Goal: Task Accomplishment & Management: Use online tool/utility

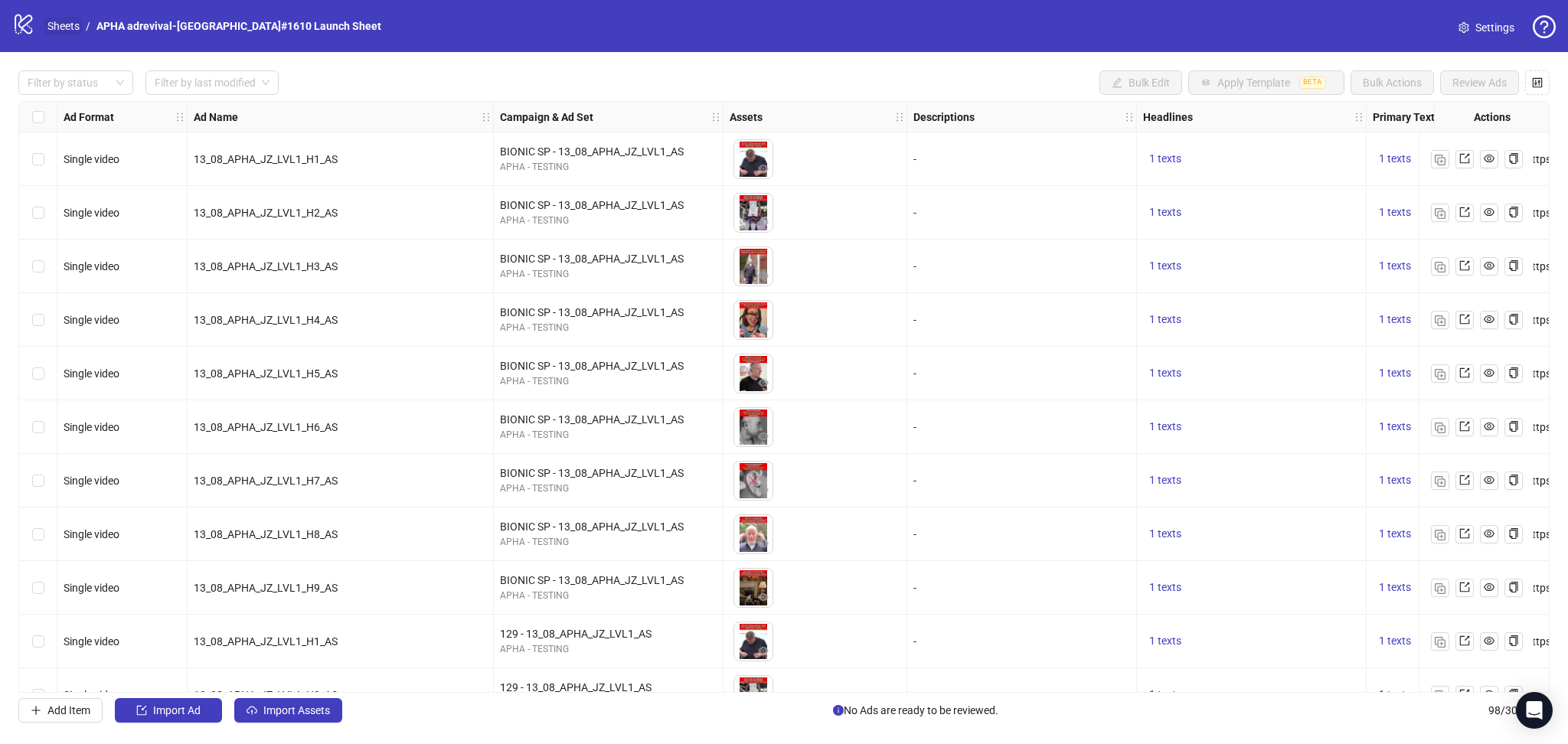
click at [69, 30] on link "Sheets" at bounding box center [63, 26] width 39 height 17
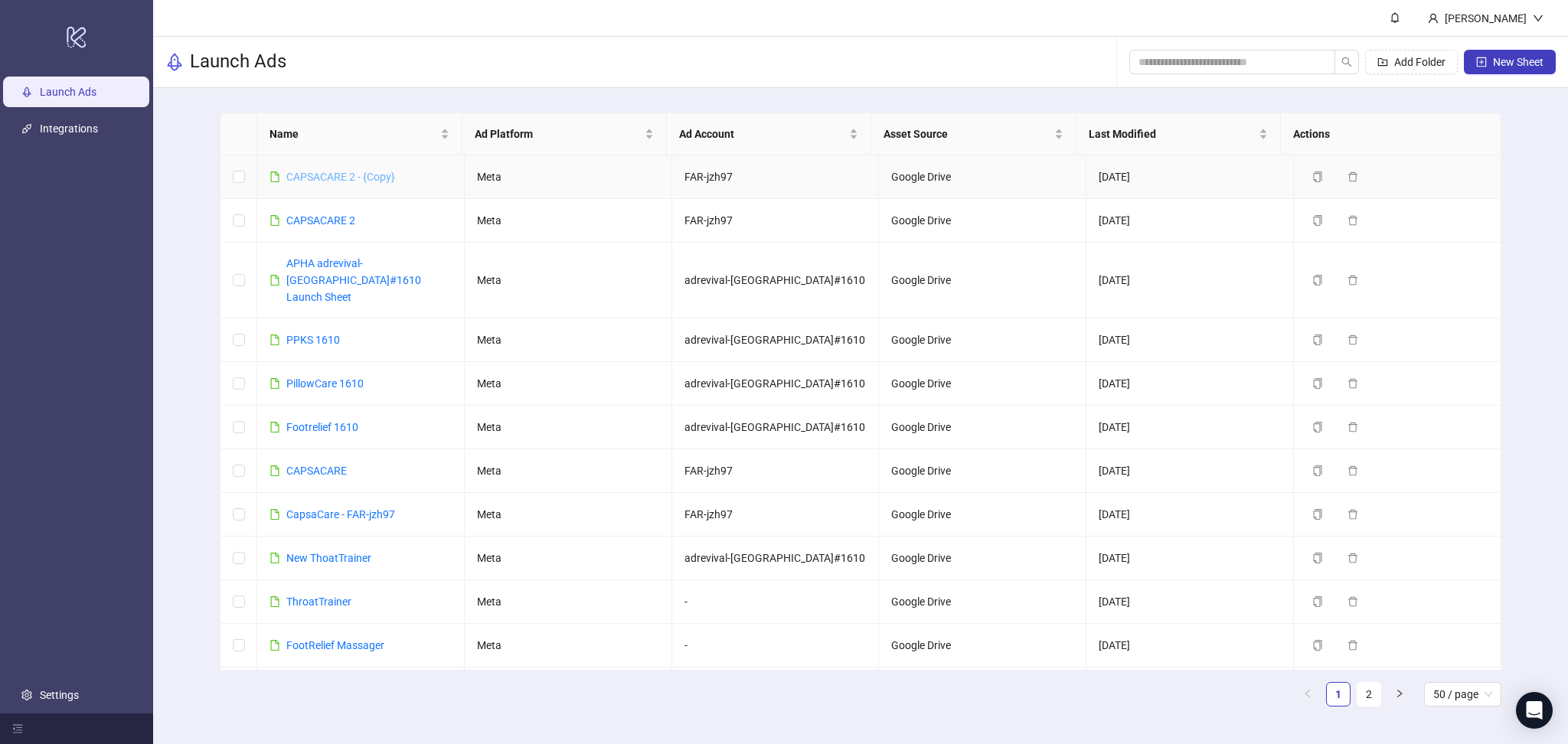
click at [365, 172] on link "CAPSACARE 2 - {Copy}" at bounding box center [341, 177] width 109 height 12
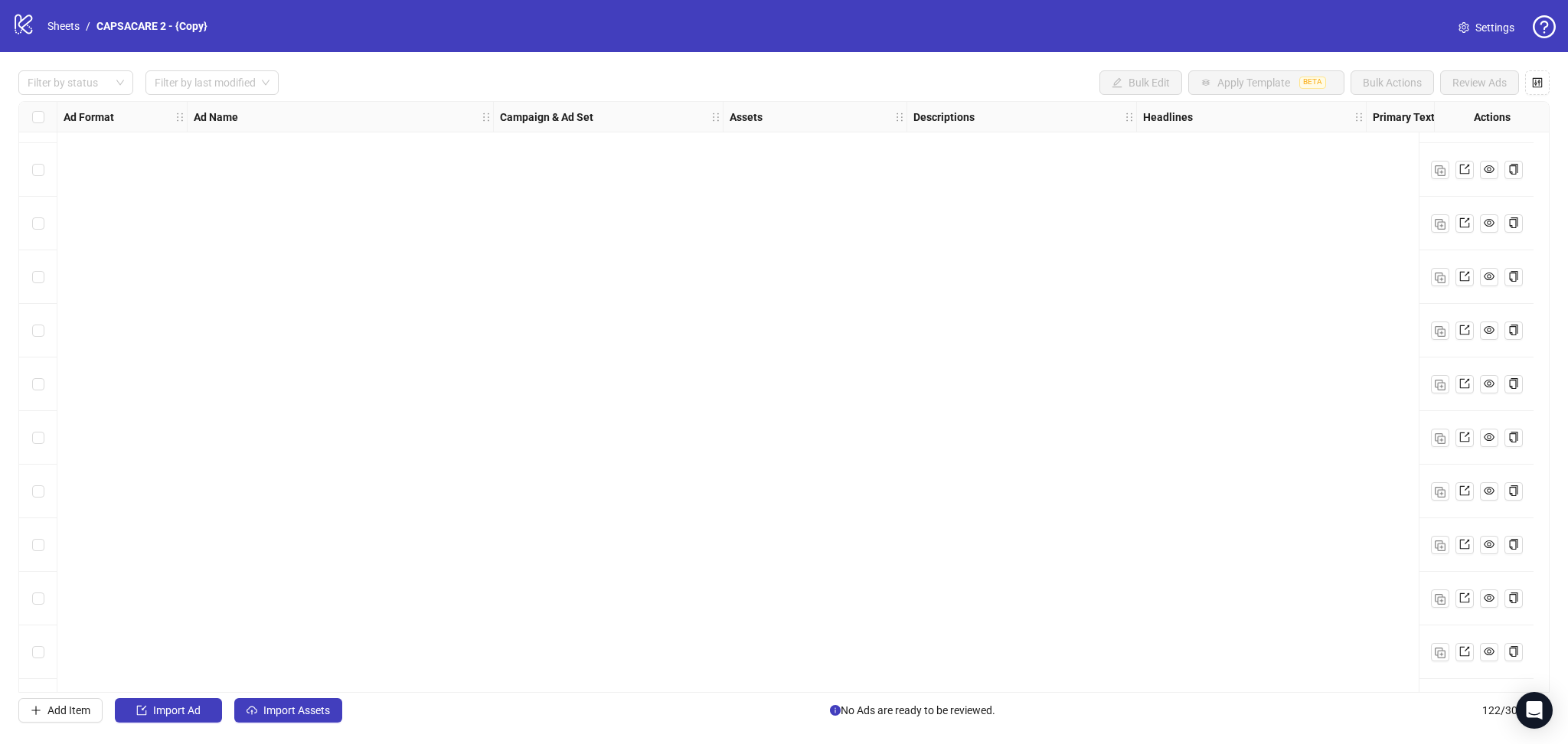
scroll to position [5987, 0]
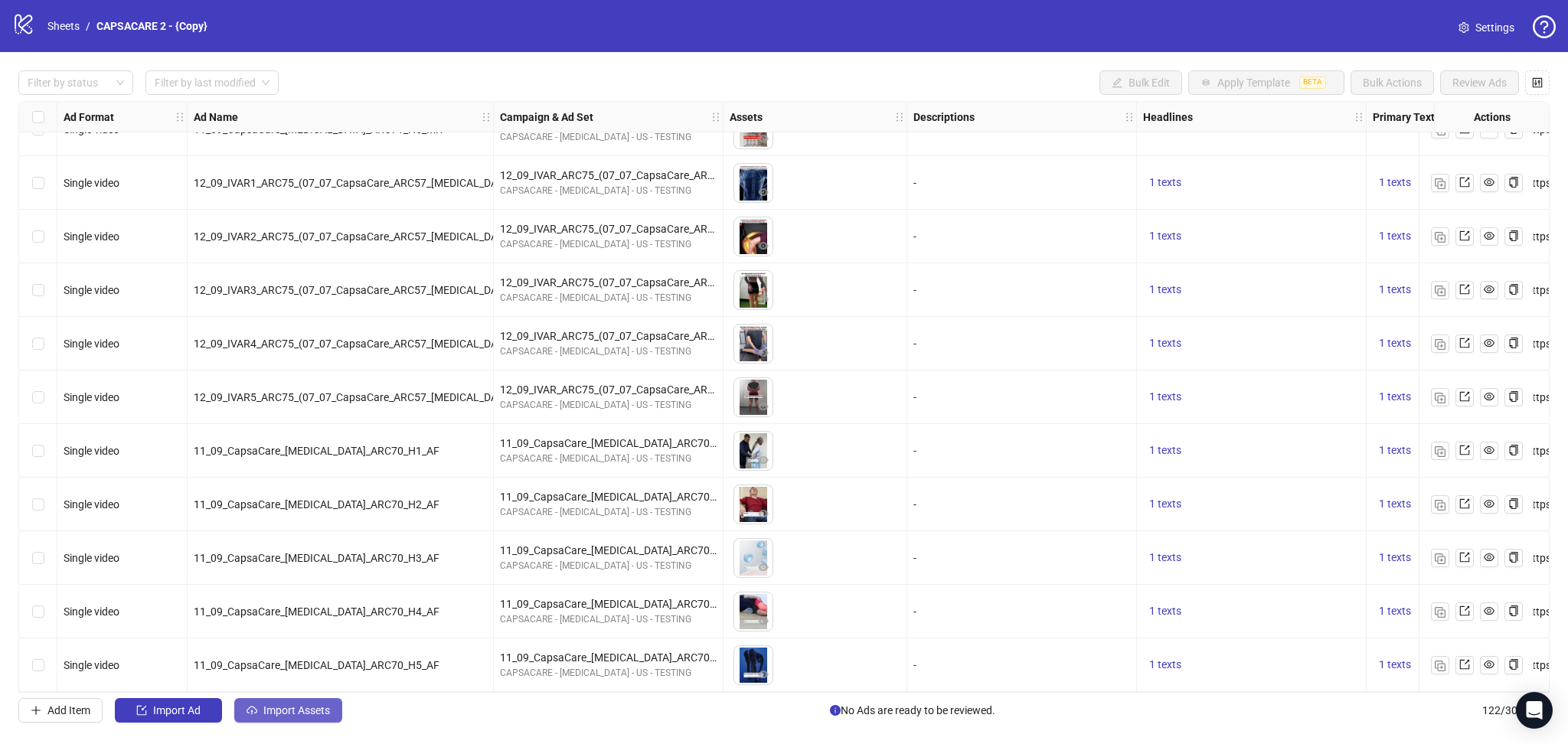
click at [295, 714] on span "Import Assets" at bounding box center [296, 710] width 66 height 12
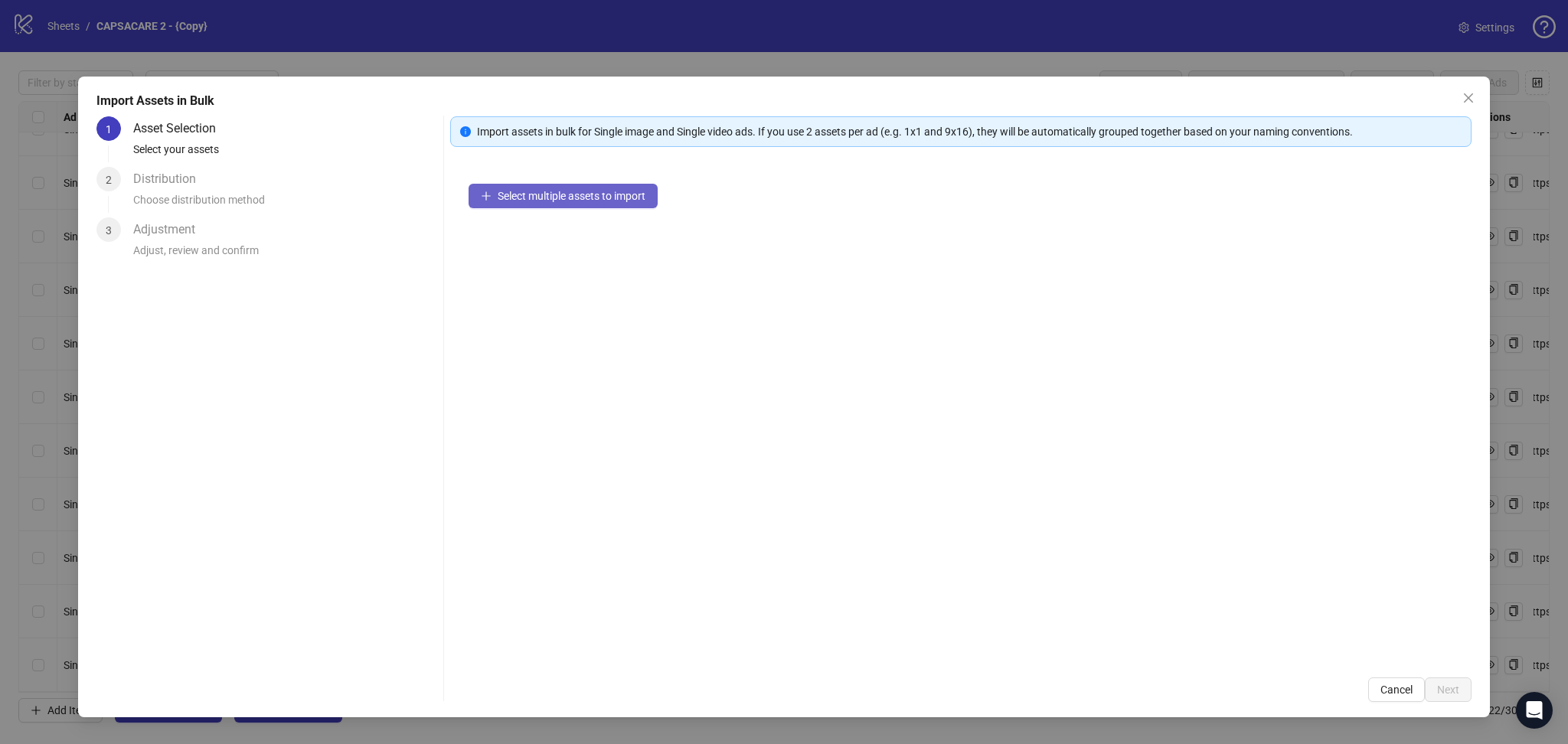
click at [539, 199] on span "Select multiple assets to import" at bounding box center [571, 196] width 147 height 12
click at [1450, 687] on span "Next" at bounding box center [1448, 690] width 22 height 12
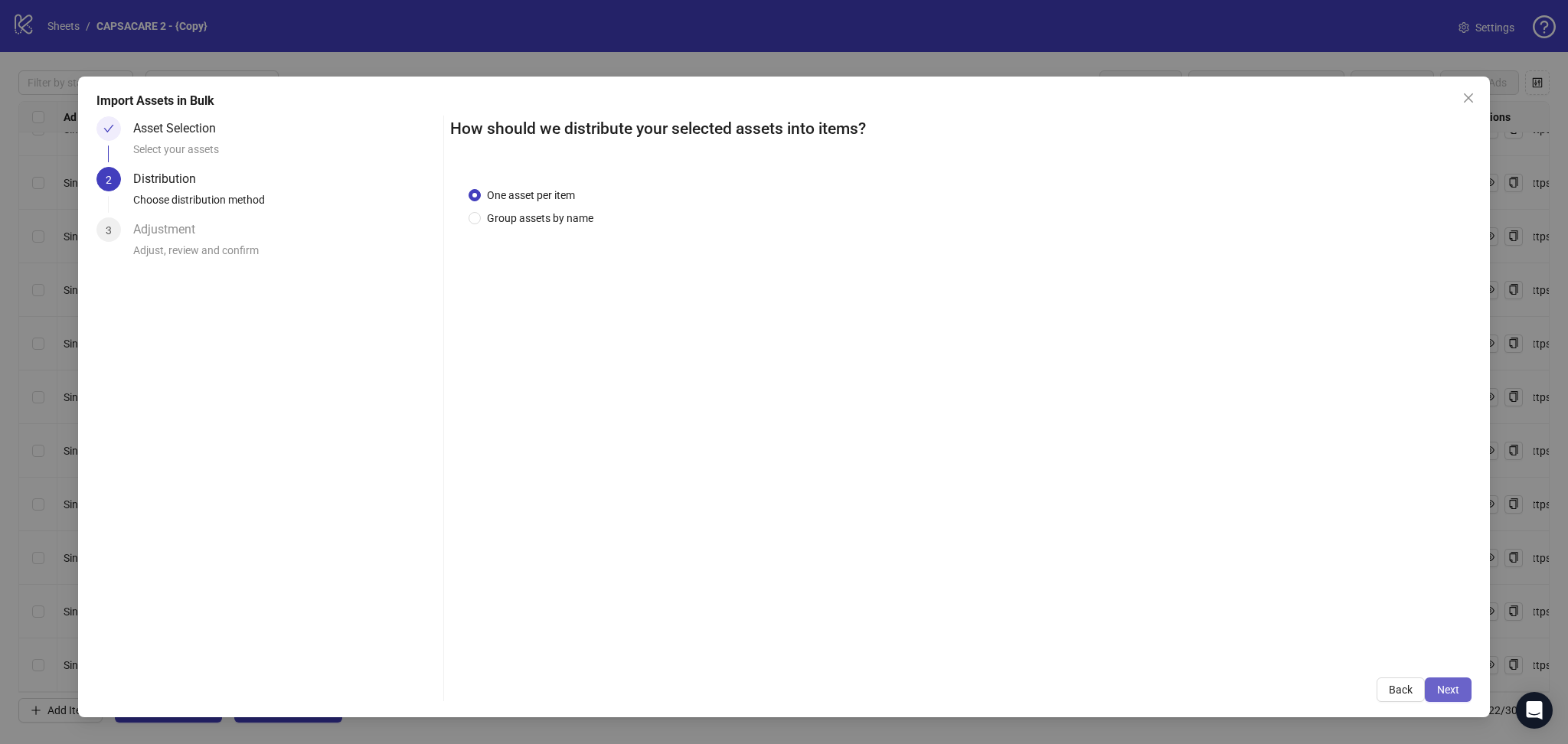
click at [1455, 690] on span "Next" at bounding box center [1448, 690] width 22 height 12
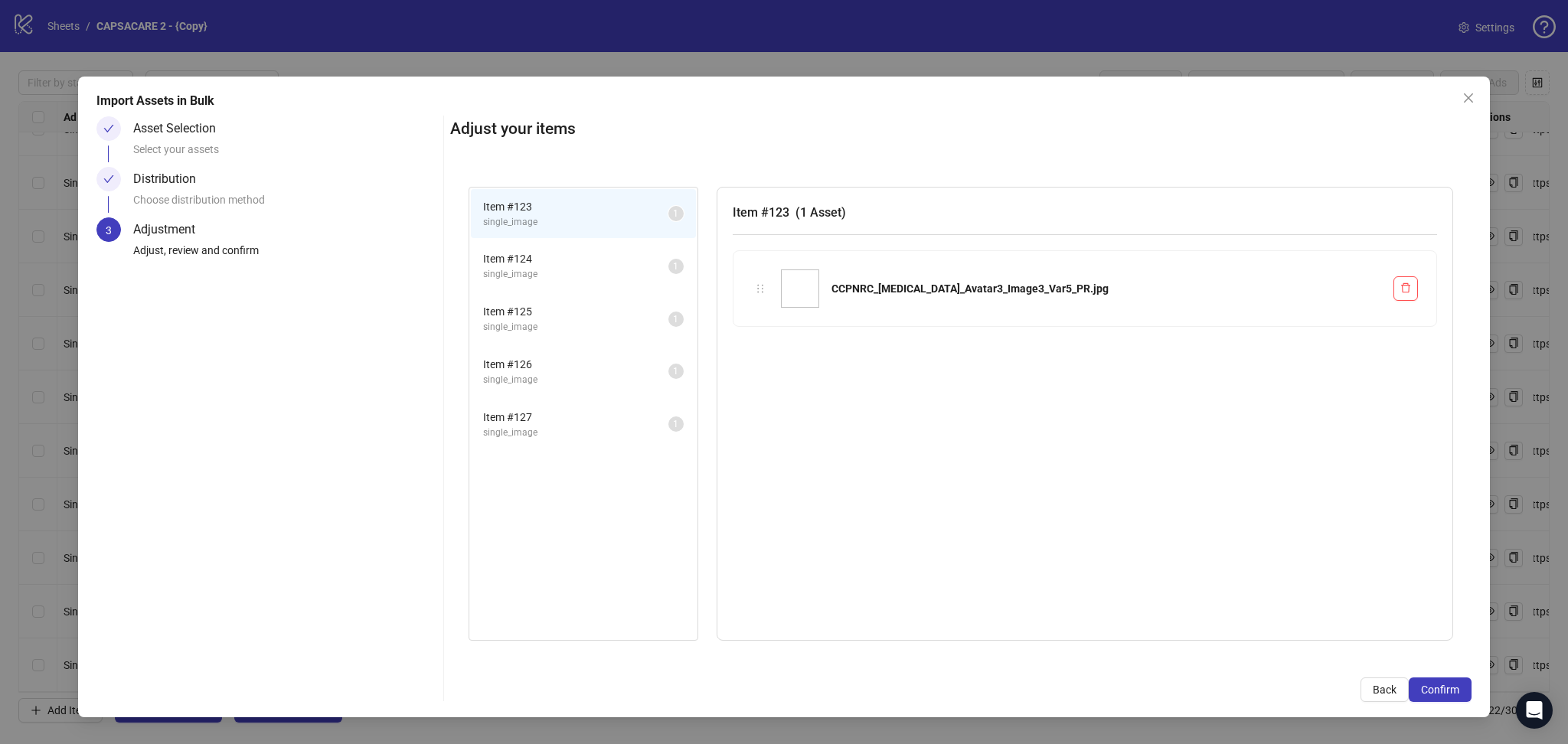
click at [1453, 690] on span "Confirm" at bounding box center [1440, 690] width 39 height 12
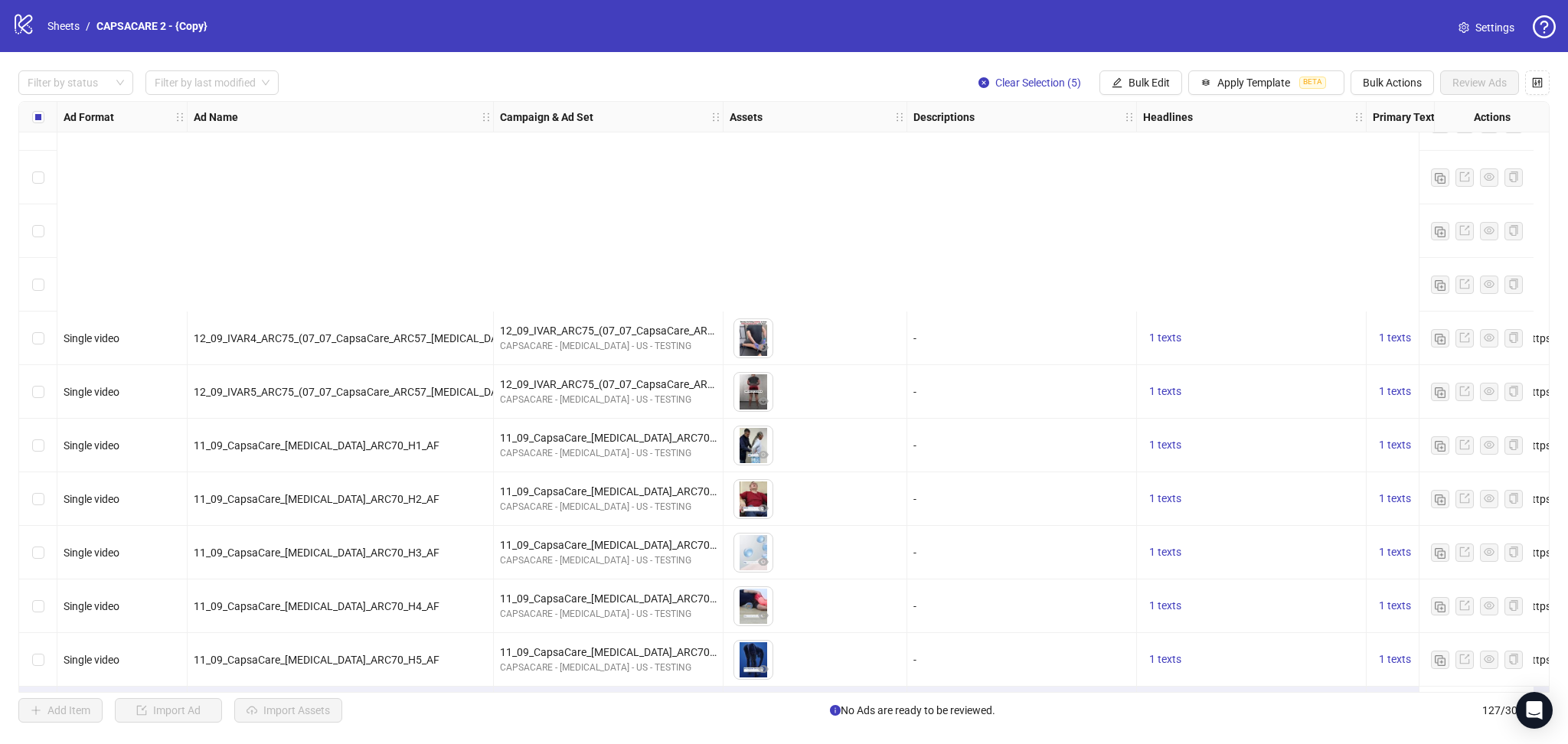
scroll to position [6255, 0]
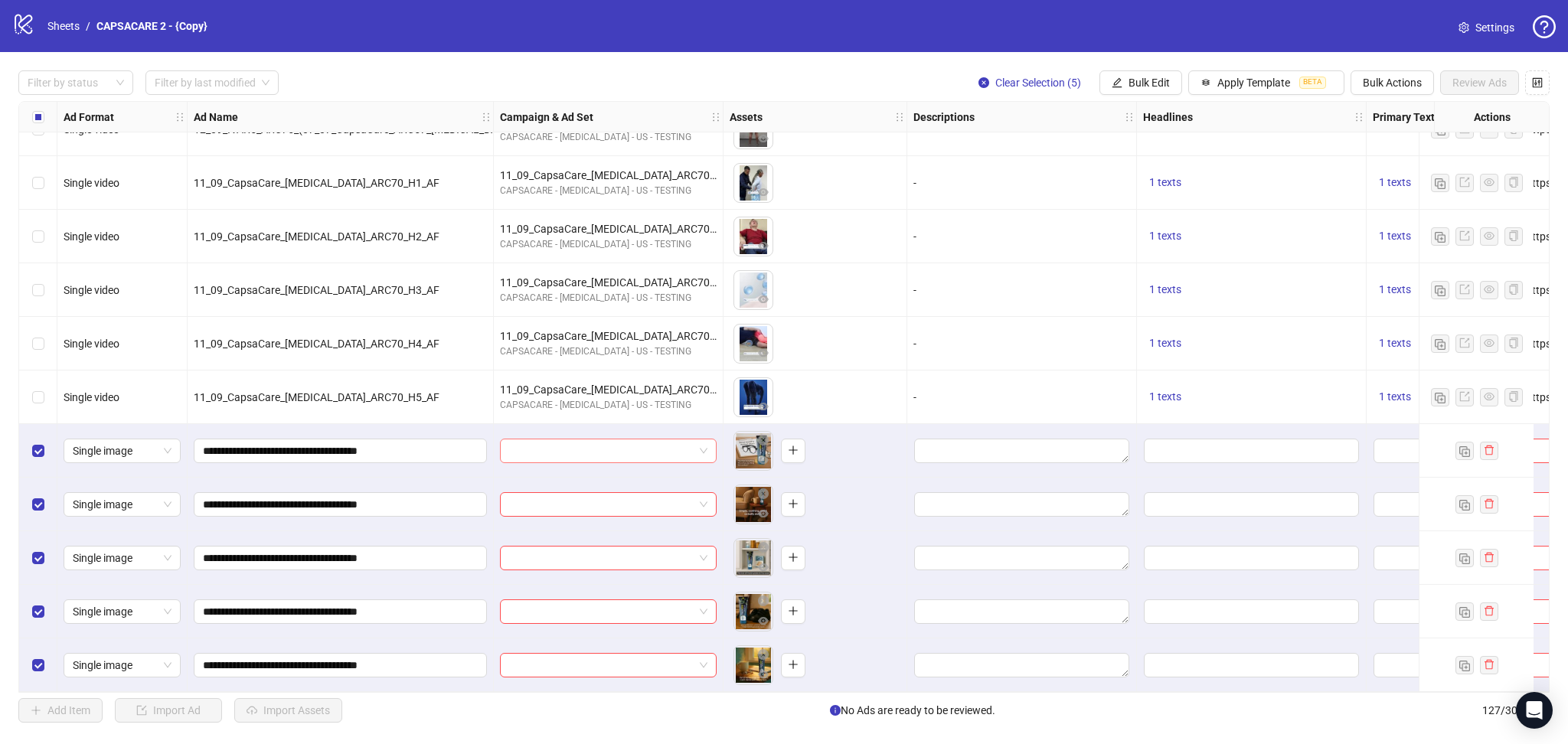
click at [578, 442] on input "search" at bounding box center [601, 450] width 185 height 23
paste input "**********"
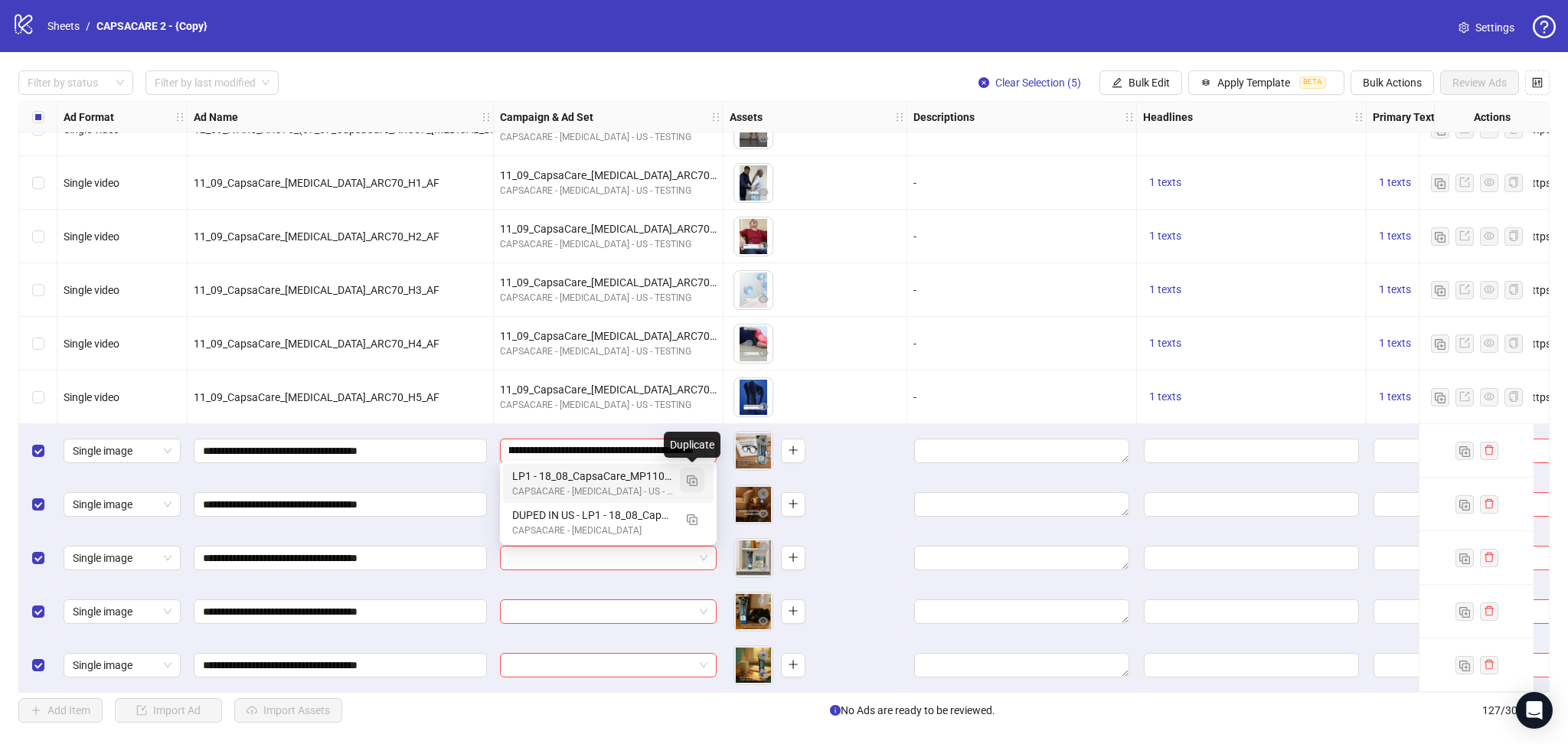
click at [693, 478] on img "button" at bounding box center [692, 481] width 11 height 11
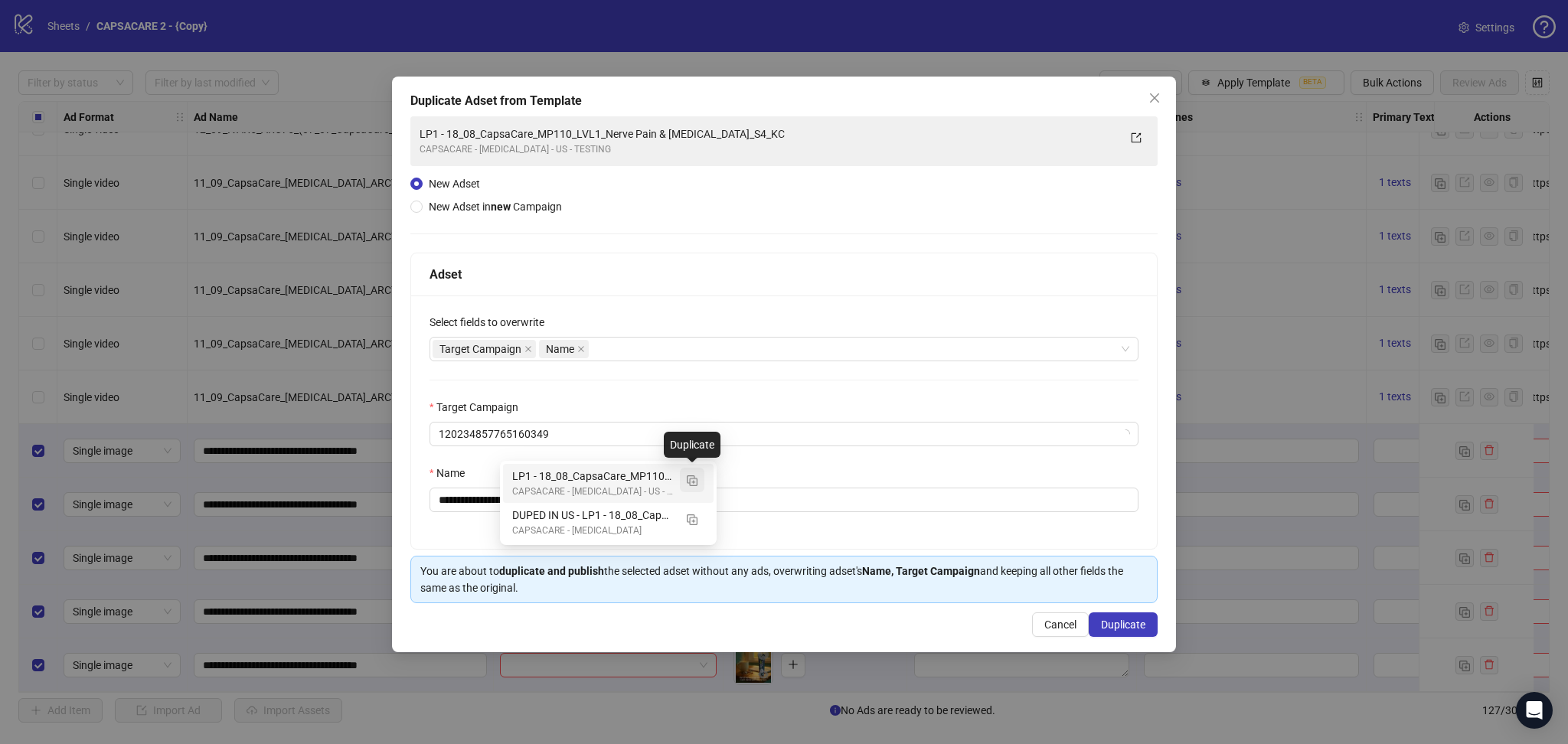
type input "**********"
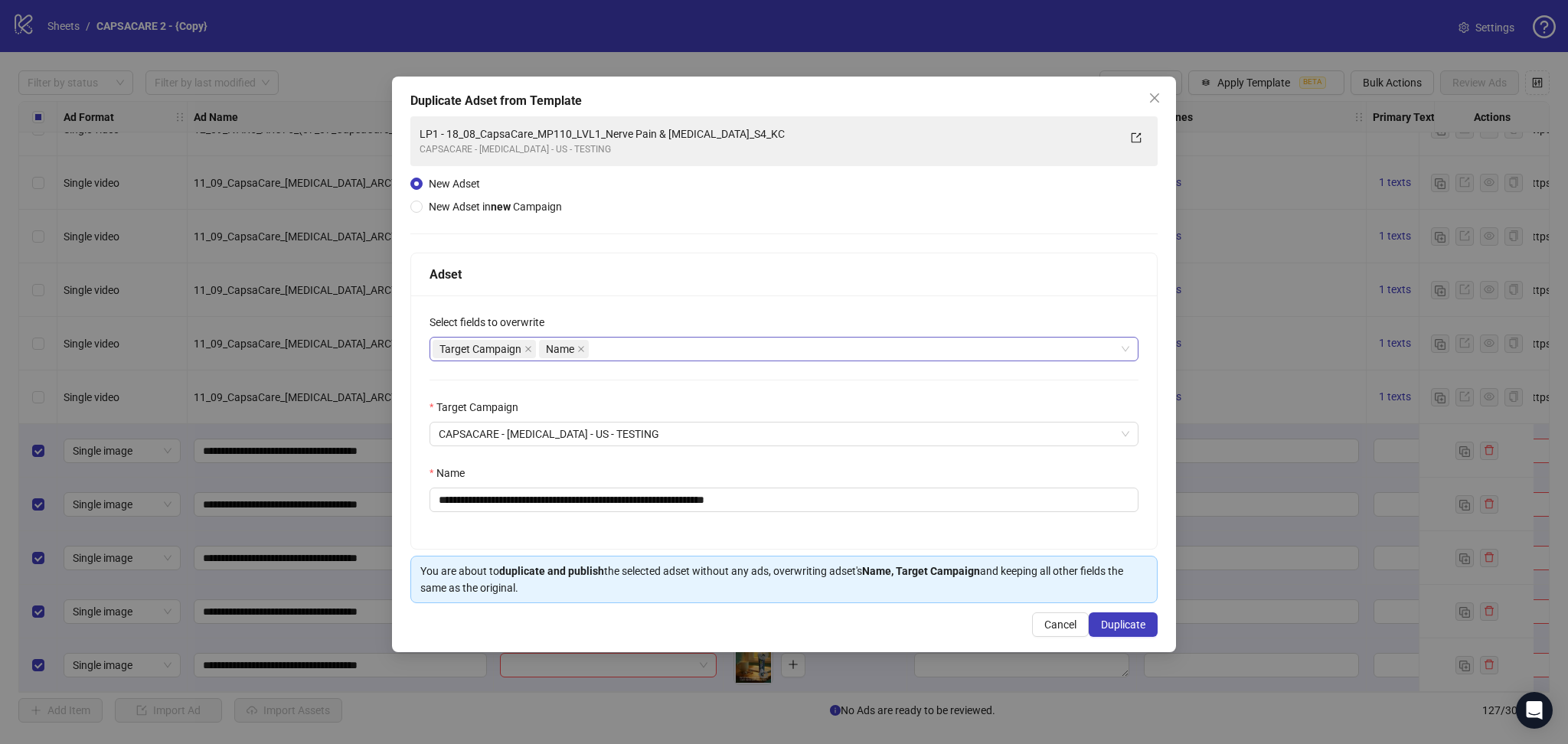
click at [693, 353] on div "Target Campaign Name" at bounding box center [776, 349] width 687 height 22
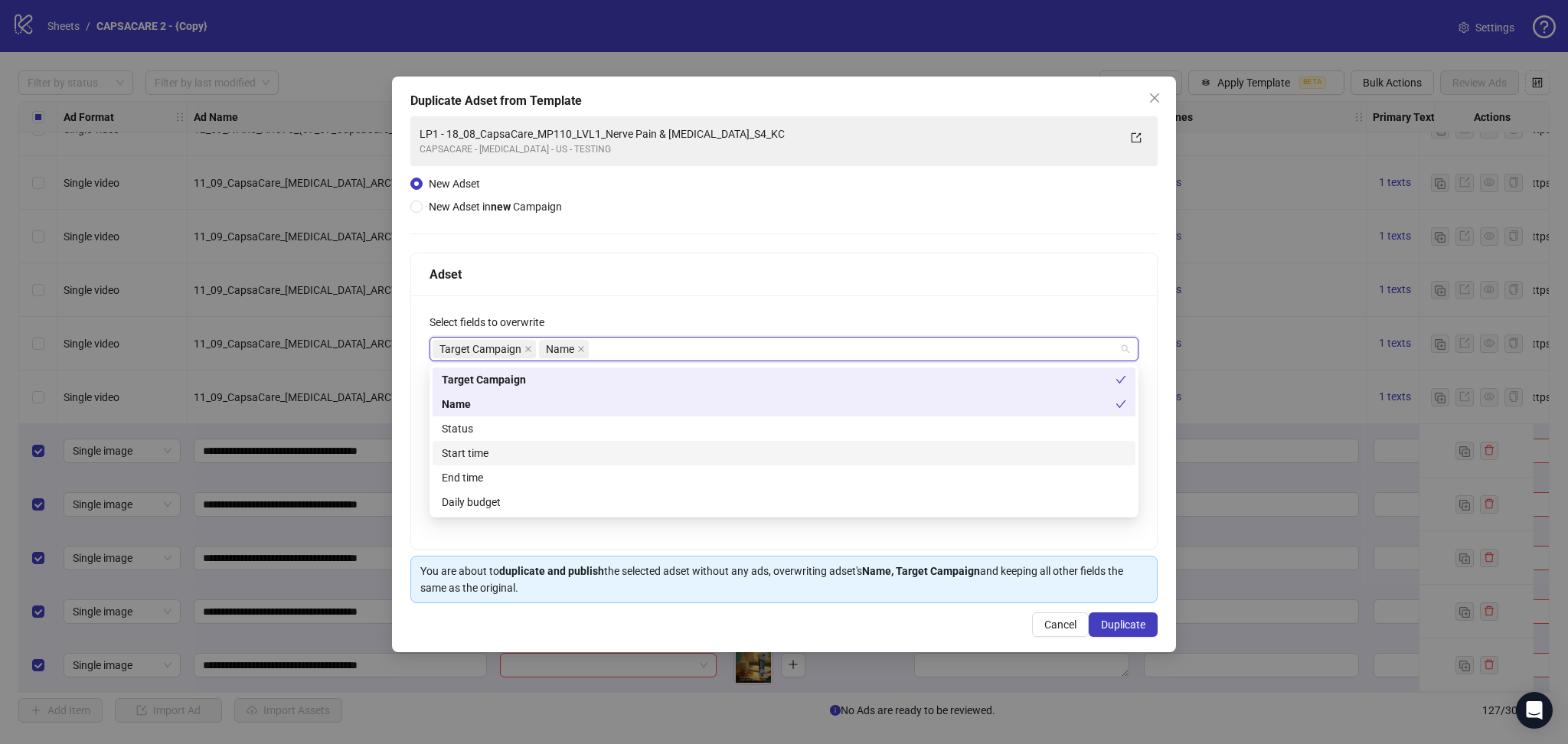
click at [543, 448] on div "Start time" at bounding box center [784, 453] width 685 height 17
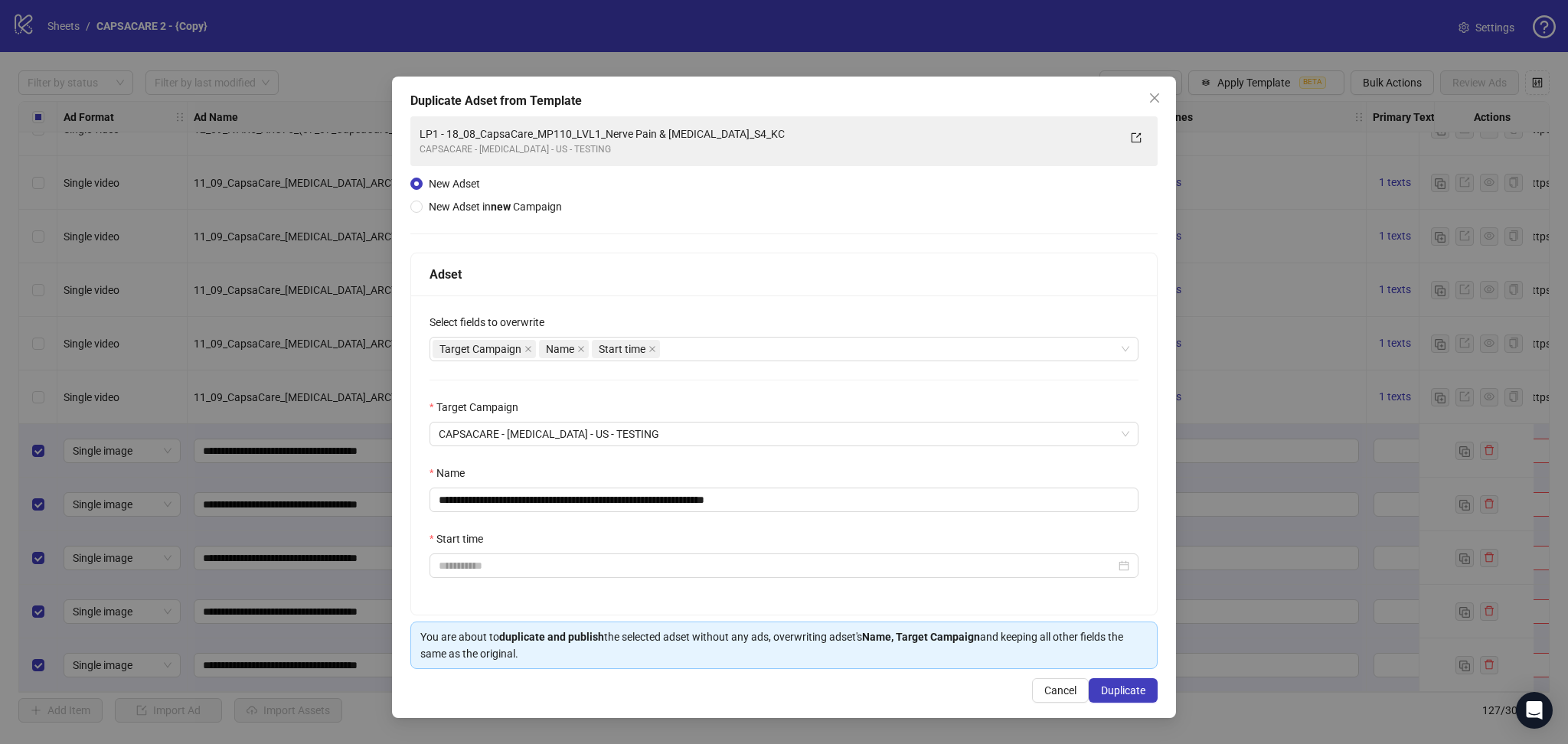
click at [853, 280] on div "Adset" at bounding box center [784, 274] width 709 height 19
click at [529, 351] on icon "close" at bounding box center [528, 349] width 8 height 8
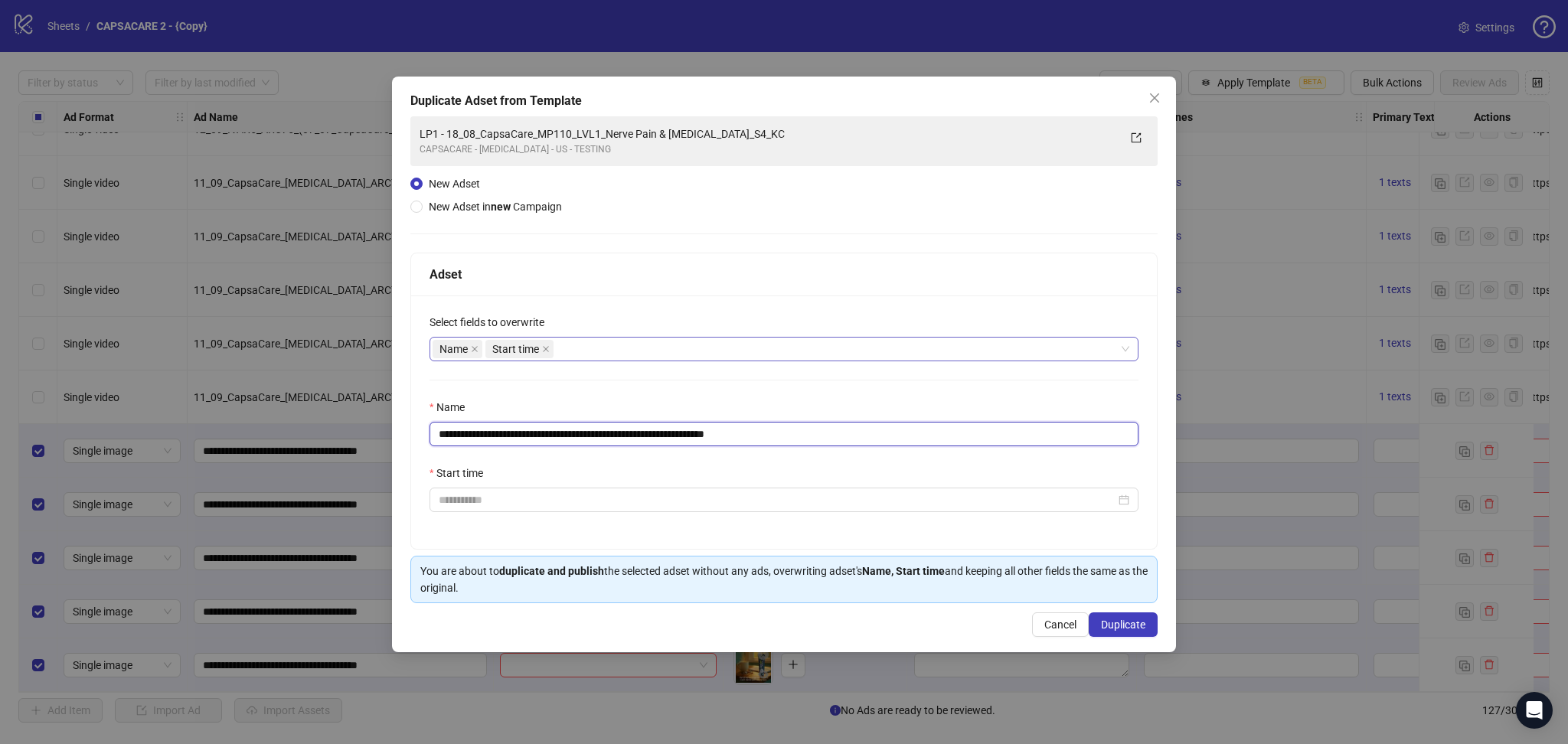
drag, startPoint x: 464, startPoint y: 429, endPoint x: 856, endPoint y: 449, distance: 392.5
click at [856, 449] on div "**********" at bounding box center [784, 422] width 746 height 253
paste input "text"
type input "**********"
click at [619, 507] on input "Start time" at bounding box center [778, 500] width 677 height 17
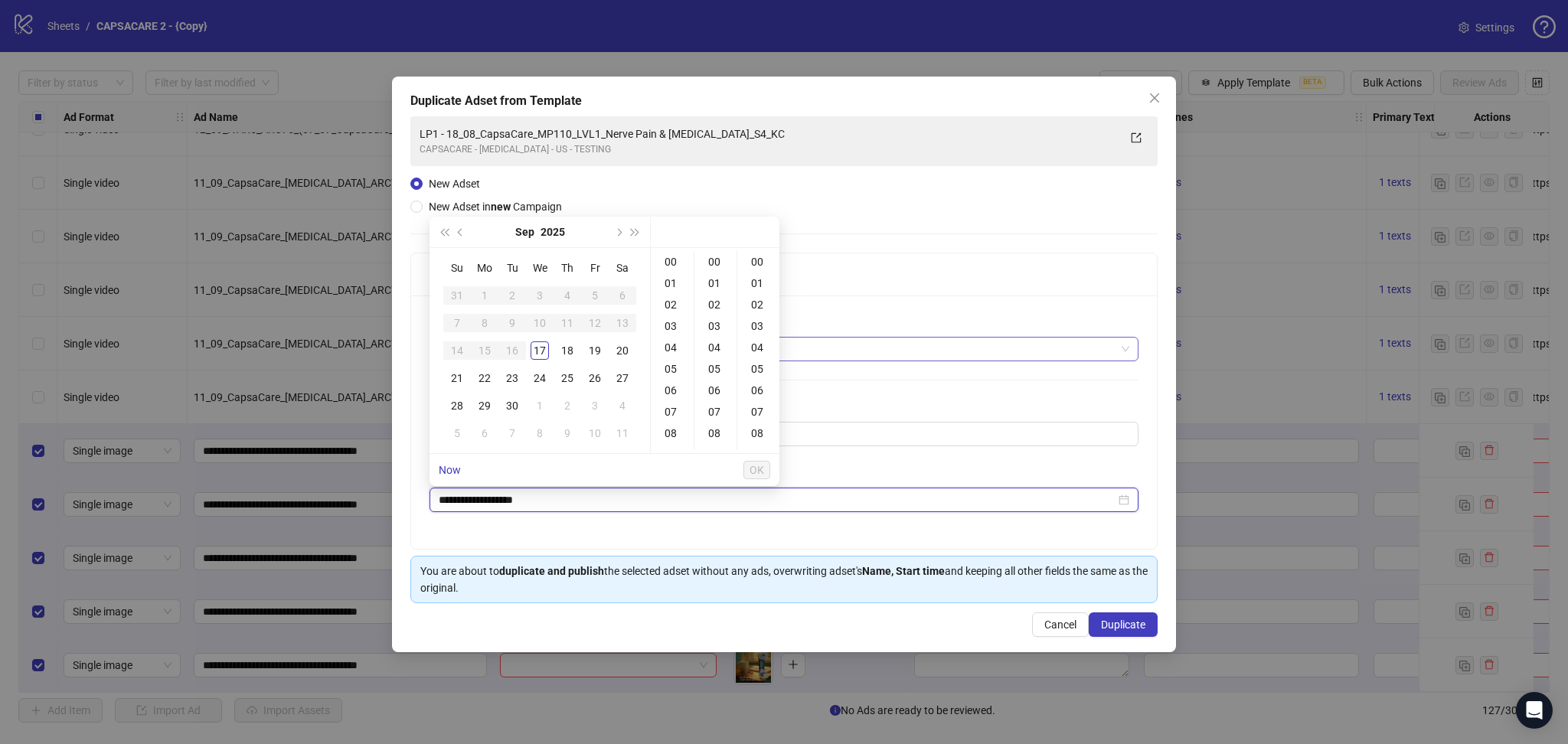
type input "**********"
click at [537, 345] on div "17" at bounding box center [539, 350] width 19 height 19
click at [676, 379] on div "23" at bounding box center [672, 383] width 37 height 22
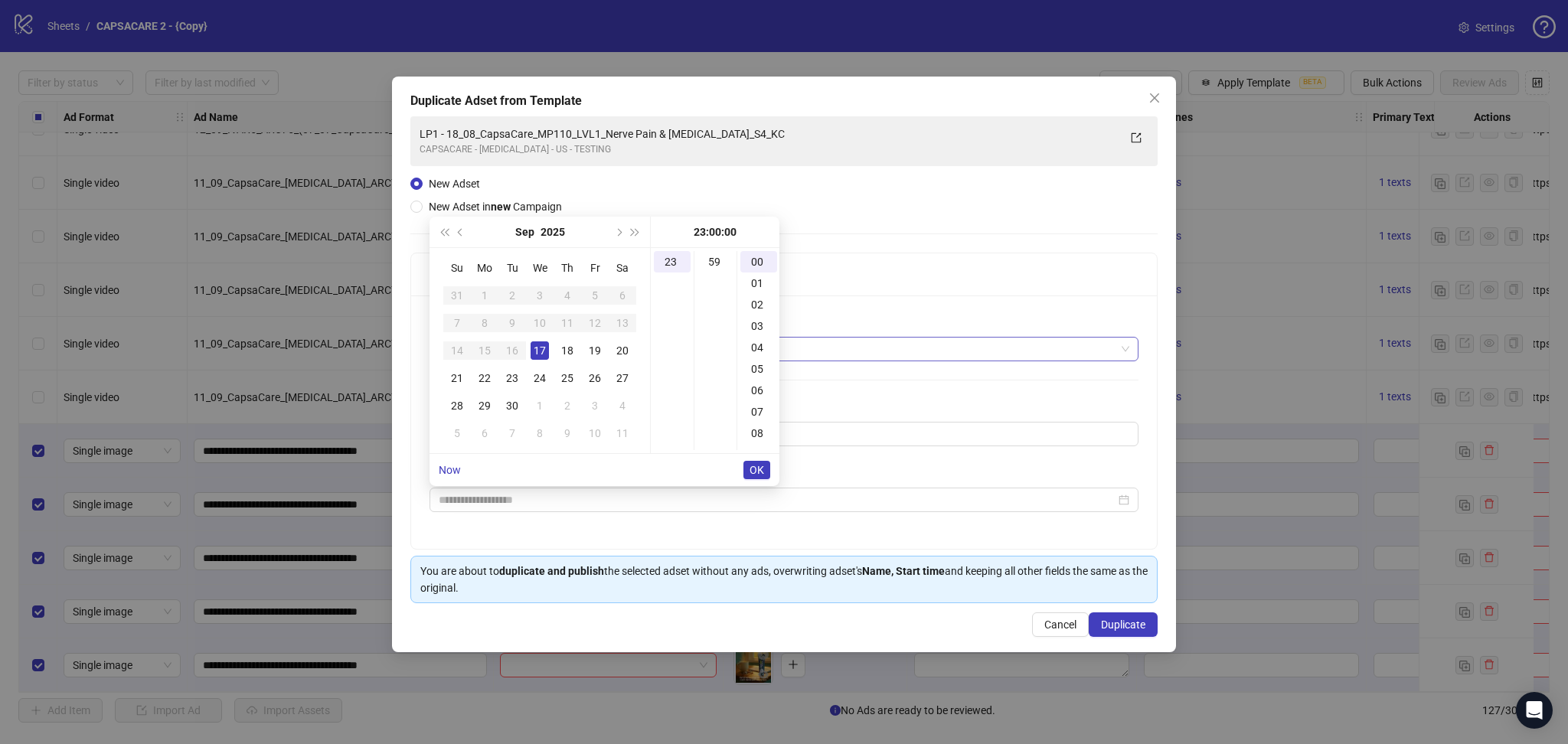
click at [741, 442] on li "08" at bounding box center [759, 433] width 36 height 22
click at [721, 265] on div "59" at bounding box center [715, 262] width 37 height 22
type input "**********"
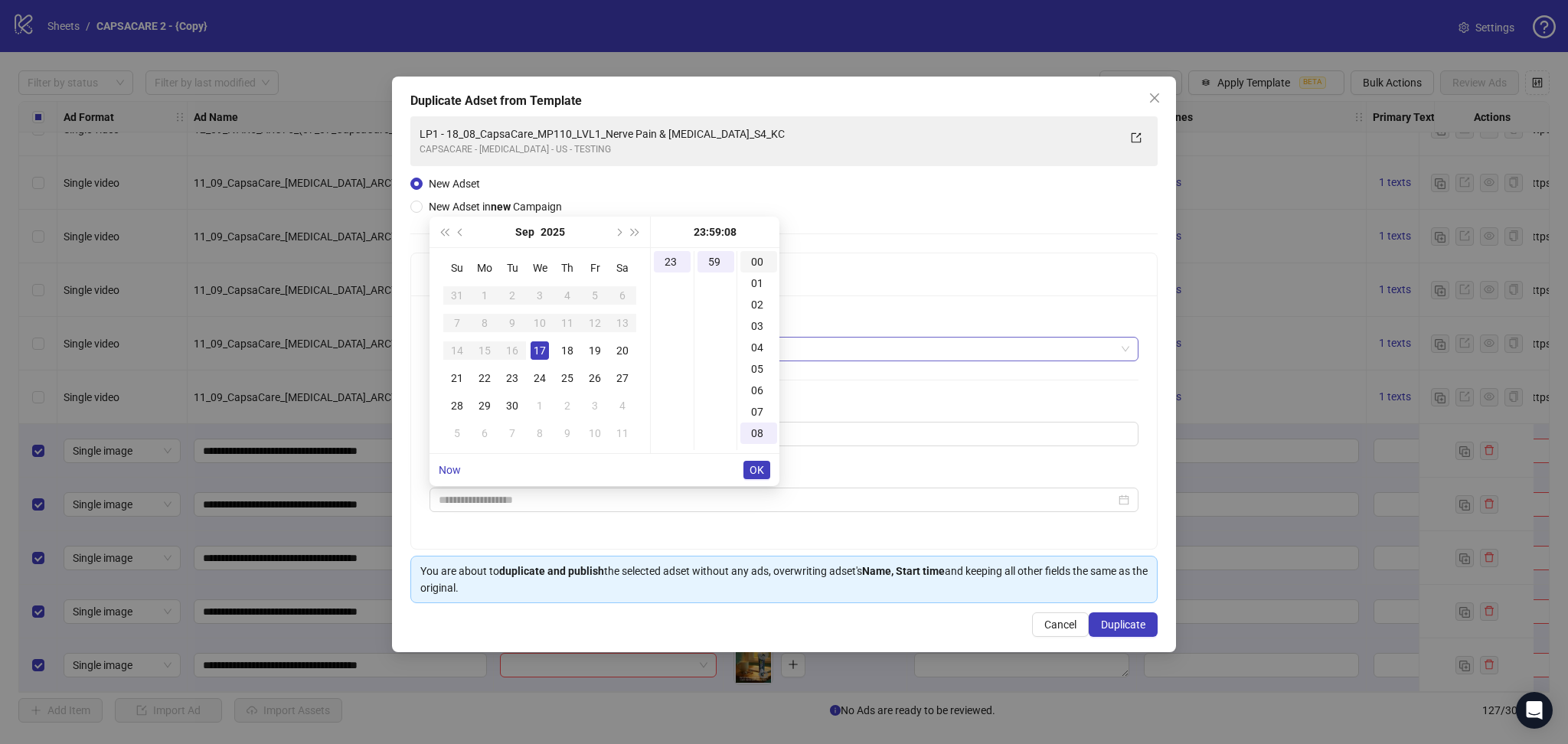
click at [767, 263] on div "00" at bounding box center [759, 262] width 37 height 22
click at [1014, 193] on div "**********" at bounding box center [784, 360] width 748 height 487
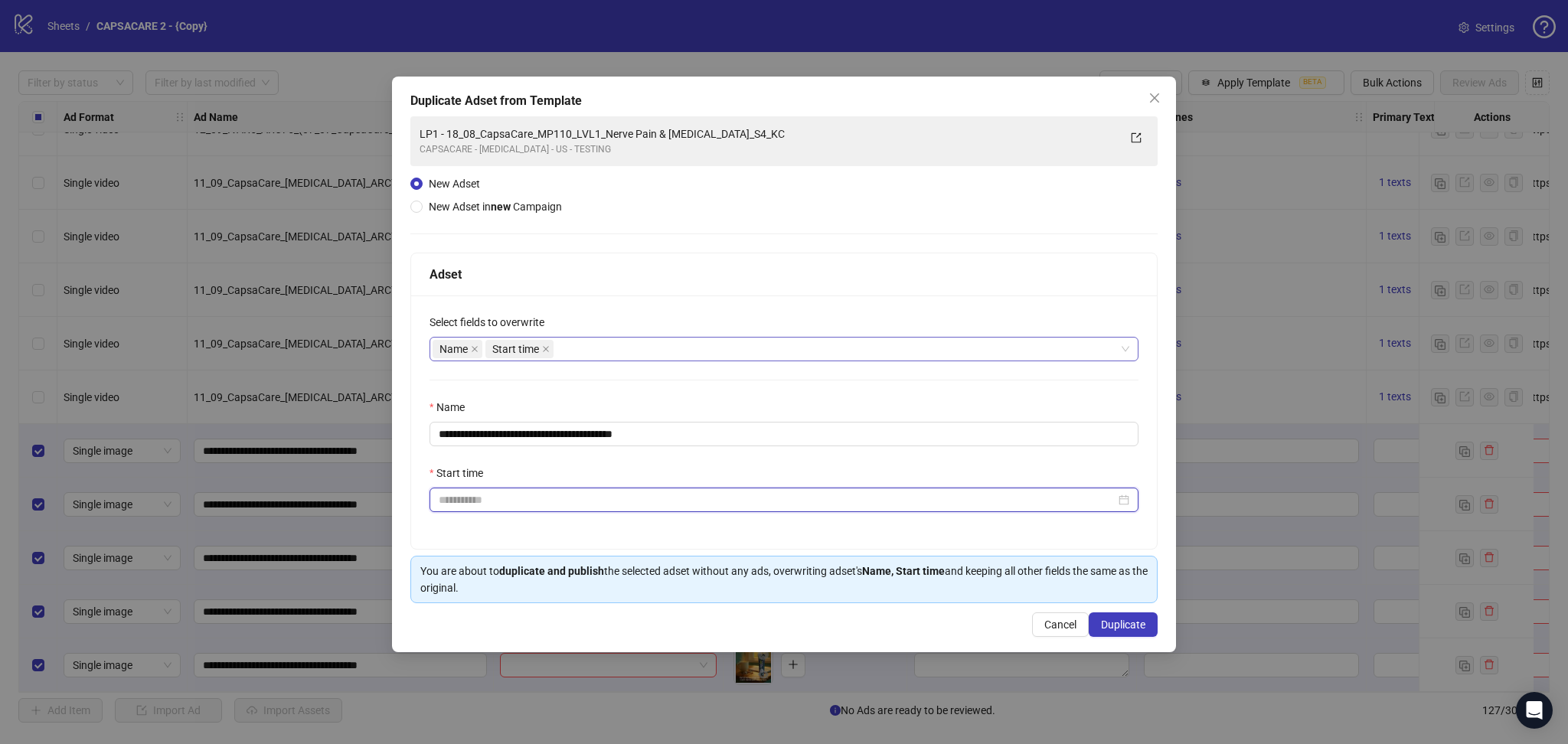
click at [696, 494] on input "Start time" at bounding box center [778, 500] width 677 height 17
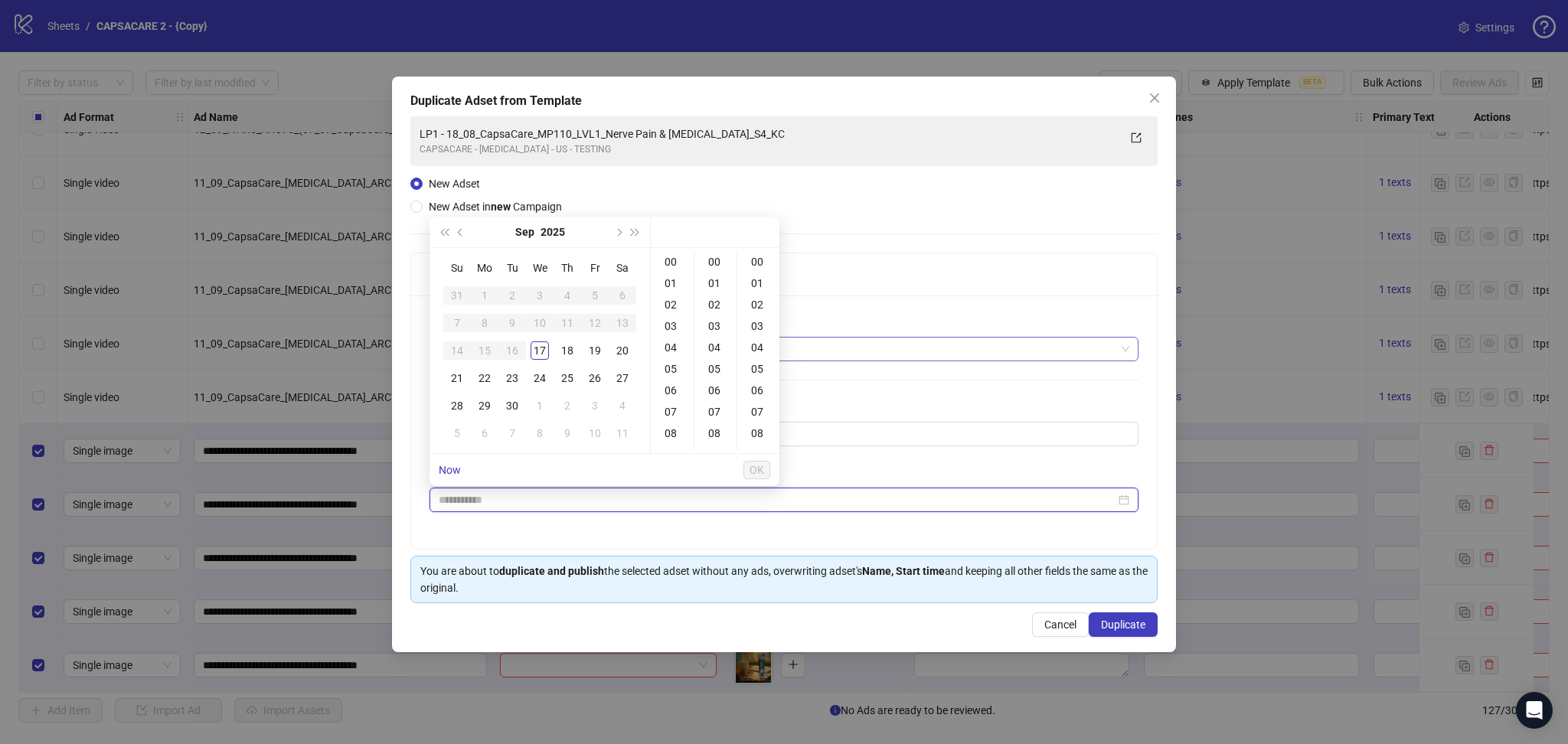
type input "**********"
click at [539, 353] on div "17" at bounding box center [539, 350] width 19 height 19
click at [670, 256] on div "23" at bounding box center [672, 262] width 37 height 22
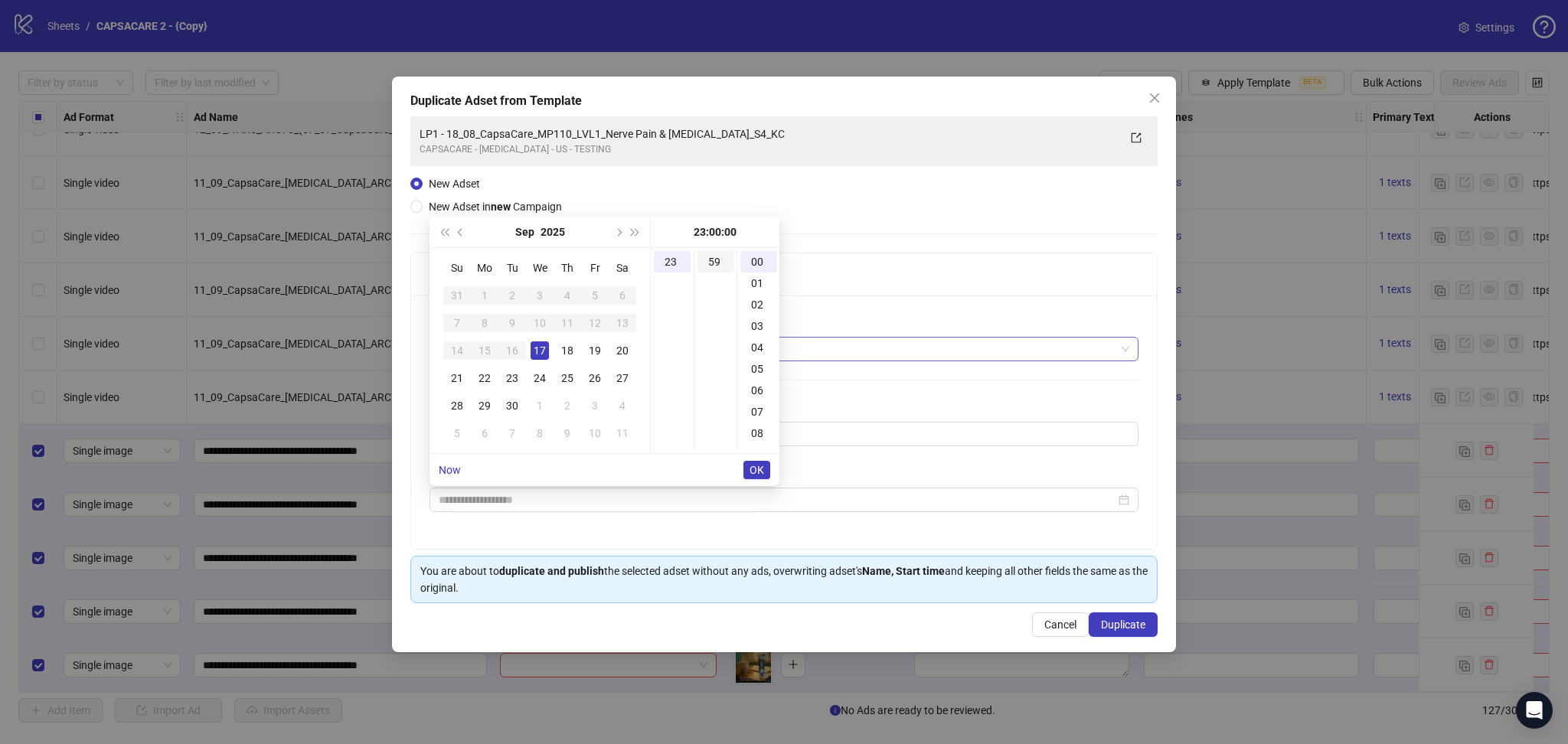
click at [714, 264] on div "59" at bounding box center [715, 262] width 37 height 22
type input "**********"
click at [761, 470] on span "OK" at bounding box center [757, 470] width 15 height 12
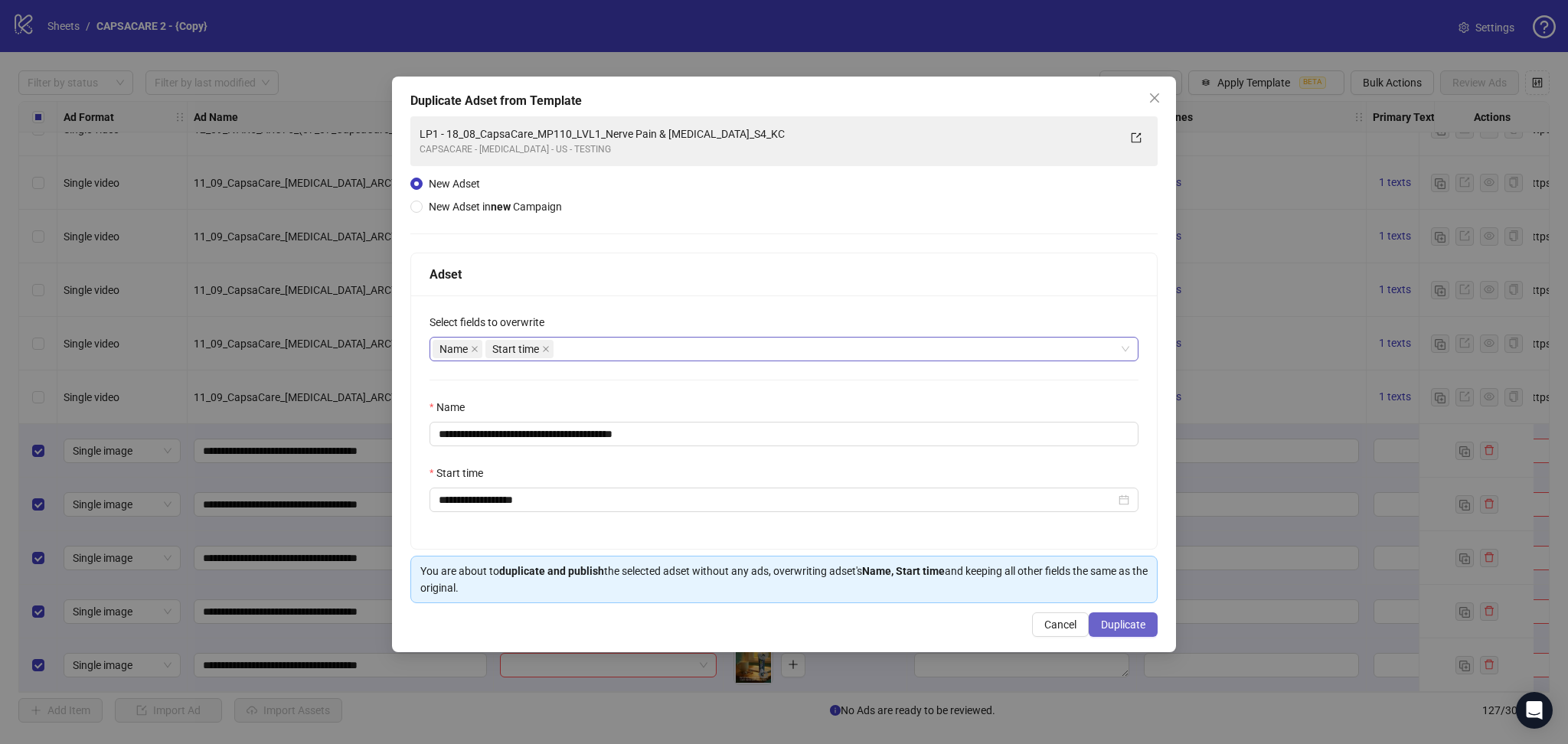
click at [1141, 630] on span "Duplicate" at bounding box center [1123, 625] width 45 height 12
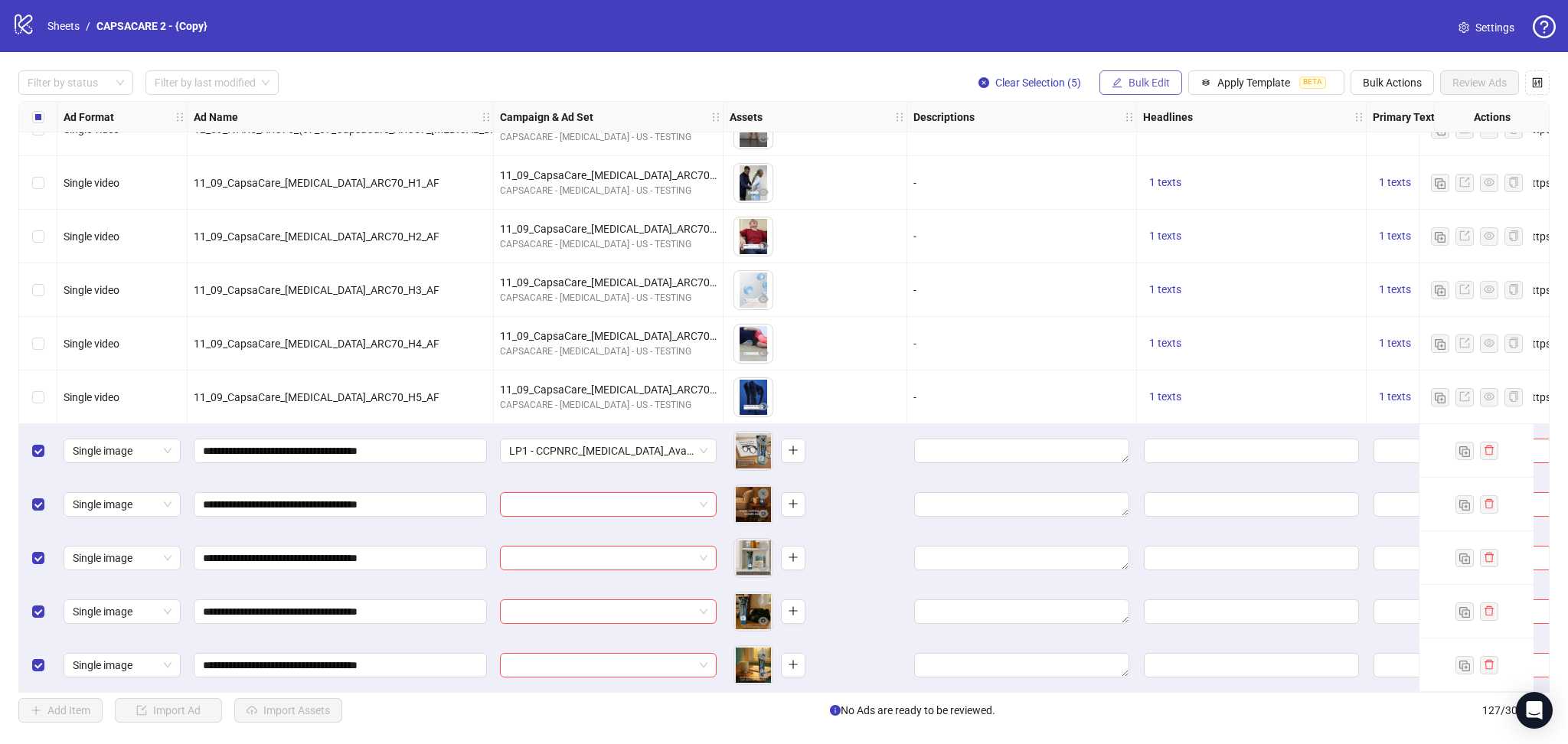
click at [1150, 79] on span "Bulk Edit" at bounding box center [1150, 82] width 42 height 12
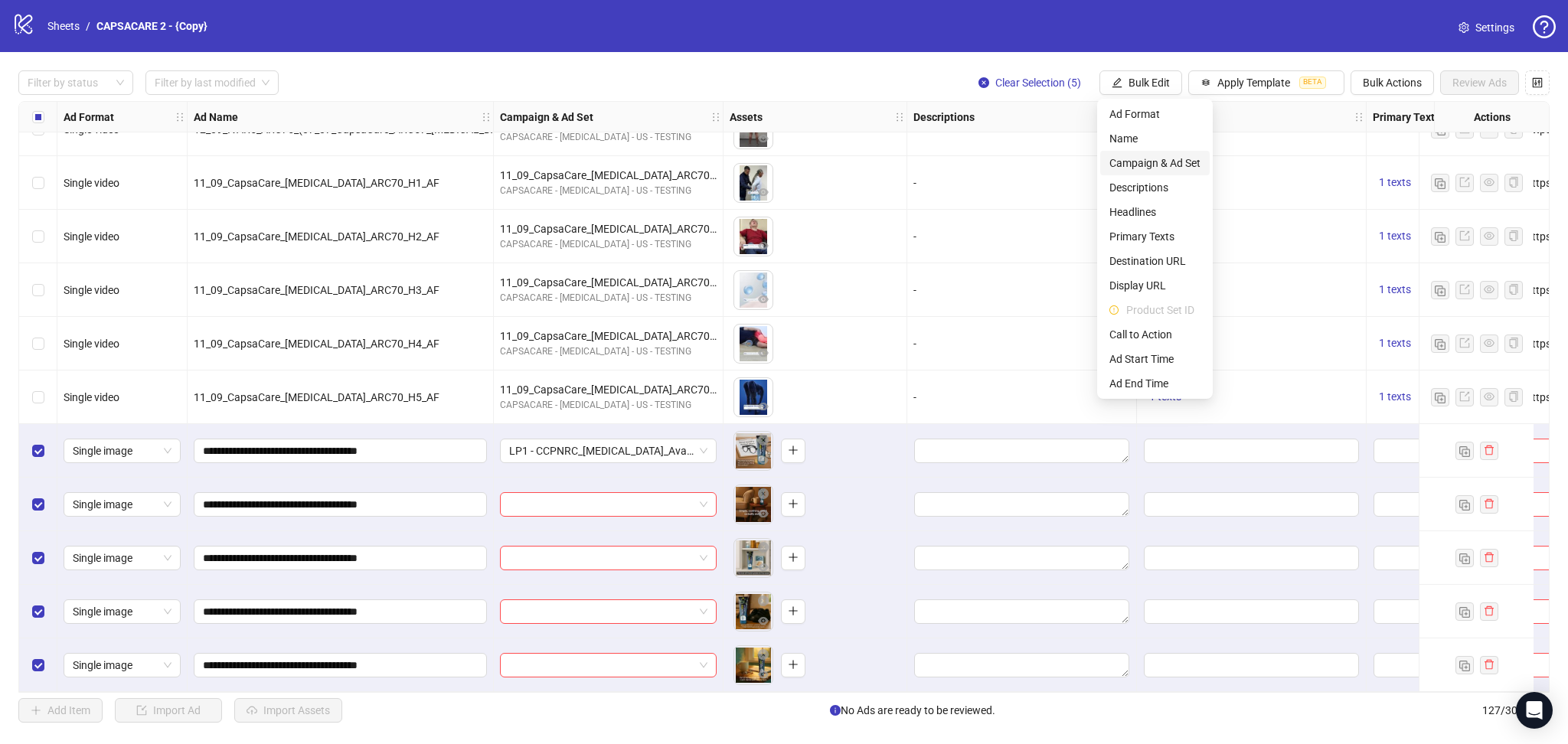
drag, startPoint x: 1167, startPoint y: 159, endPoint x: 1224, endPoint y: 205, distance: 73.2
click at [1167, 161] on span "Campaign & Ad Set" at bounding box center [1155, 162] width 91 height 17
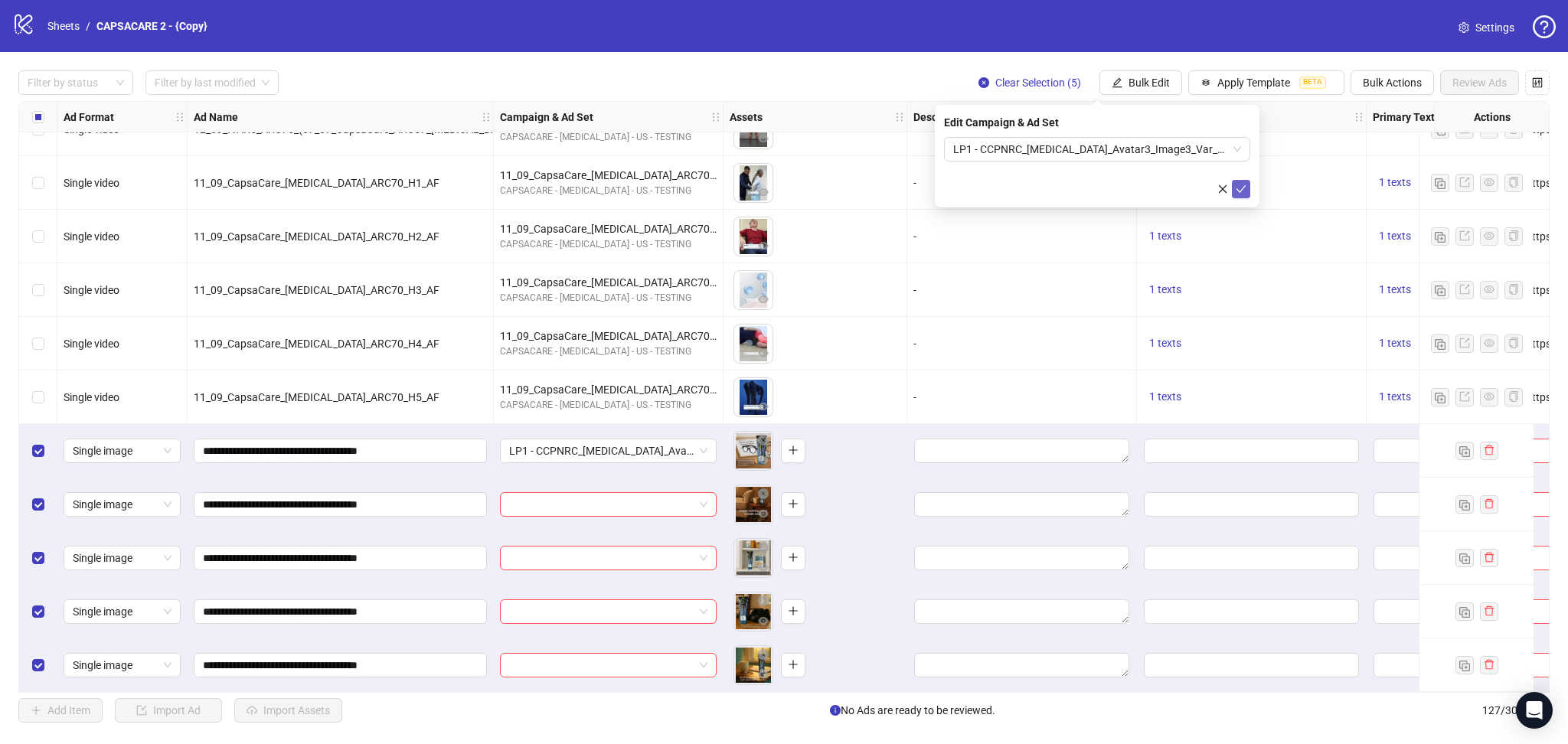
click at [1242, 189] on icon "check" at bounding box center [1242, 189] width 10 height 8
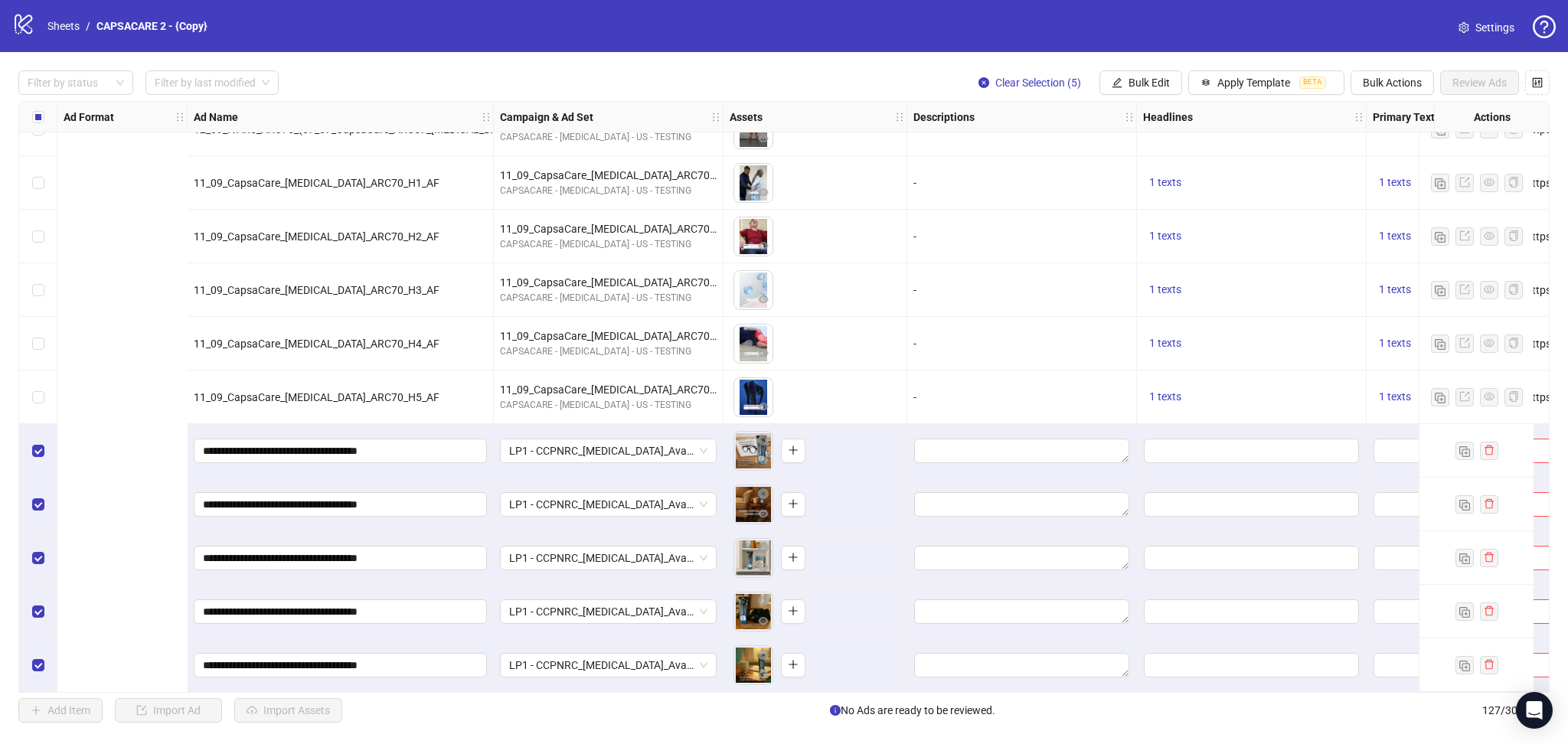
scroll to position [6255, 592]
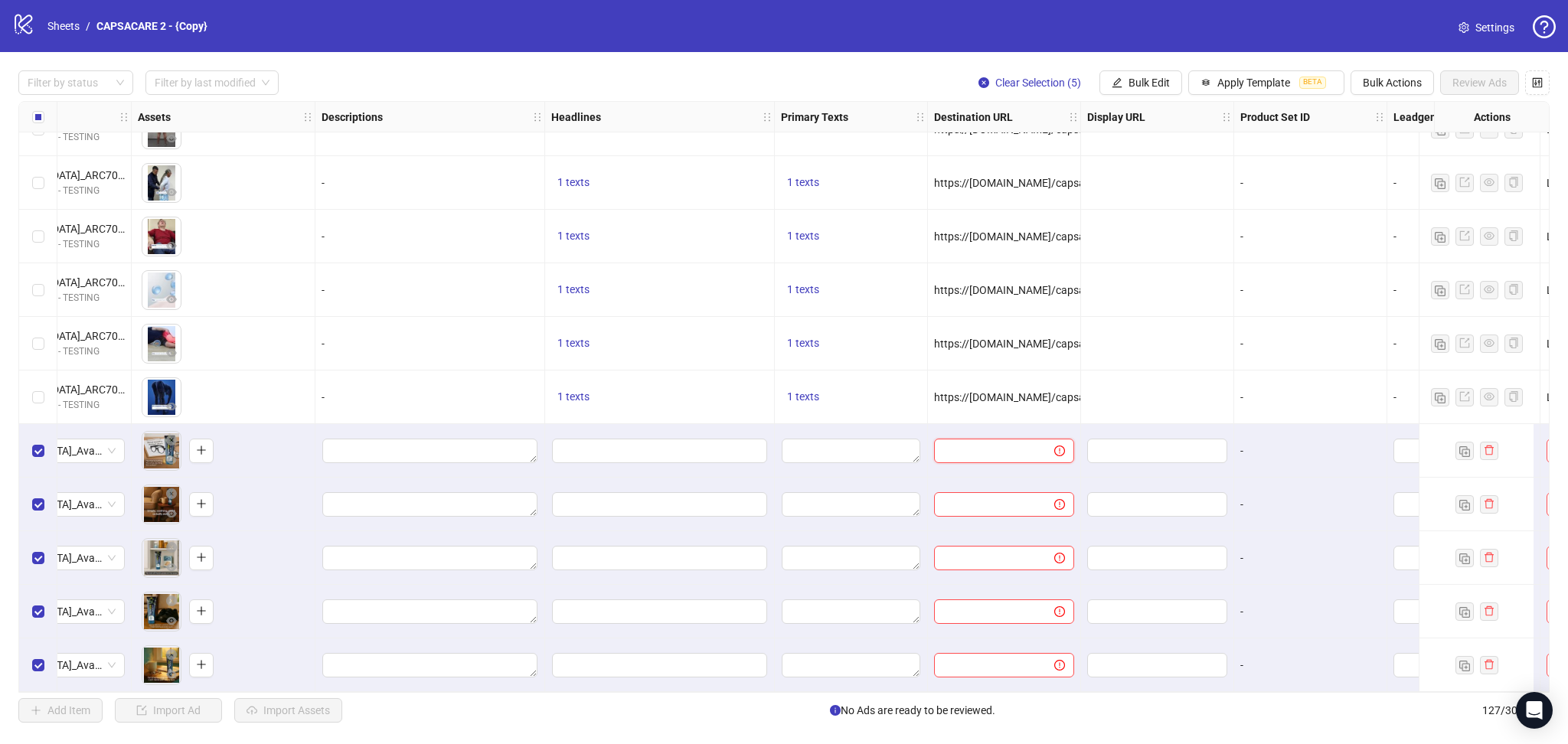
click at [965, 453] on input "text" at bounding box center [988, 450] width 90 height 17
paste input "**********"
type input "**********"
click at [1167, 325] on div at bounding box center [1157, 343] width 153 height 53
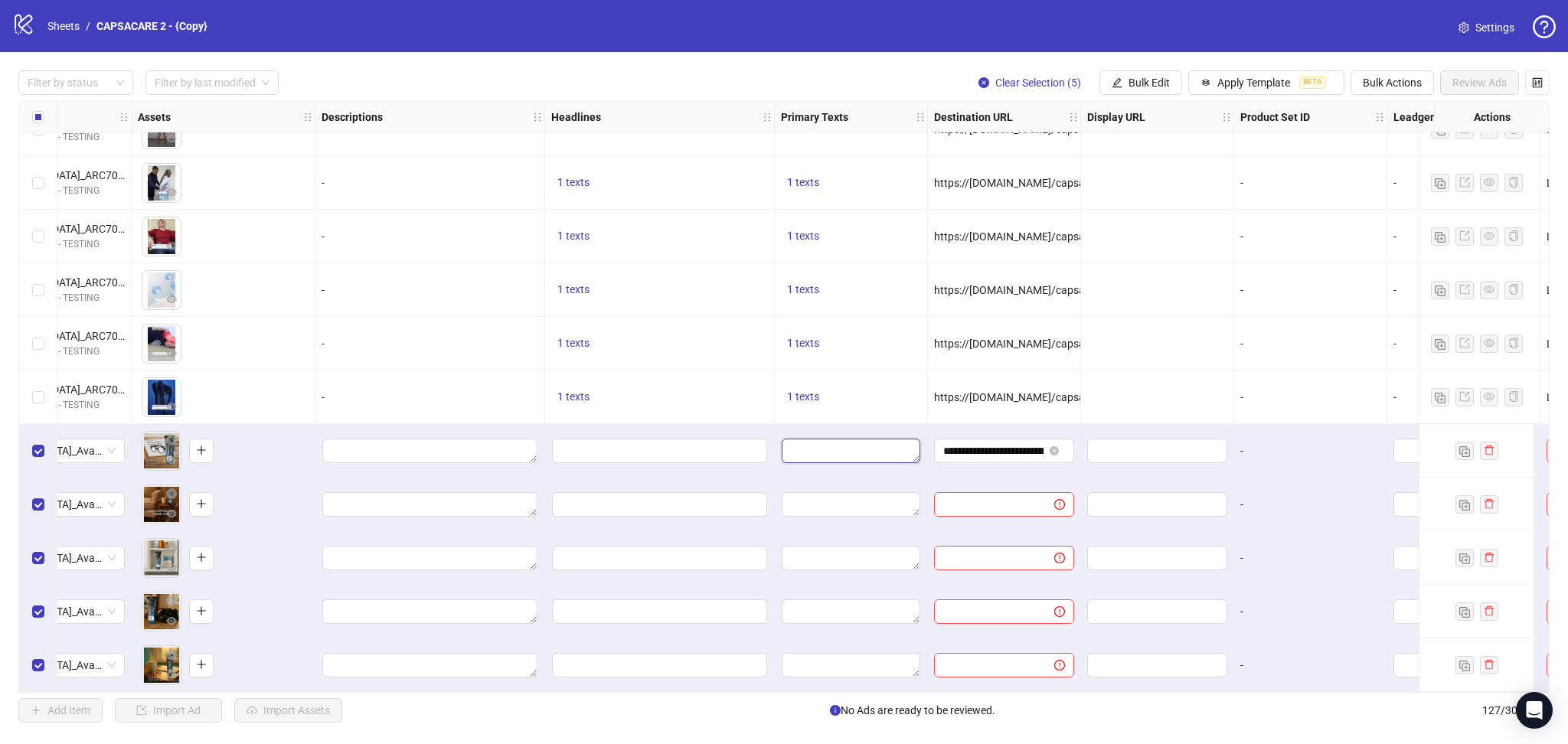
click at [815, 452] on textarea "Edit values" at bounding box center [851, 451] width 138 height 25
click at [793, 517] on textarea "Multi-text input container - paste or copy values" at bounding box center [851, 529] width 210 height 42
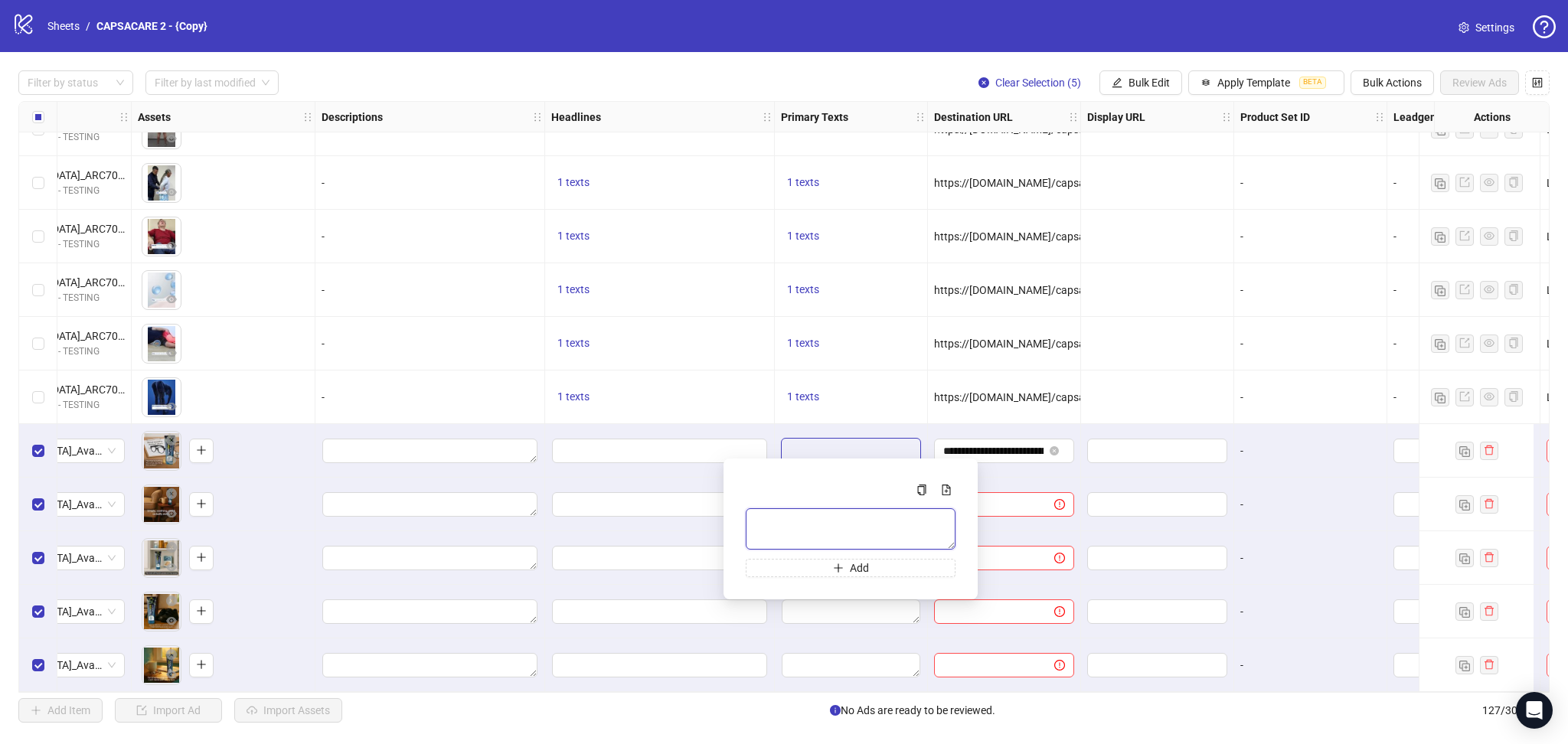
paste textarea "**********"
type textarea "**********"
click at [1165, 371] on div at bounding box center [1157, 398] width 153 height 53
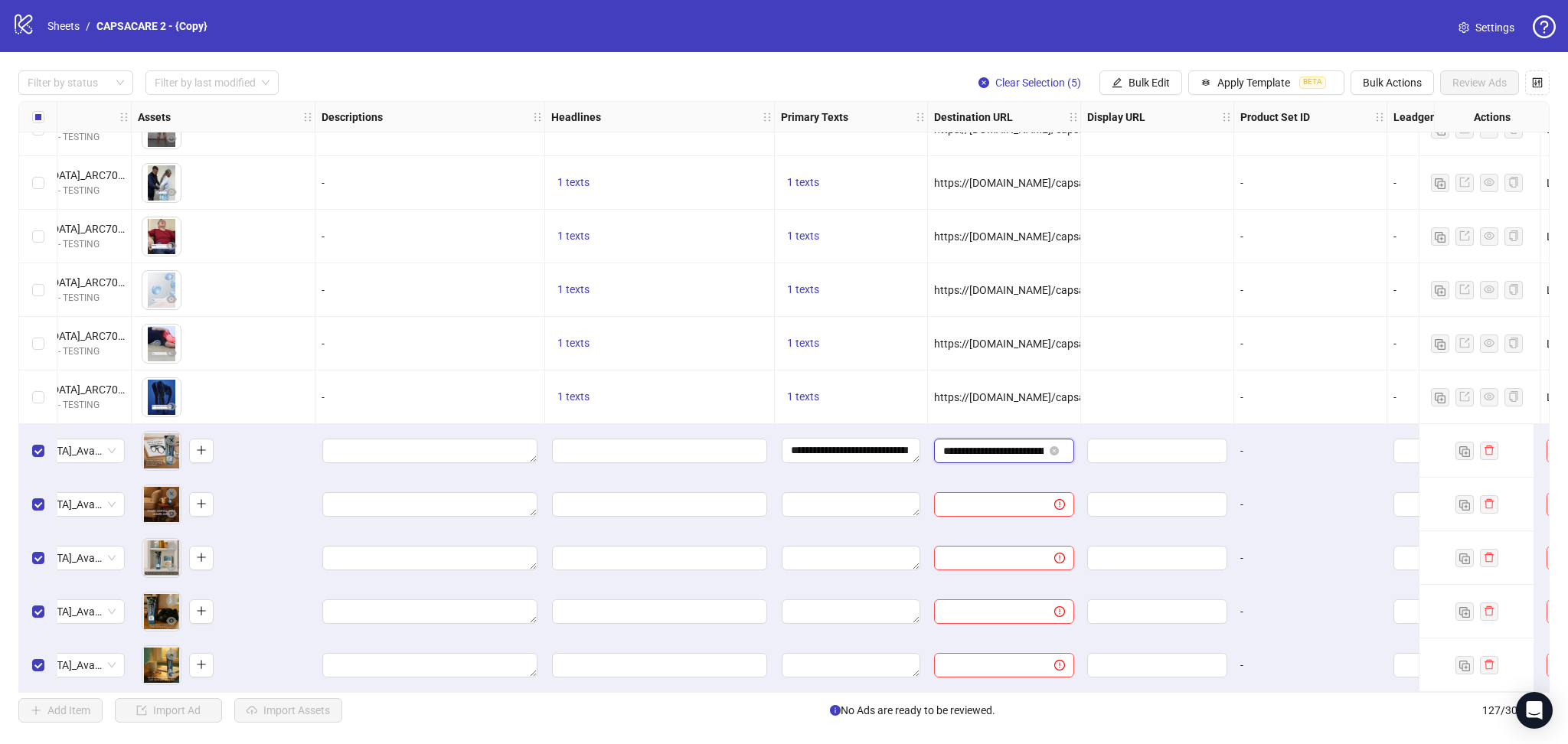
click at [1017, 451] on input "**********" at bounding box center [993, 450] width 100 height 17
click at [682, 297] on div "1 texts" at bounding box center [660, 290] width 230 height 53
click at [698, 441] on input "Edit values" at bounding box center [660, 451] width 216 height 25
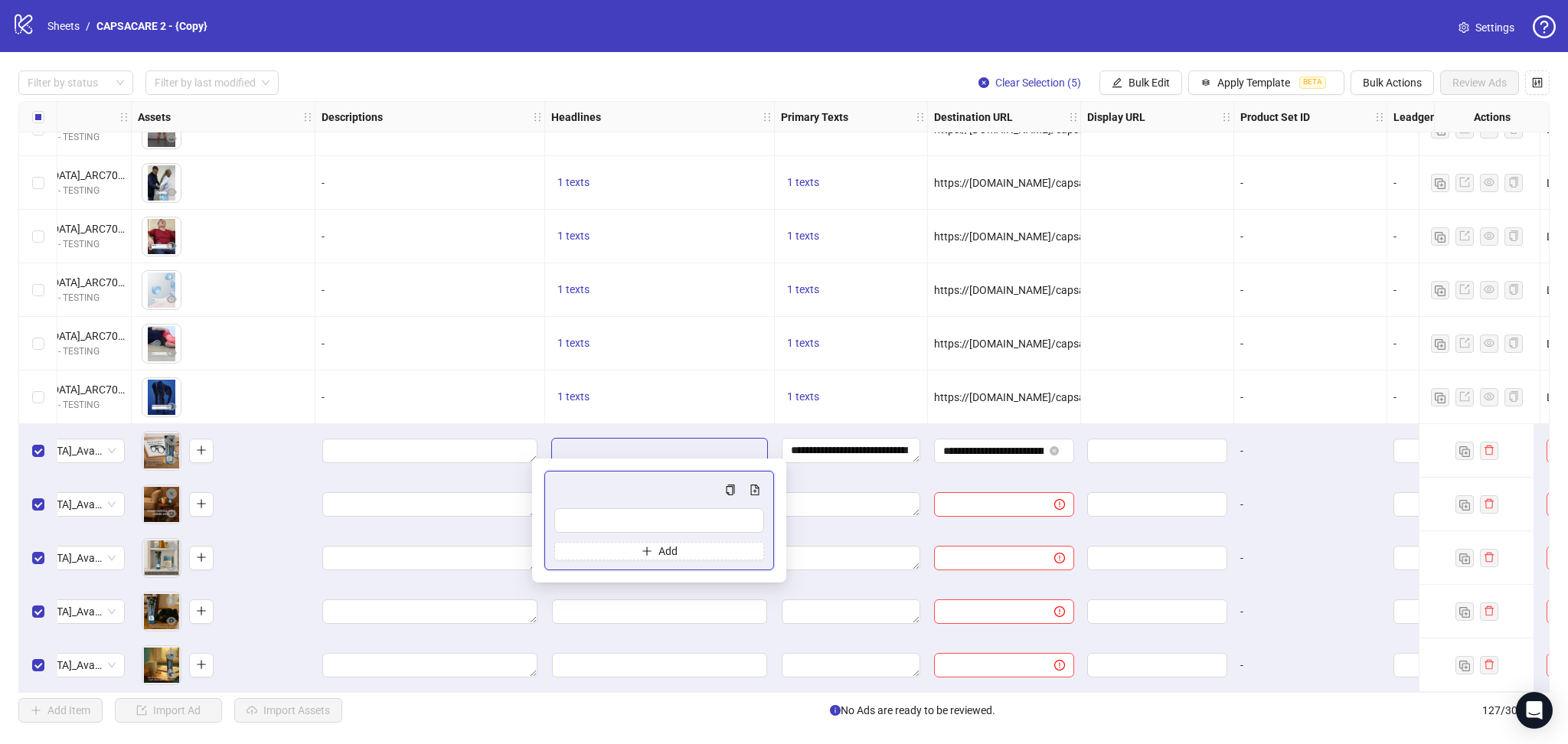
type input "**********"
click at [710, 334] on div "1 texts" at bounding box center [659, 343] width 217 height 19
drag, startPoint x: 903, startPoint y: 694, endPoint x: 1020, endPoint y: 710, distance: 118.1
click at [1020, 710] on div "Filter by status Filter by last modified Clear Selection (5) Bulk Edit Apply Te…" at bounding box center [784, 397] width 1568 height 690
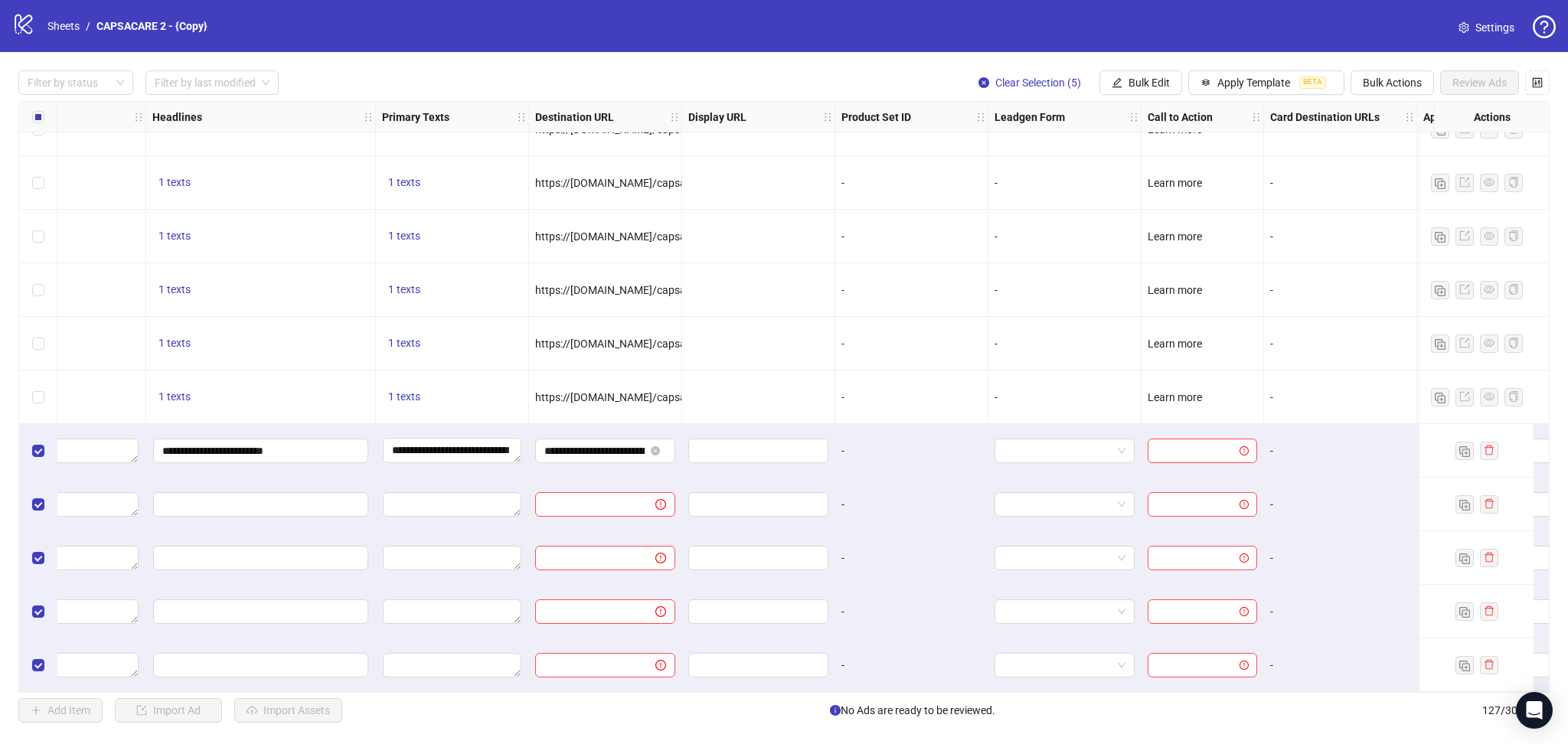
scroll to position [6255, 985]
click at [1221, 439] on input "search" at bounding box center [1201, 450] width 77 height 23
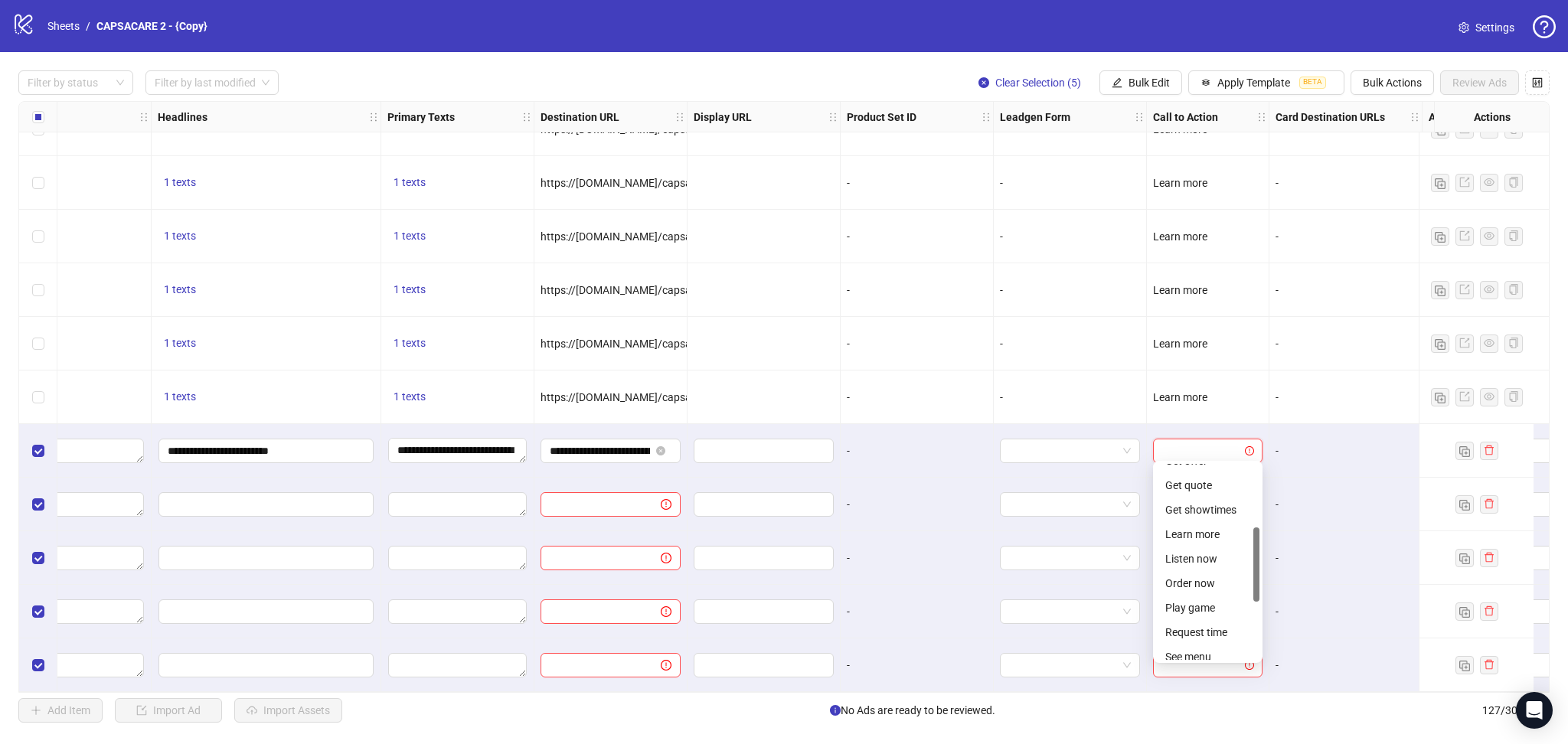
scroll to position [166, 0]
drag, startPoint x: 1256, startPoint y: 487, endPoint x: 1260, endPoint y: 546, distance: 59.1
click at [1260, 546] on div "NO_BUTTON APPLY_NOW Get offer Get quote Get showtimes Learn more Listen now Ord…" at bounding box center [1208, 562] width 110 height 202
click at [1223, 533] on div "Learn more" at bounding box center [1208, 530] width 85 height 17
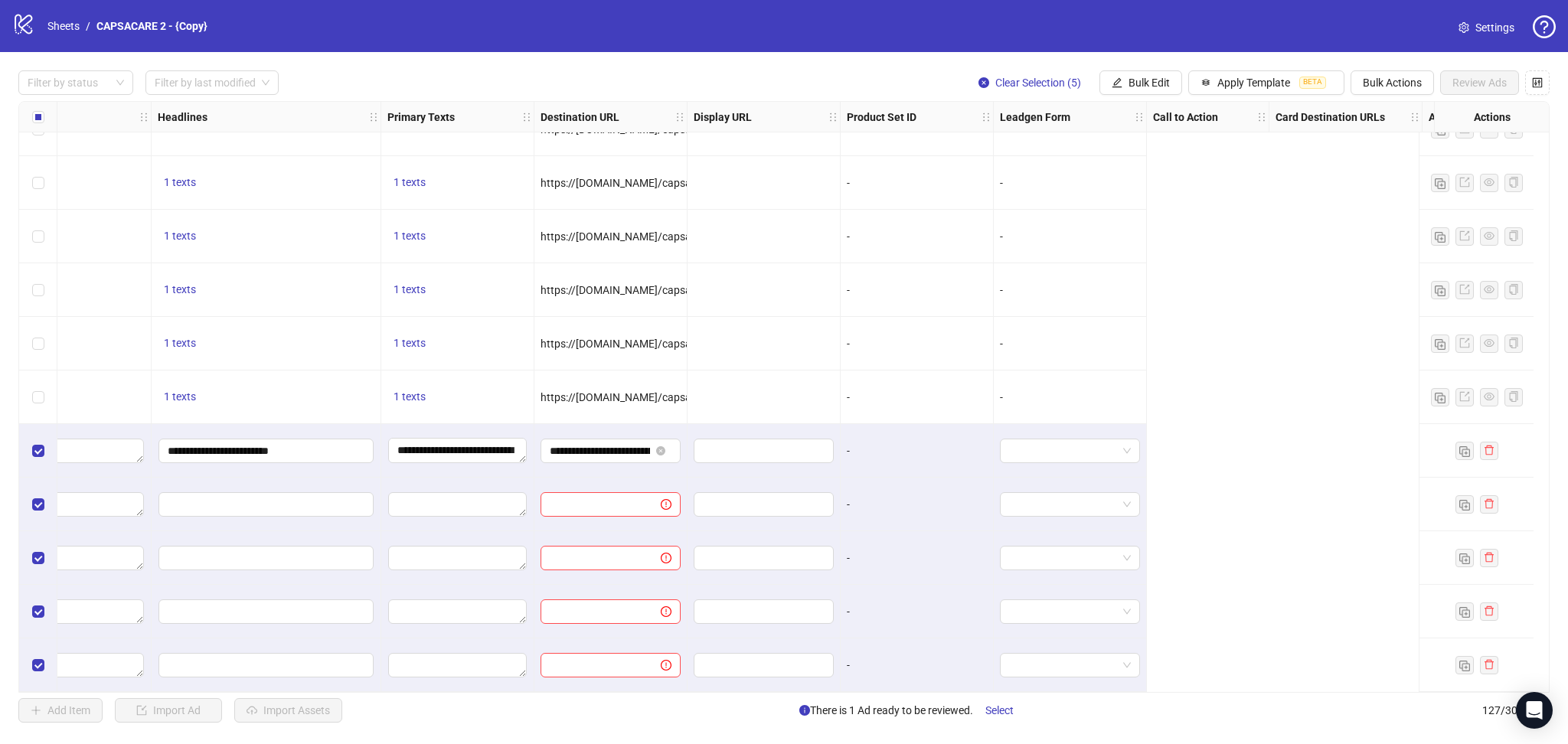
scroll to position [6255, 0]
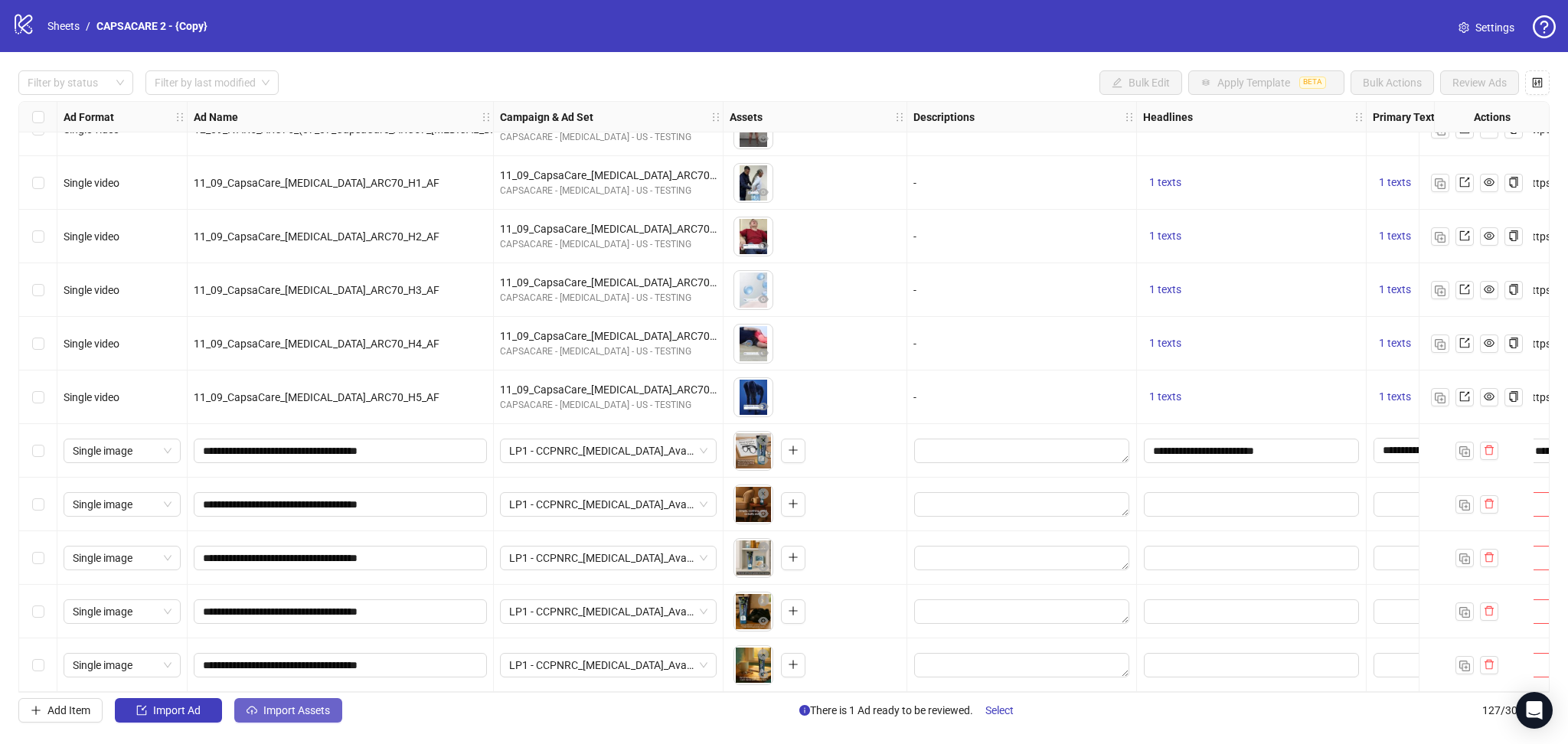
click at [287, 708] on span "Import Assets" at bounding box center [296, 710] width 66 height 12
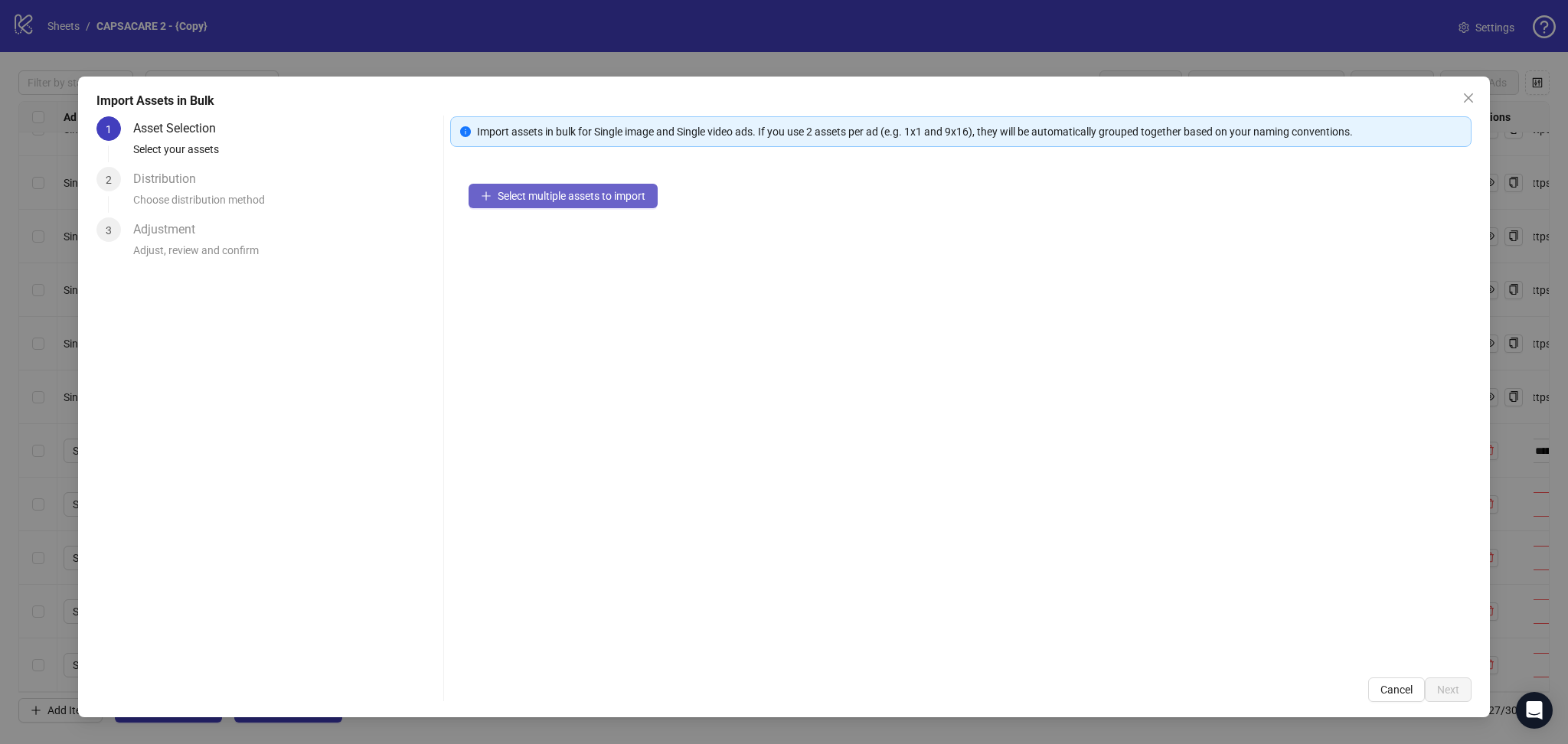
click at [598, 199] on span "Select multiple assets to import" at bounding box center [571, 196] width 147 height 12
click at [1451, 690] on button "Next" at bounding box center [1448, 690] width 46 height 25
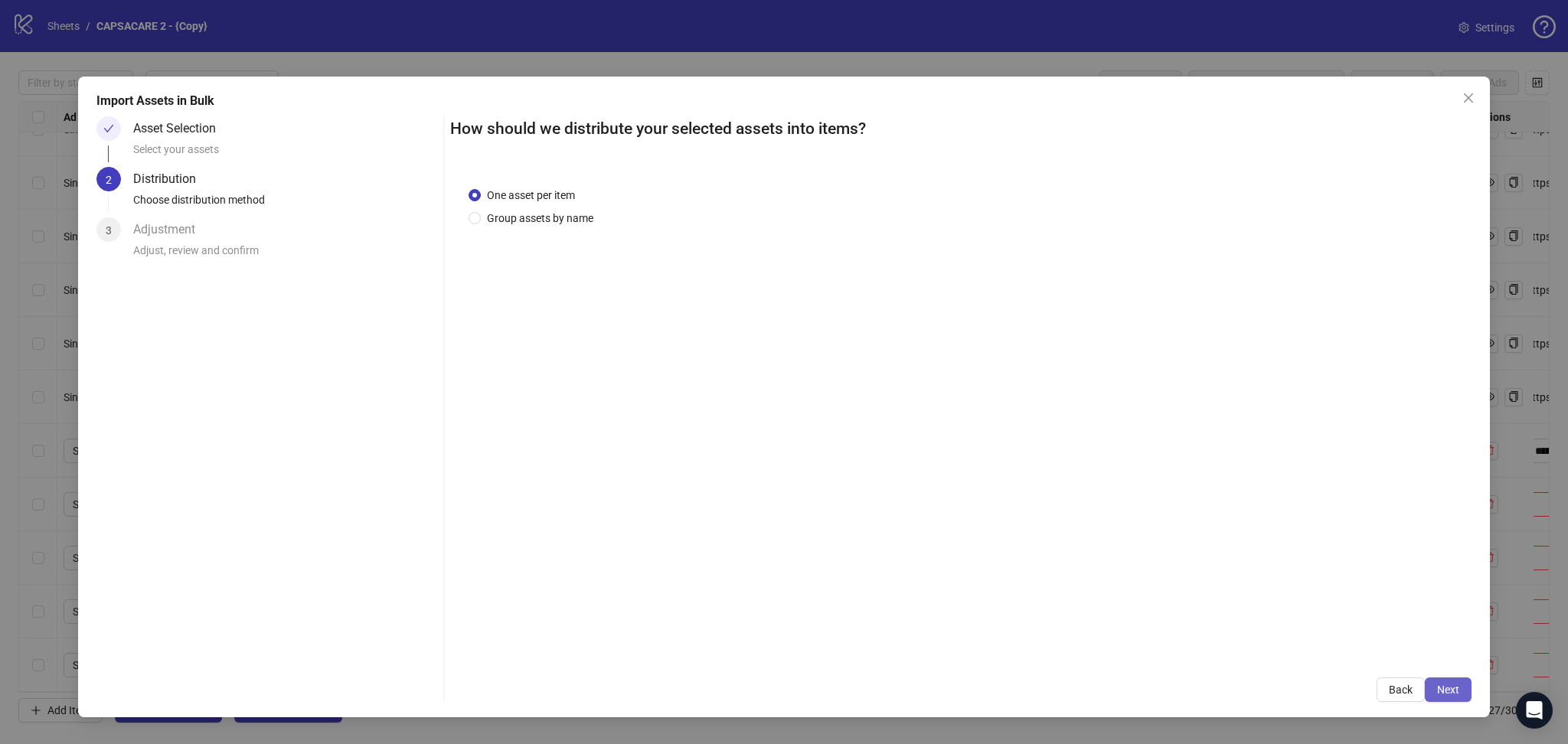
click at [1446, 686] on span "Next" at bounding box center [1448, 690] width 22 height 12
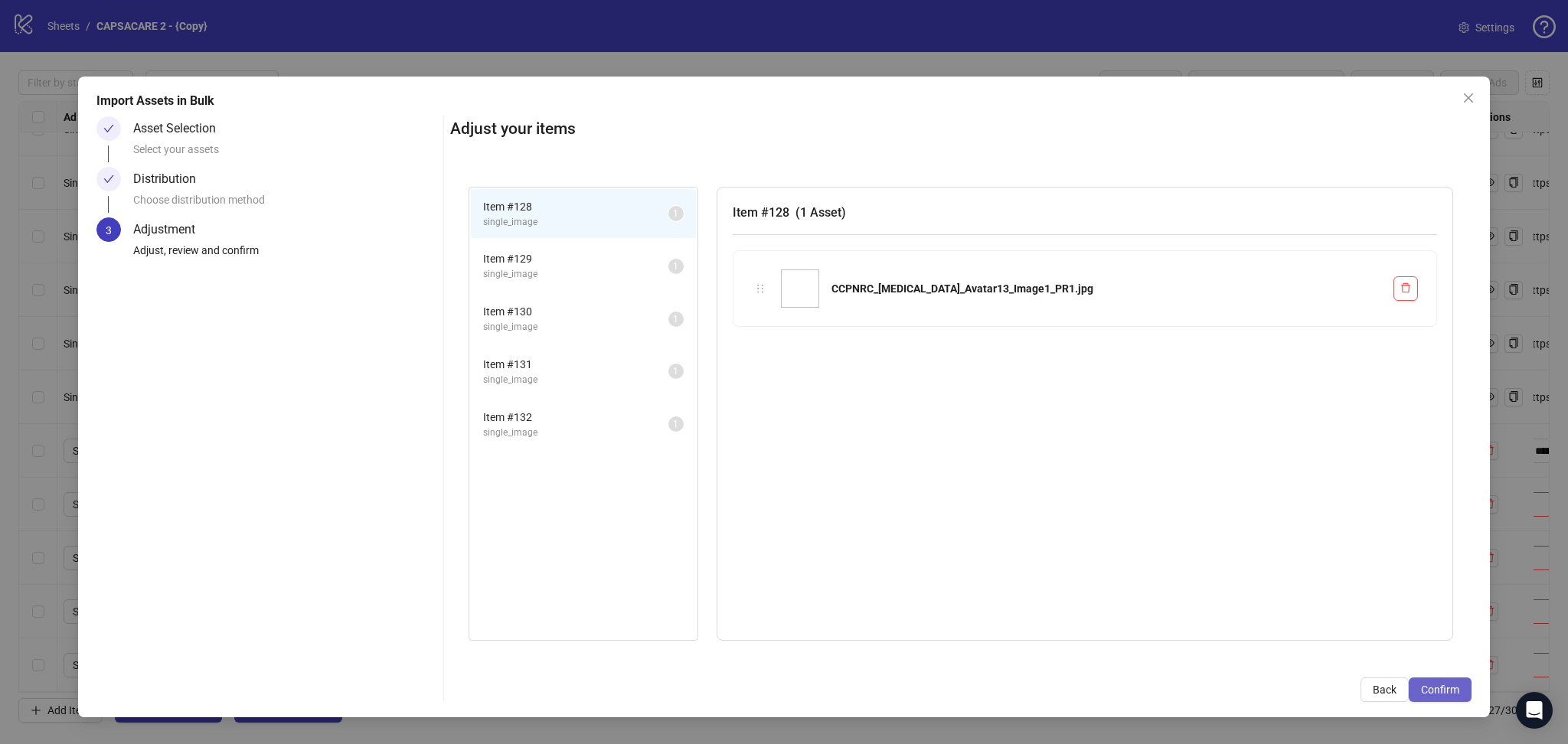
click at [1442, 694] on span "Confirm" at bounding box center [1440, 690] width 39 height 12
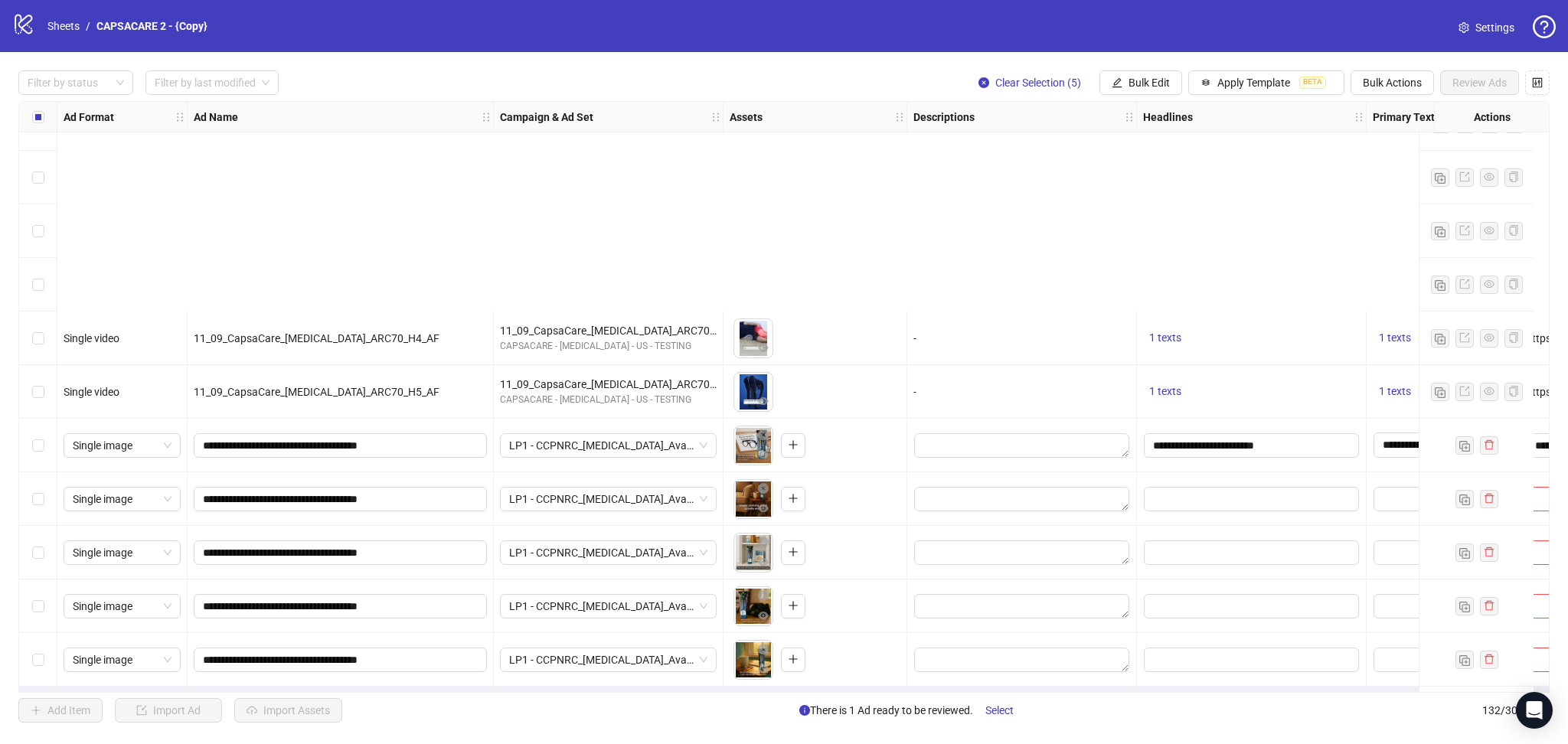
scroll to position [6523, 0]
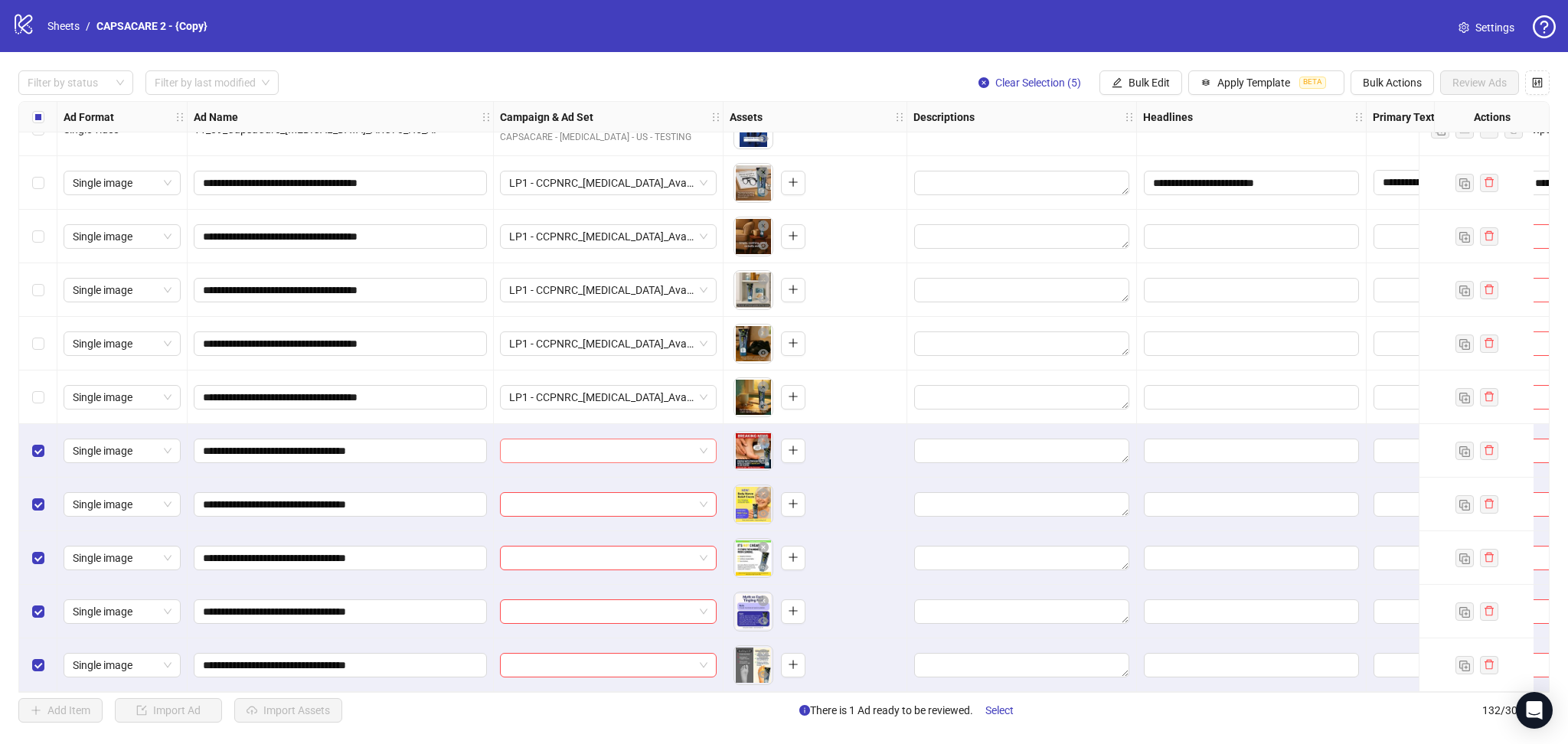
click at [605, 448] on input "search" at bounding box center [601, 450] width 185 height 23
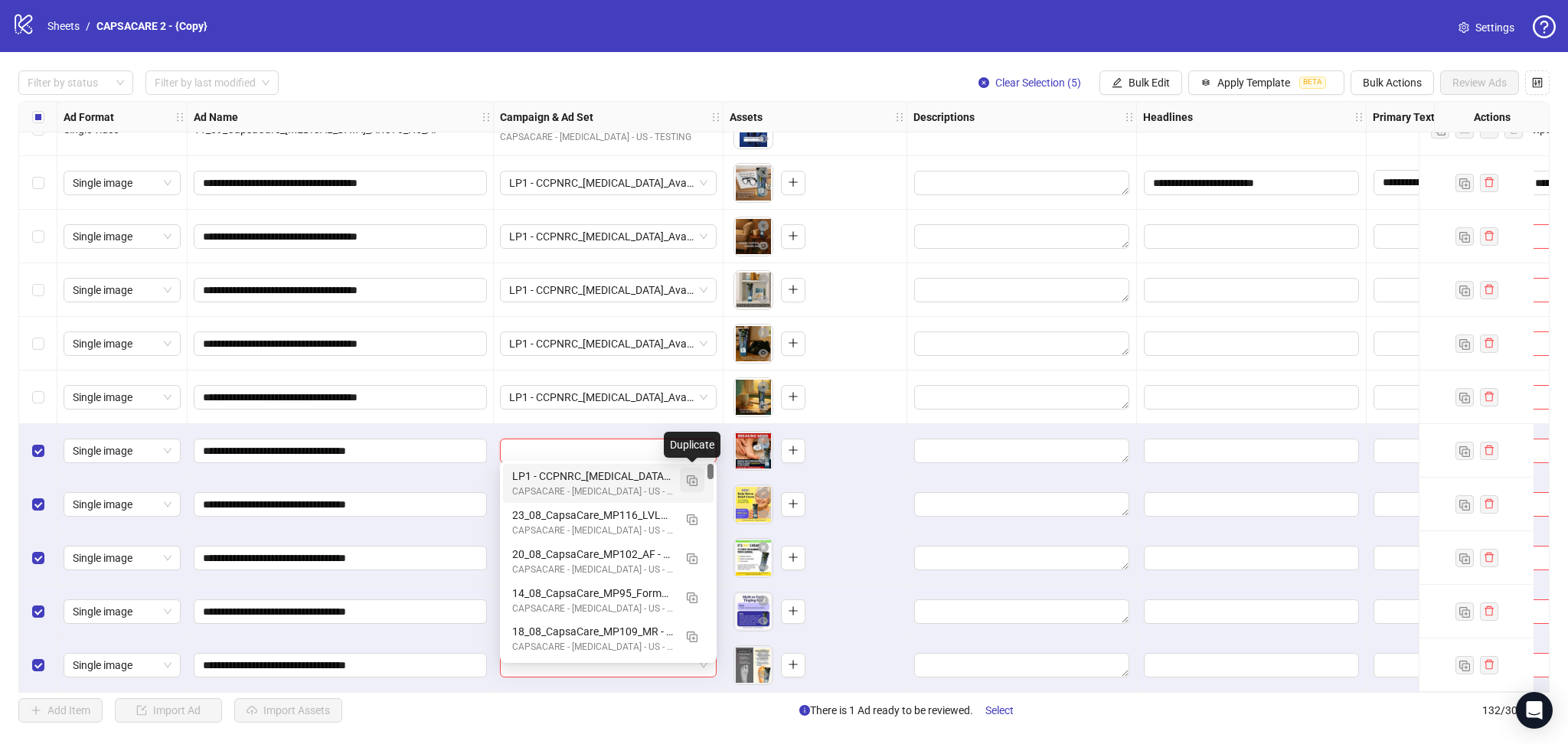
click at [695, 476] on img "button" at bounding box center [692, 481] width 11 height 11
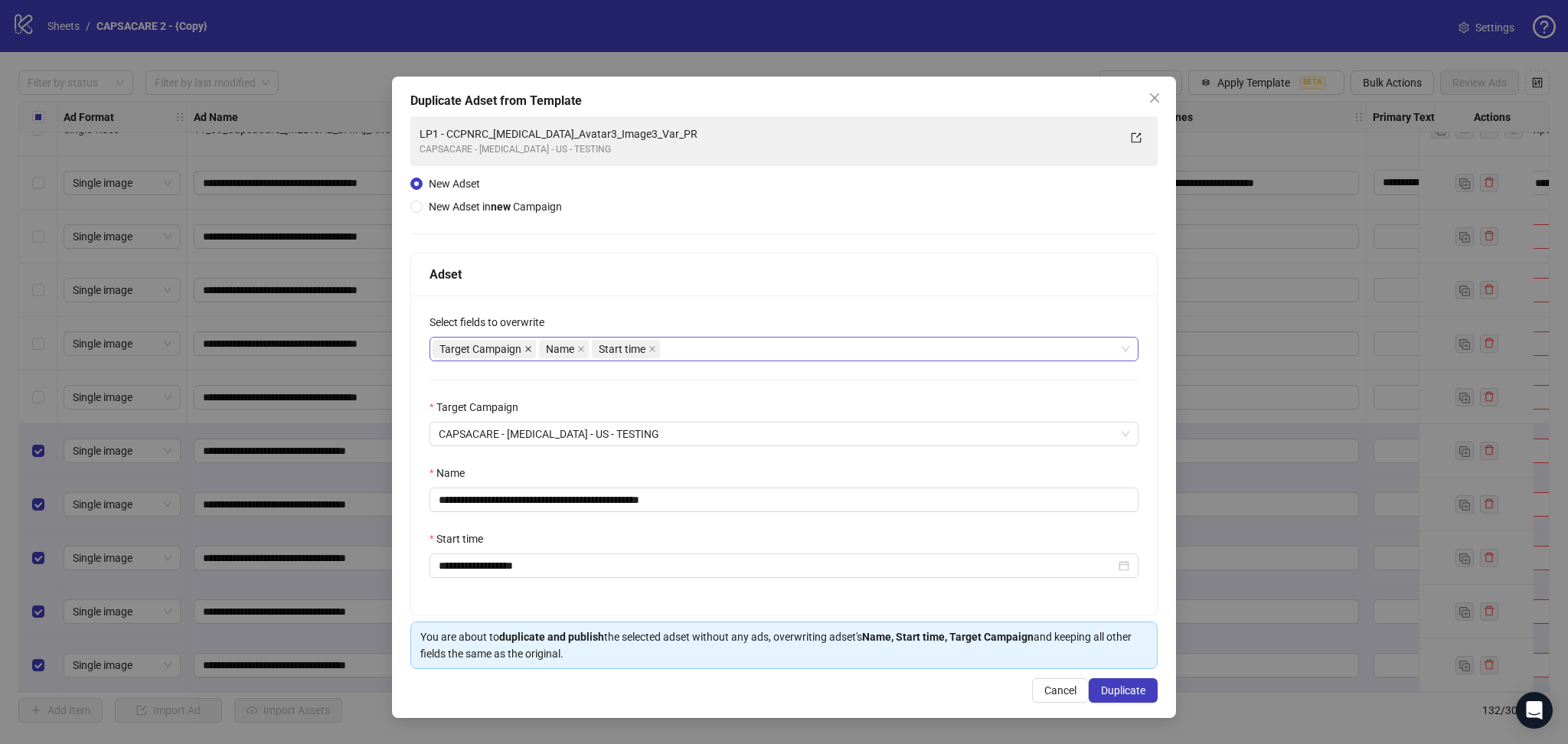
click at [530, 349] on icon "close" at bounding box center [528, 349] width 8 height 8
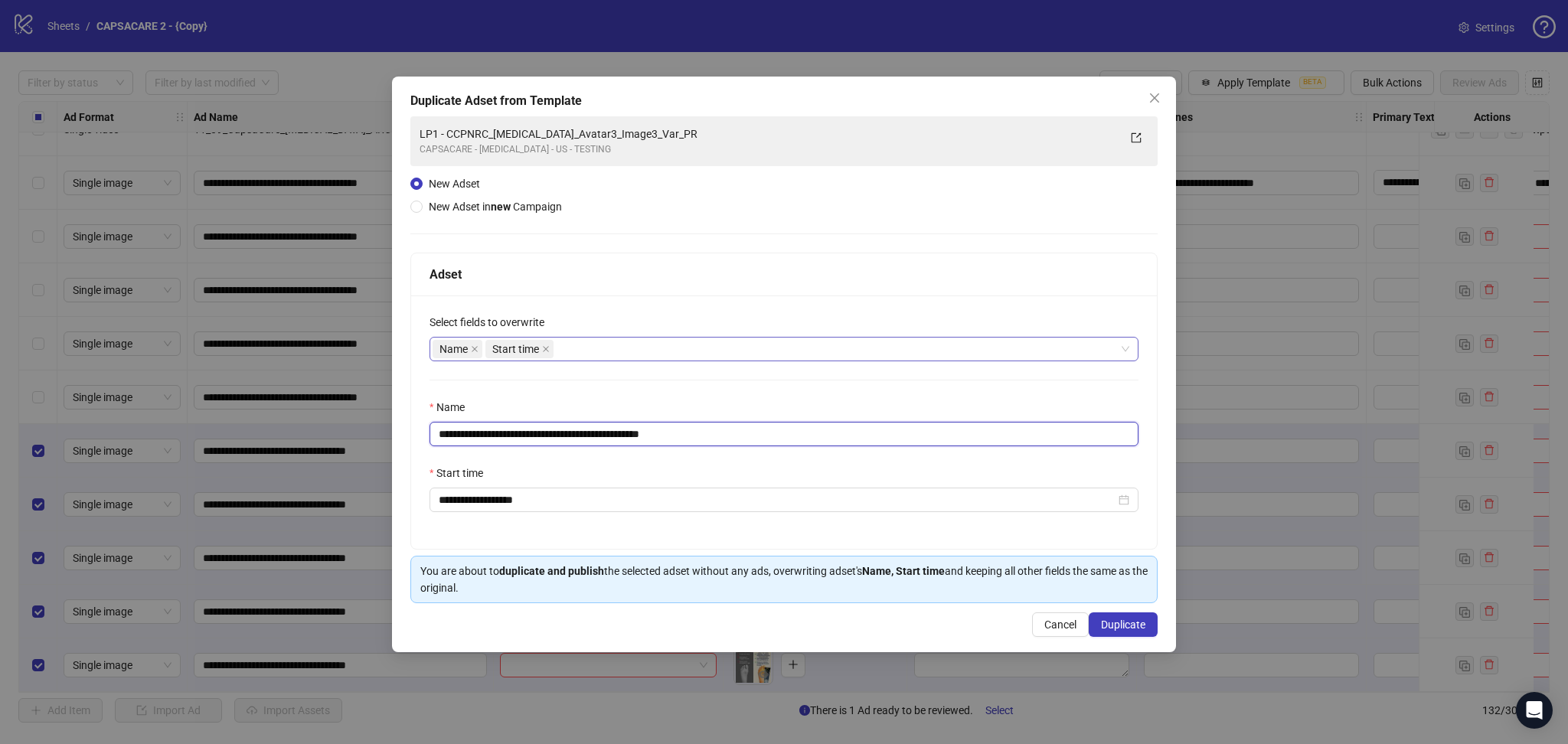
drag, startPoint x: 464, startPoint y: 434, endPoint x: 788, endPoint y: 445, distance: 324.2
click at [784, 445] on input "**********" at bounding box center [784, 434] width 709 height 25
paste input "text"
type input "**********"
click at [1133, 631] on span "Duplicate" at bounding box center [1123, 625] width 45 height 12
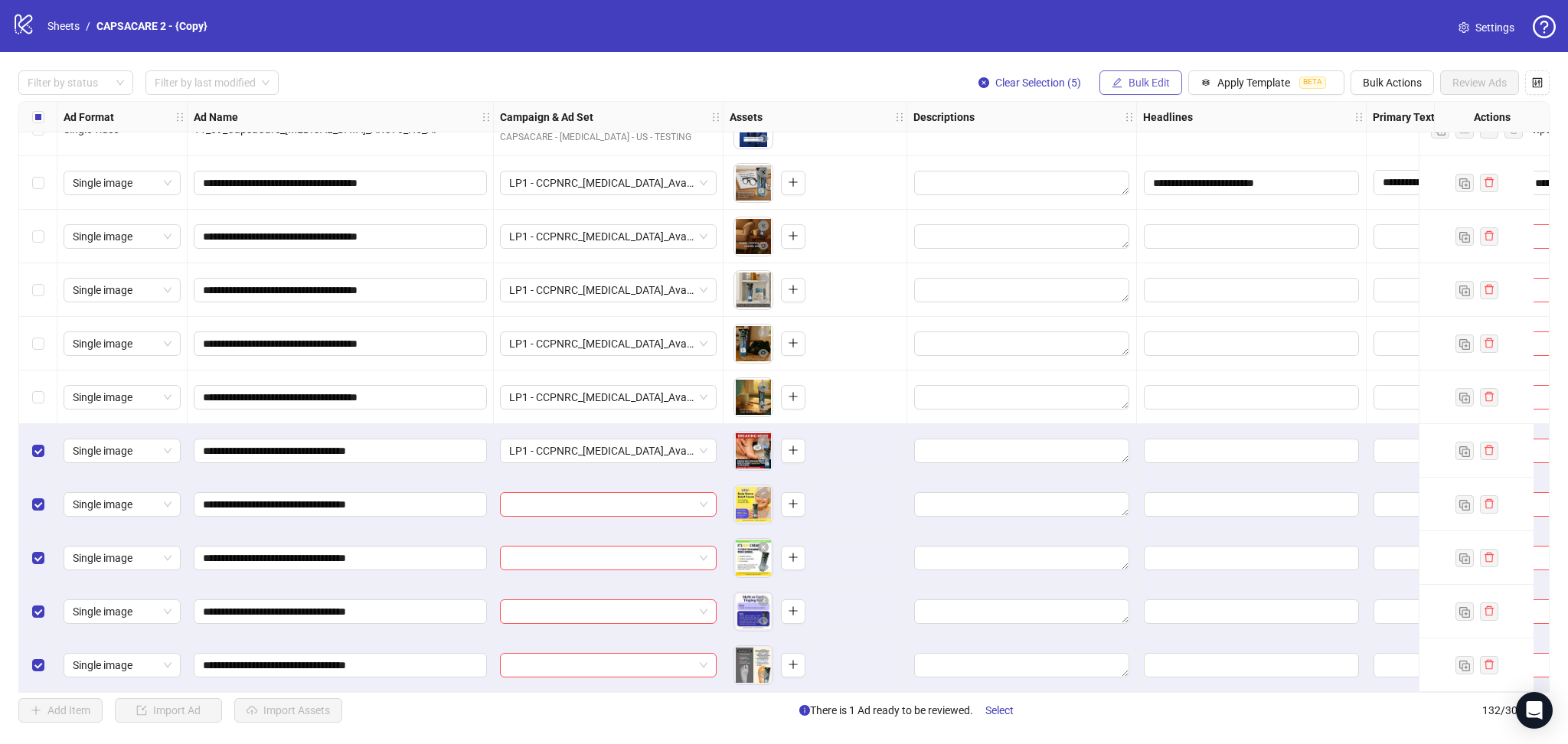
click at [1140, 79] on span "Bulk Edit" at bounding box center [1150, 82] width 42 height 12
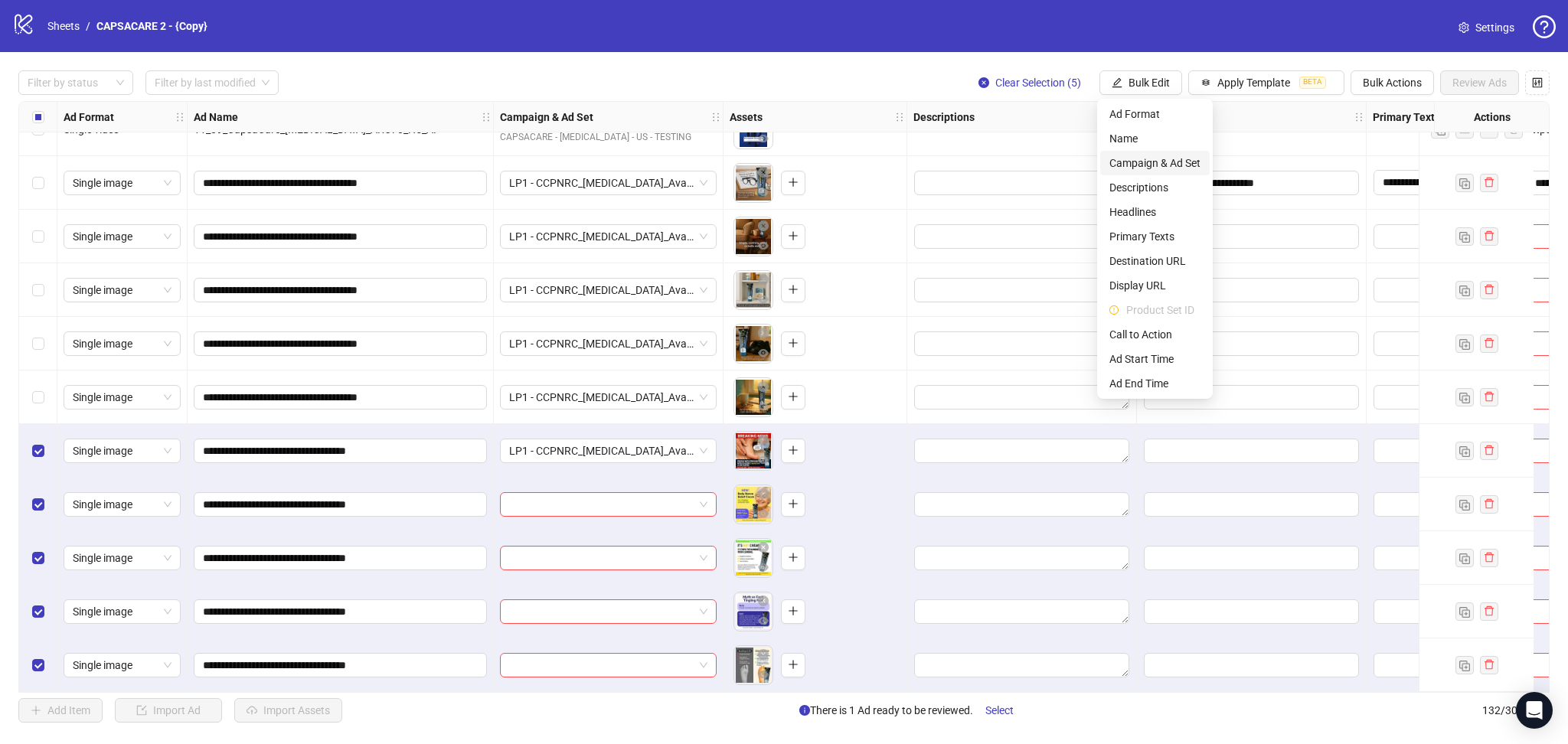
click at [1185, 163] on span "Campaign & Ad Set" at bounding box center [1155, 162] width 91 height 17
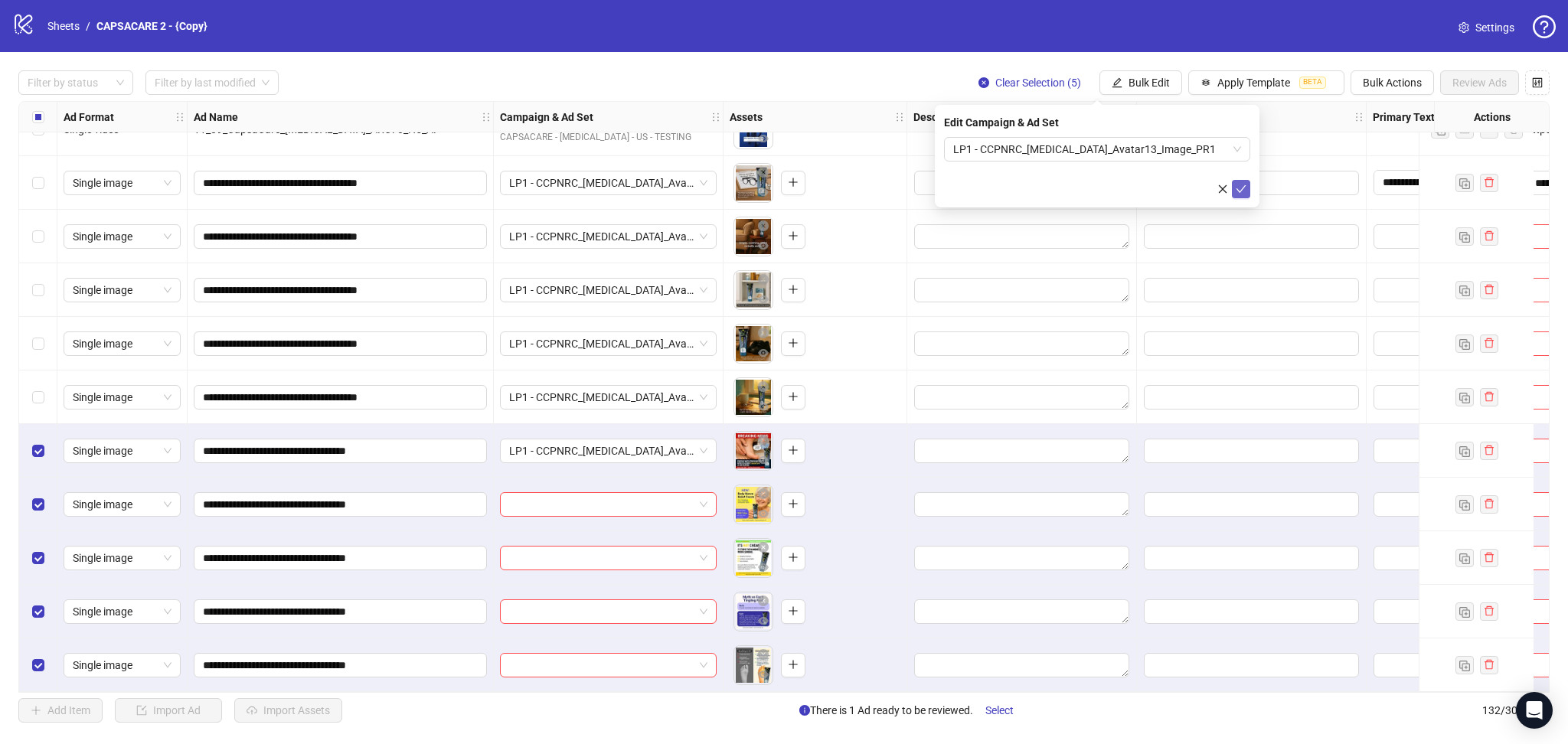
click at [1245, 188] on icon "check" at bounding box center [1241, 189] width 11 height 11
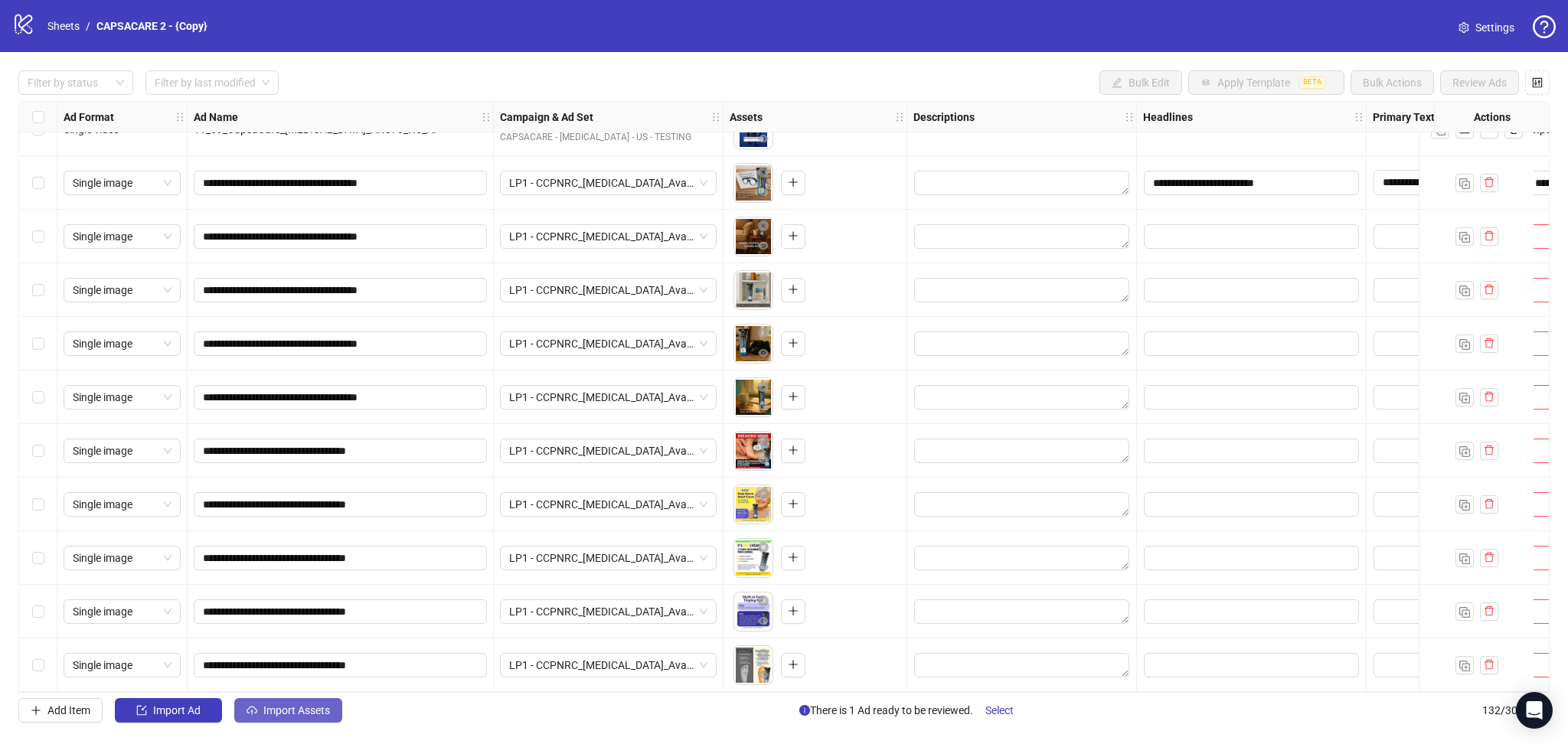
click at [287, 704] on button "Import Assets" at bounding box center [288, 710] width 108 height 25
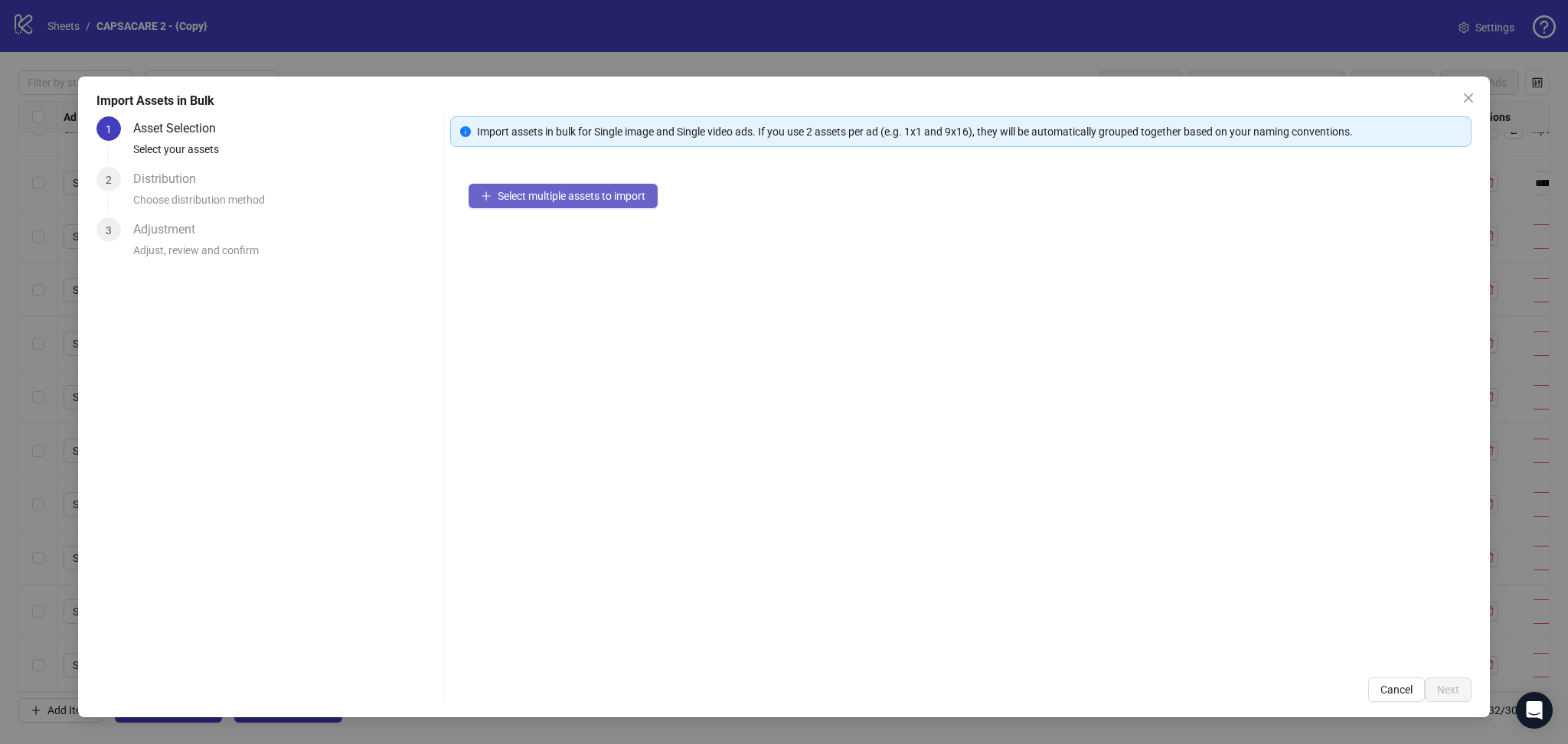
click at [533, 192] on span "Select multiple assets to import" at bounding box center [571, 196] width 147 height 12
click at [1458, 685] on button "Next" at bounding box center [1448, 690] width 46 height 25
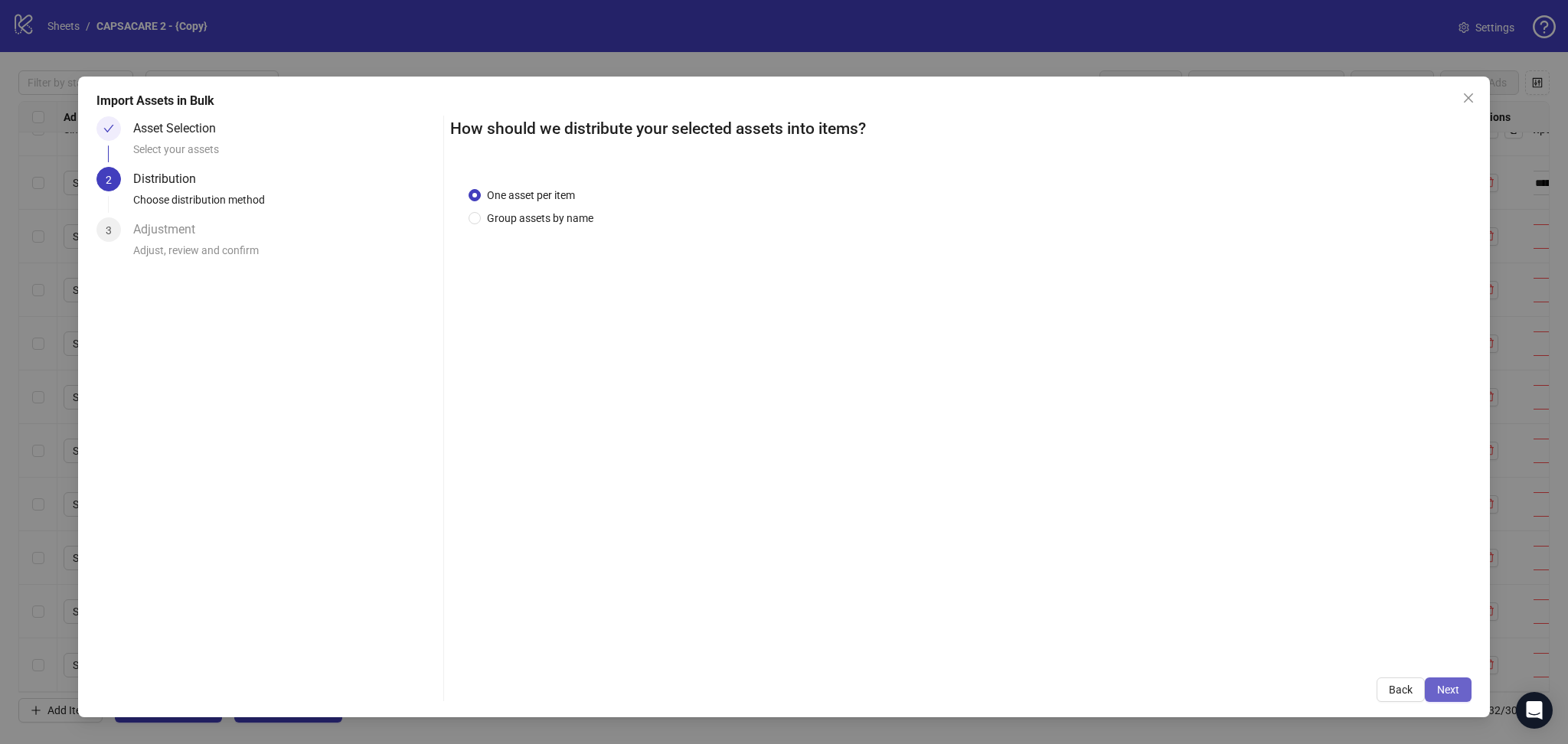
click at [1453, 685] on span "Next" at bounding box center [1448, 690] width 22 height 12
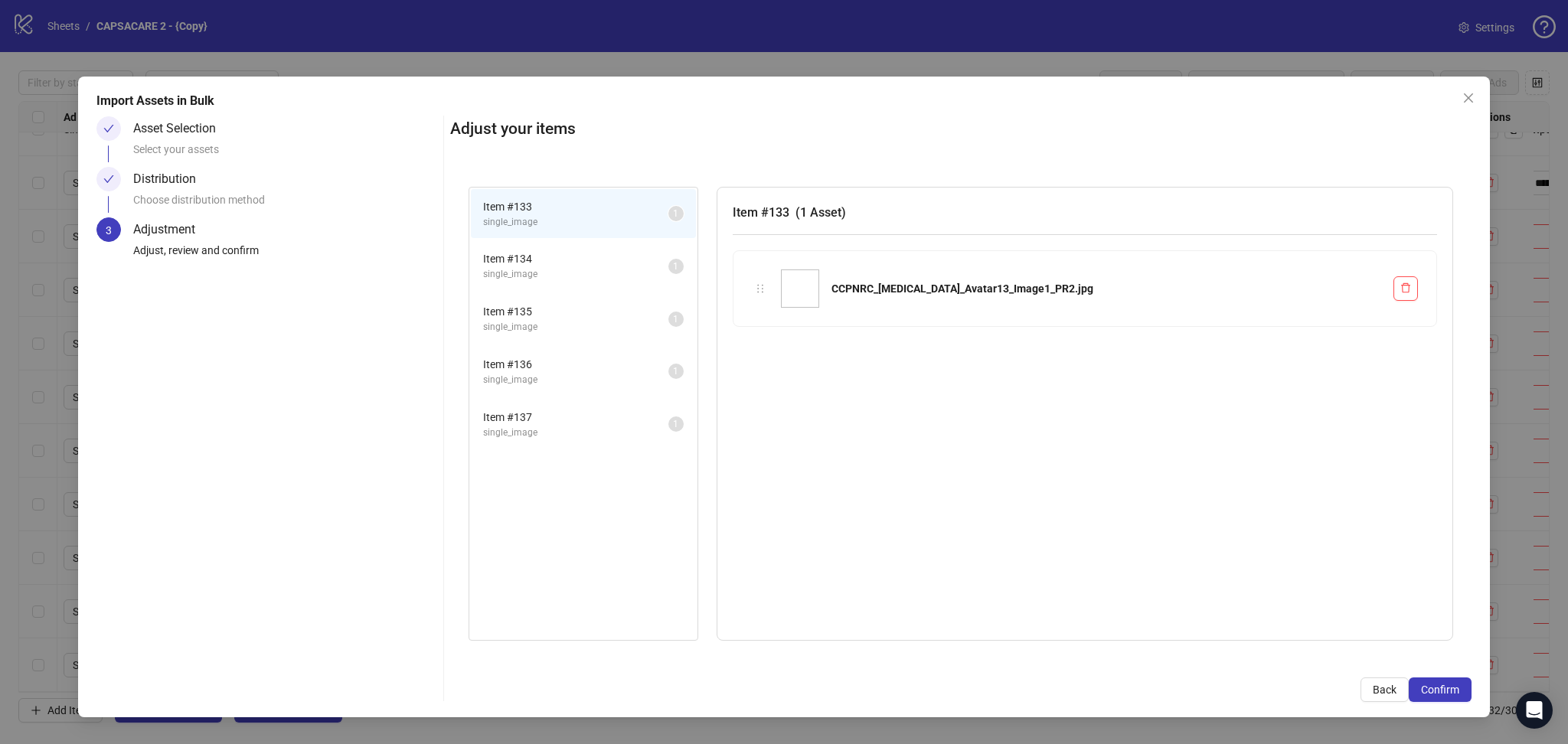
click at [1453, 685] on span "Confirm" at bounding box center [1440, 690] width 39 height 12
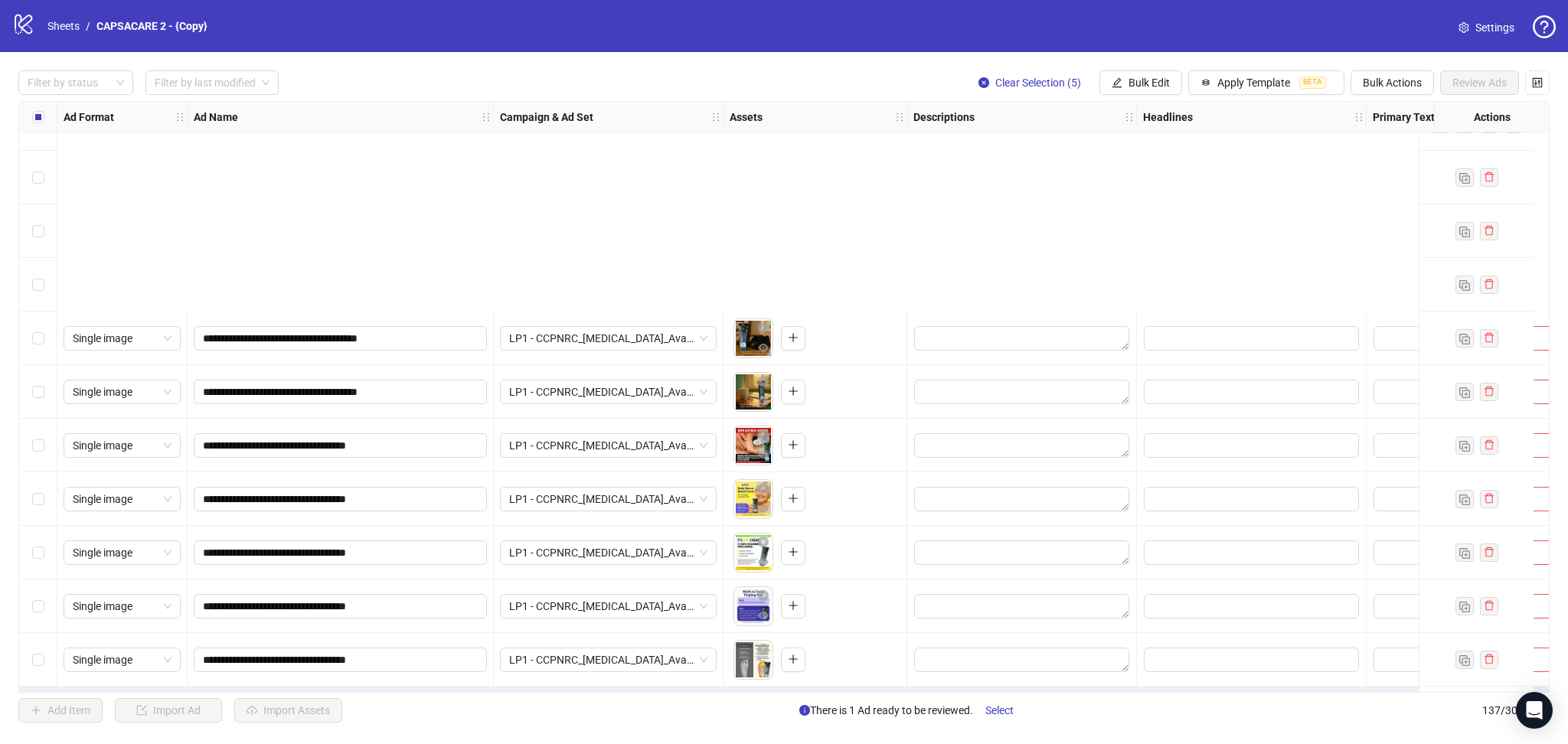
scroll to position [6791, 0]
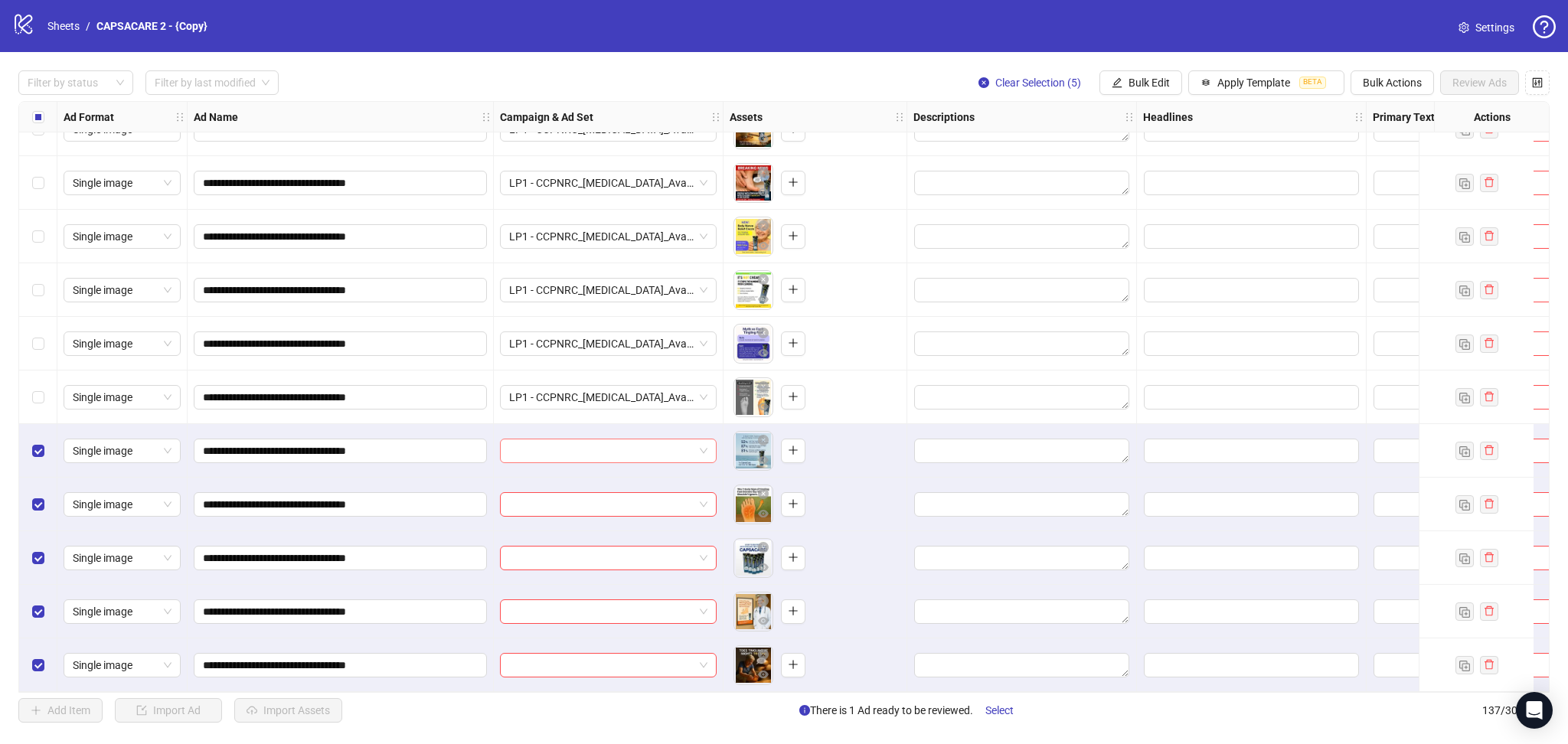
click at [599, 442] on input "search" at bounding box center [601, 450] width 185 height 23
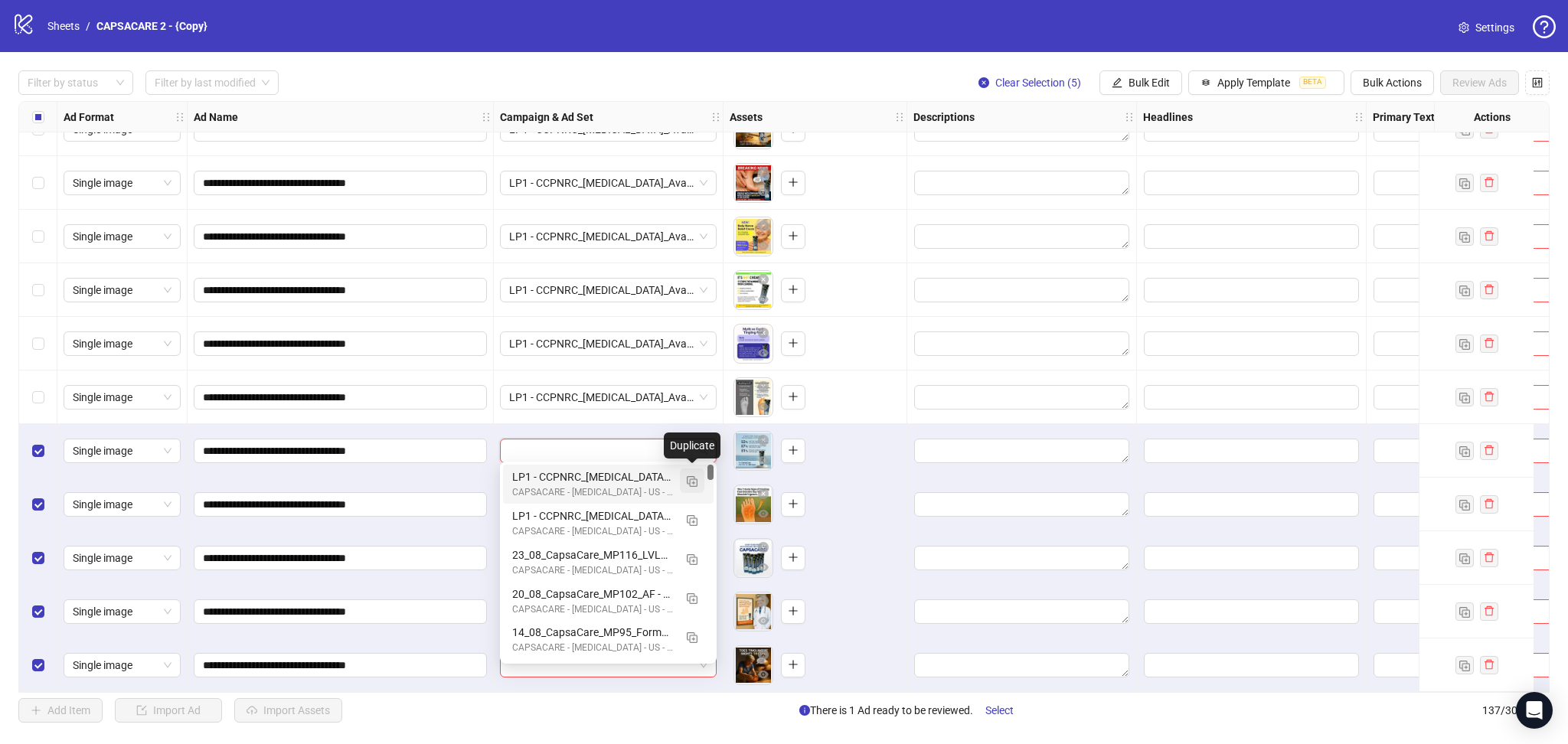
drag, startPoint x: 696, startPoint y: 478, endPoint x: 680, endPoint y: 486, distance: 17.9
click at [696, 478] on button "button" at bounding box center [692, 481] width 25 height 25
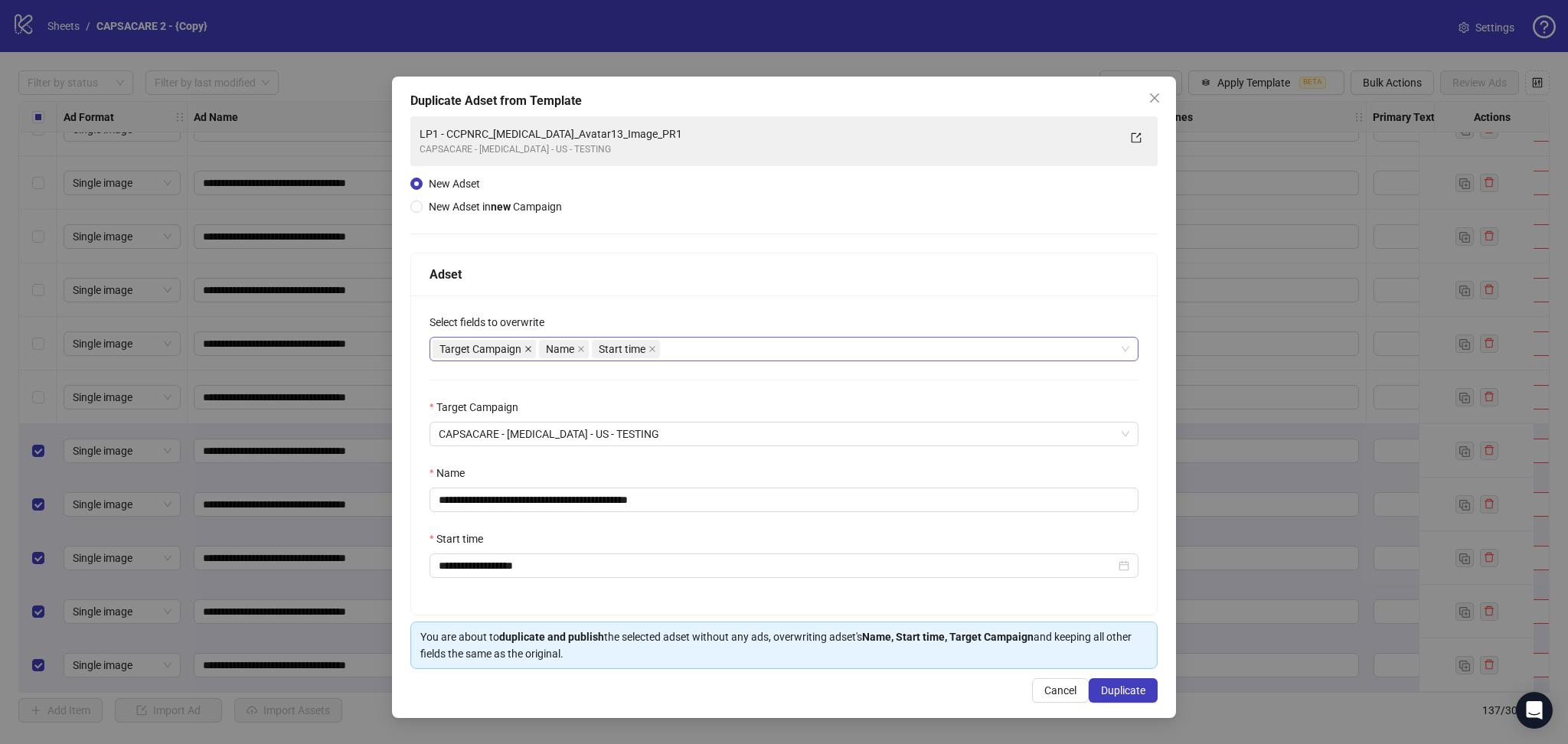
click at [527, 344] on span at bounding box center [528, 348] width 8 height 17
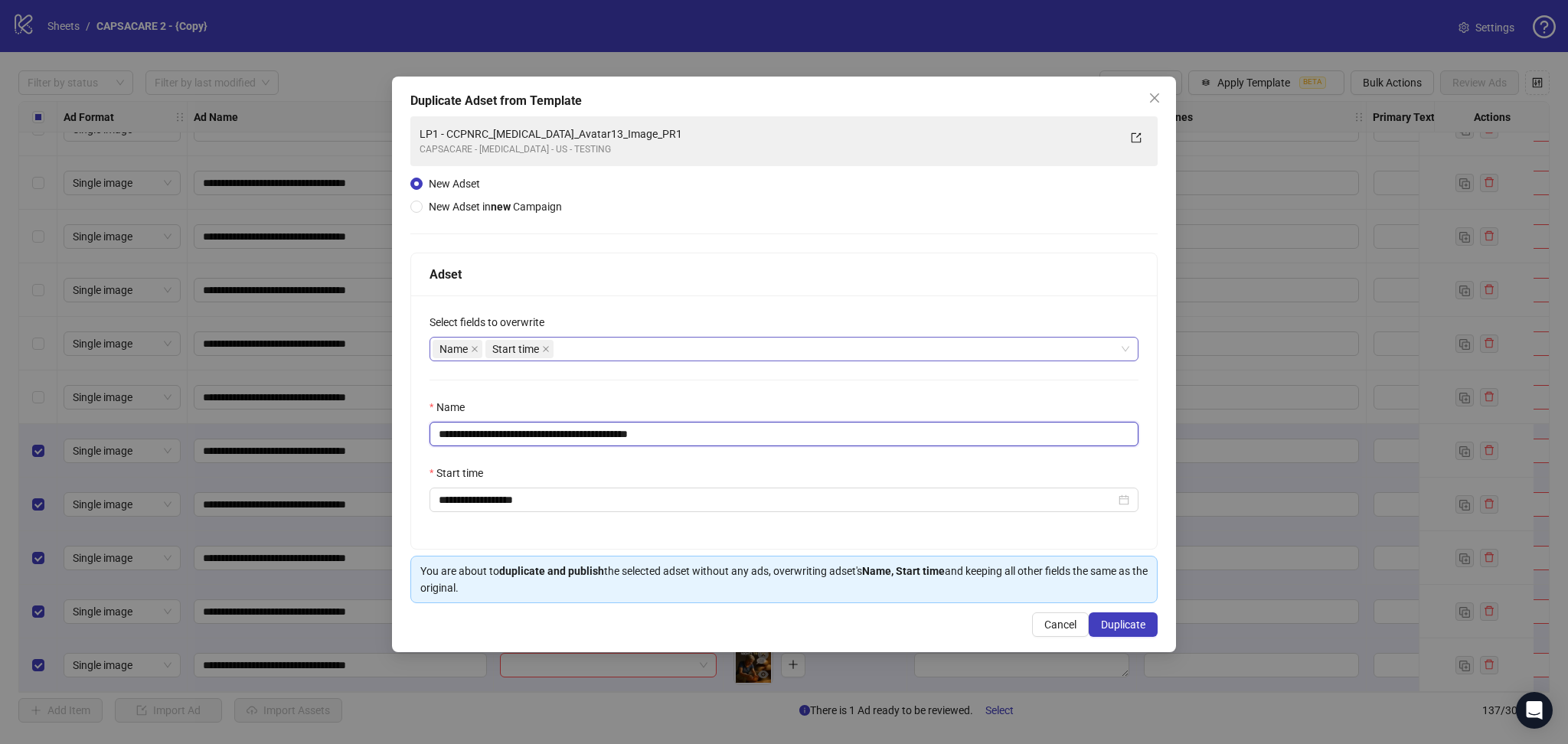
drag, startPoint x: 467, startPoint y: 439, endPoint x: 772, endPoint y: 453, distance: 305.3
click at [772, 453] on div "**********" at bounding box center [784, 422] width 746 height 253
paste input "text"
type input "**********"
click at [1141, 630] on span "Duplicate" at bounding box center [1123, 625] width 45 height 12
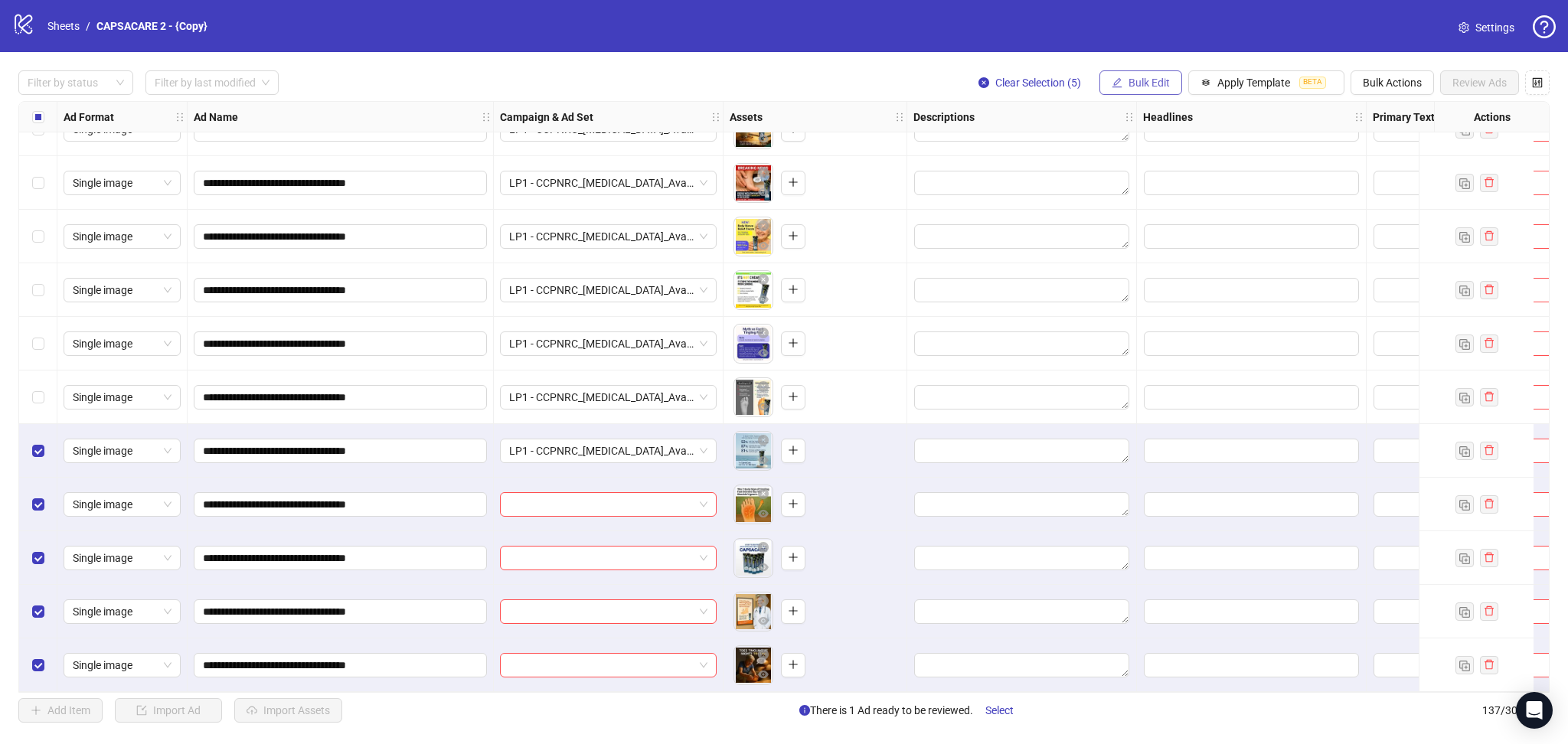
click at [1144, 76] on button "Bulk Edit" at bounding box center [1142, 82] width 83 height 25
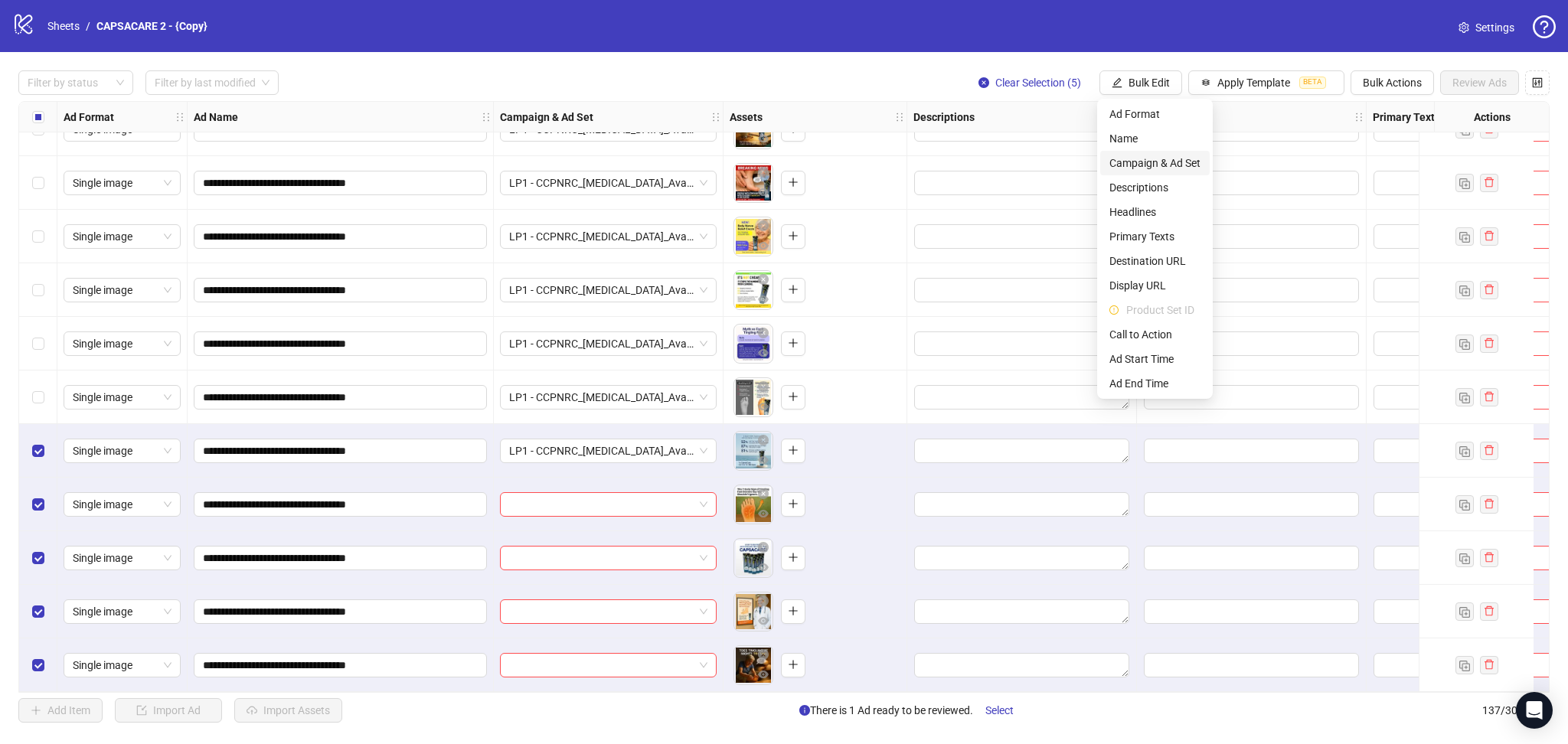
click at [1178, 158] on span "Campaign & Ad Set" at bounding box center [1155, 162] width 91 height 17
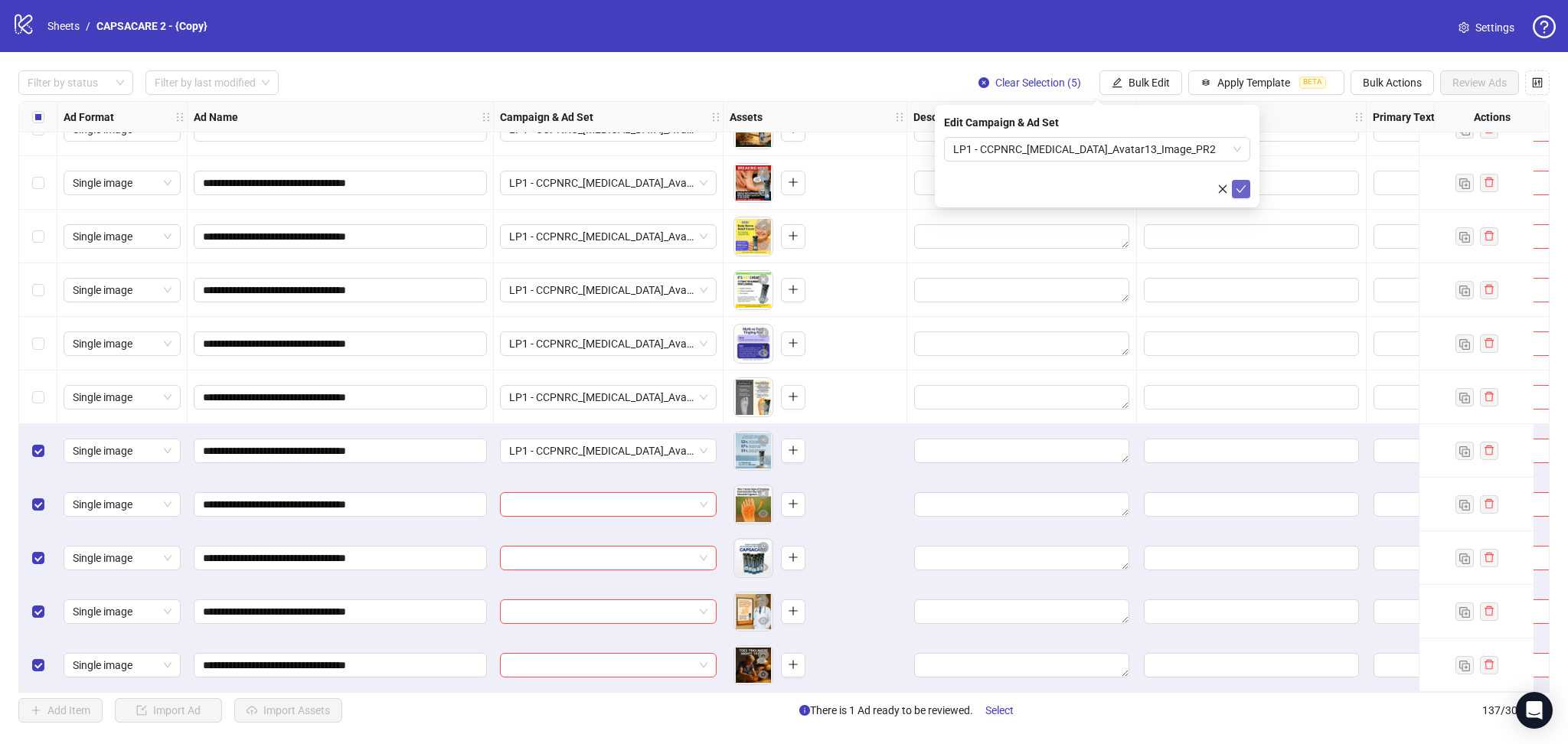
click at [1243, 191] on icon "check" at bounding box center [1241, 189] width 11 height 11
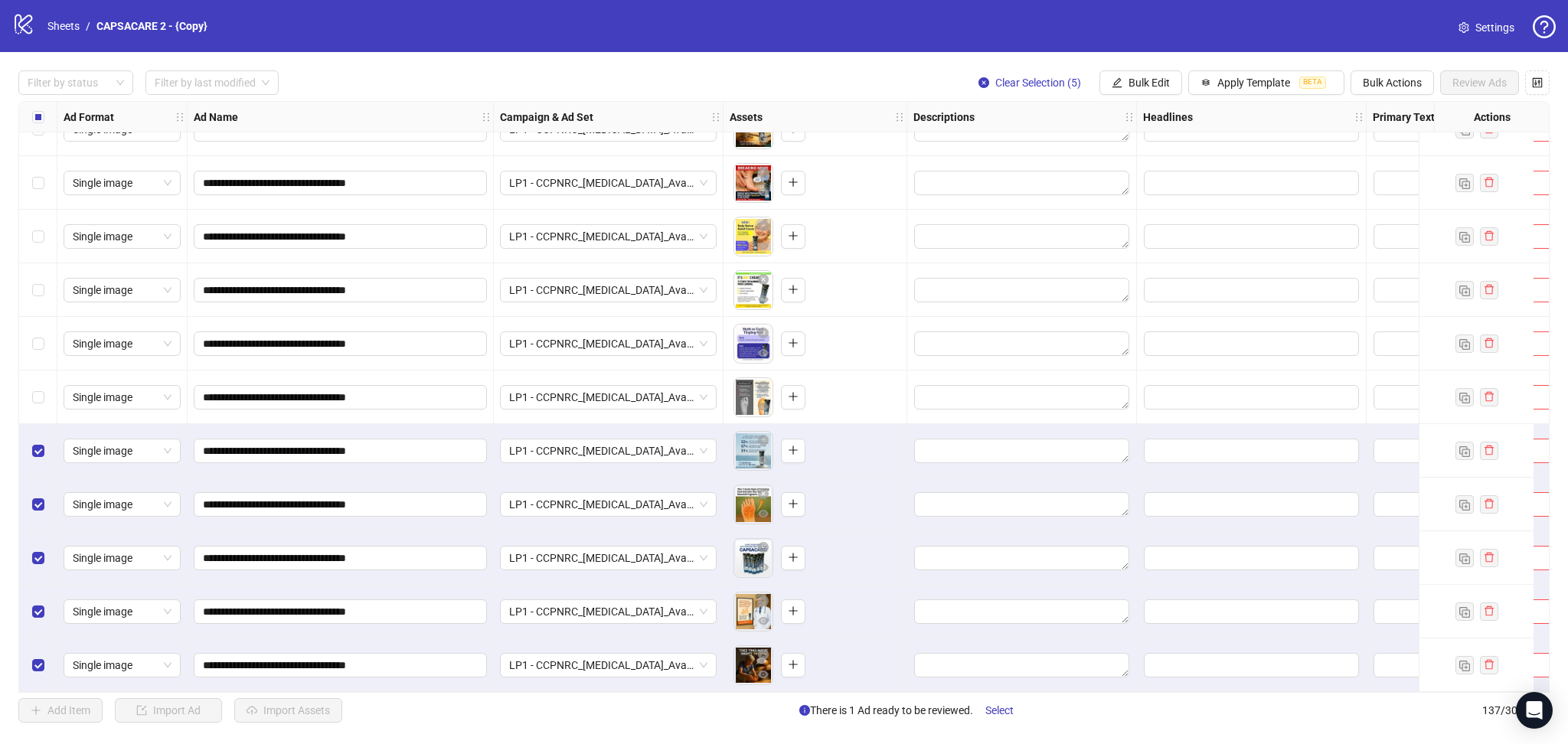
click at [45, 125] on div "Select all rows" at bounding box center [38, 117] width 39 height 31
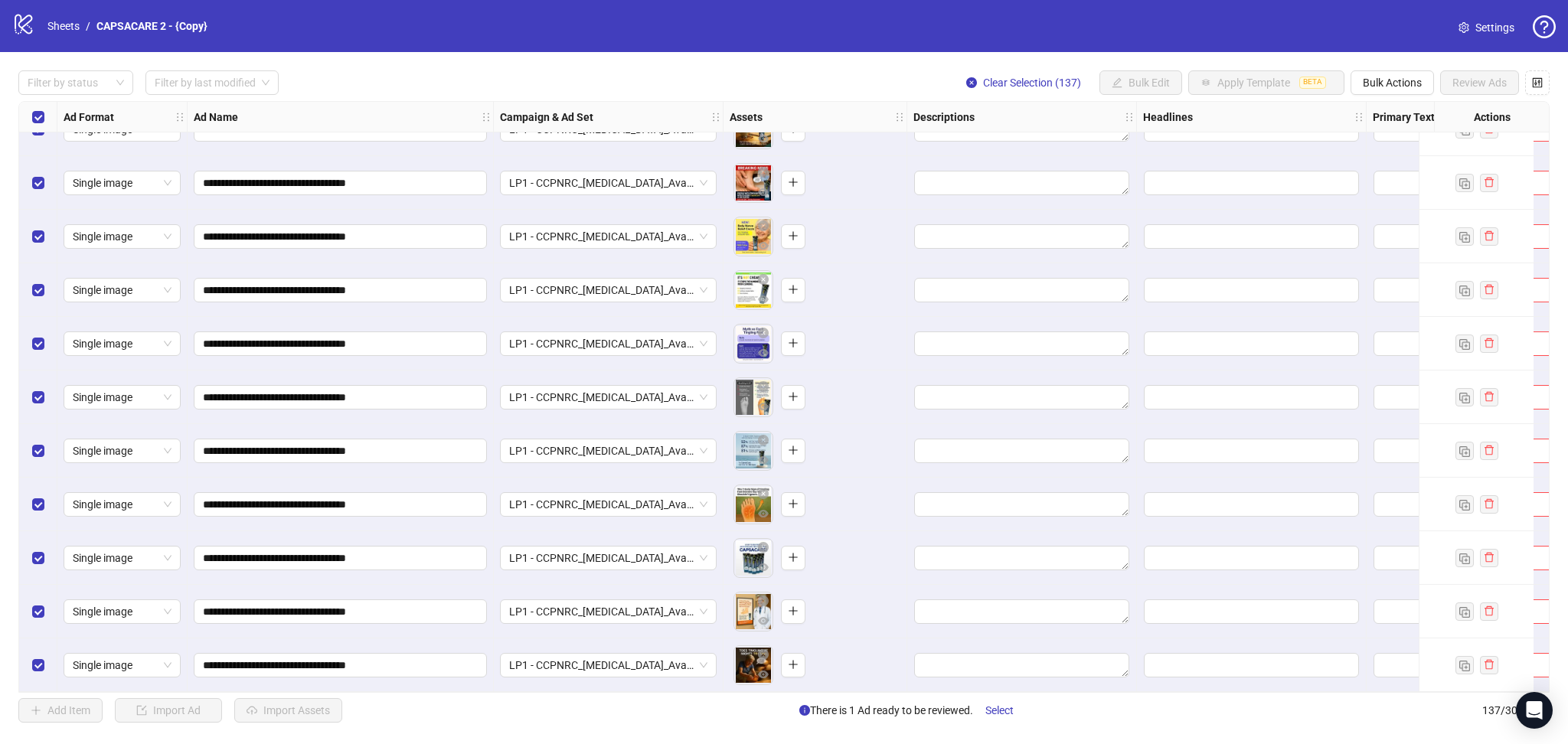
click at [45, 125] on div "Select all rows" at bounding box center [38, 117] width 39 height 31
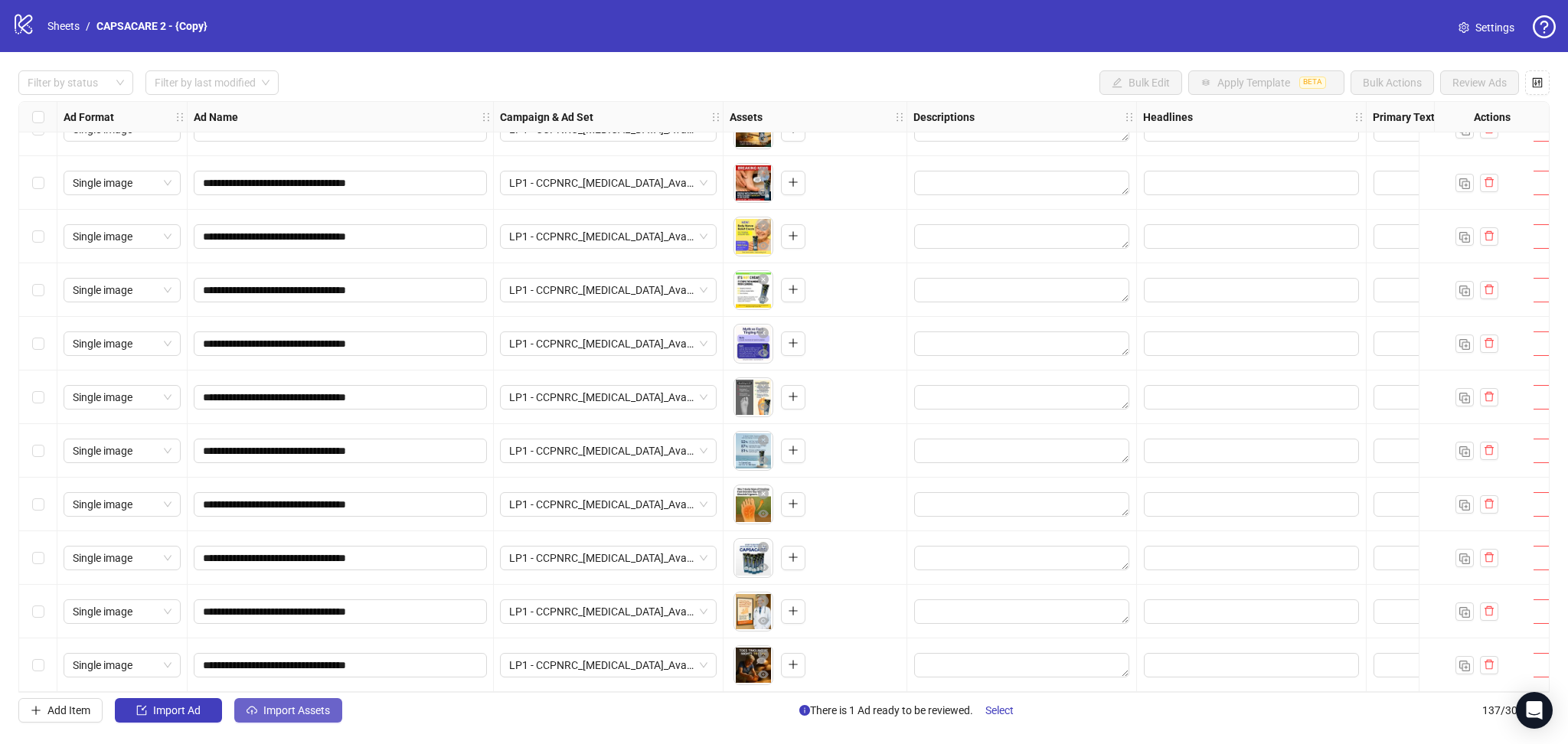
click at [288, 717] on span "Import Assets" at bounding box center [296, 710] width 66 height 12
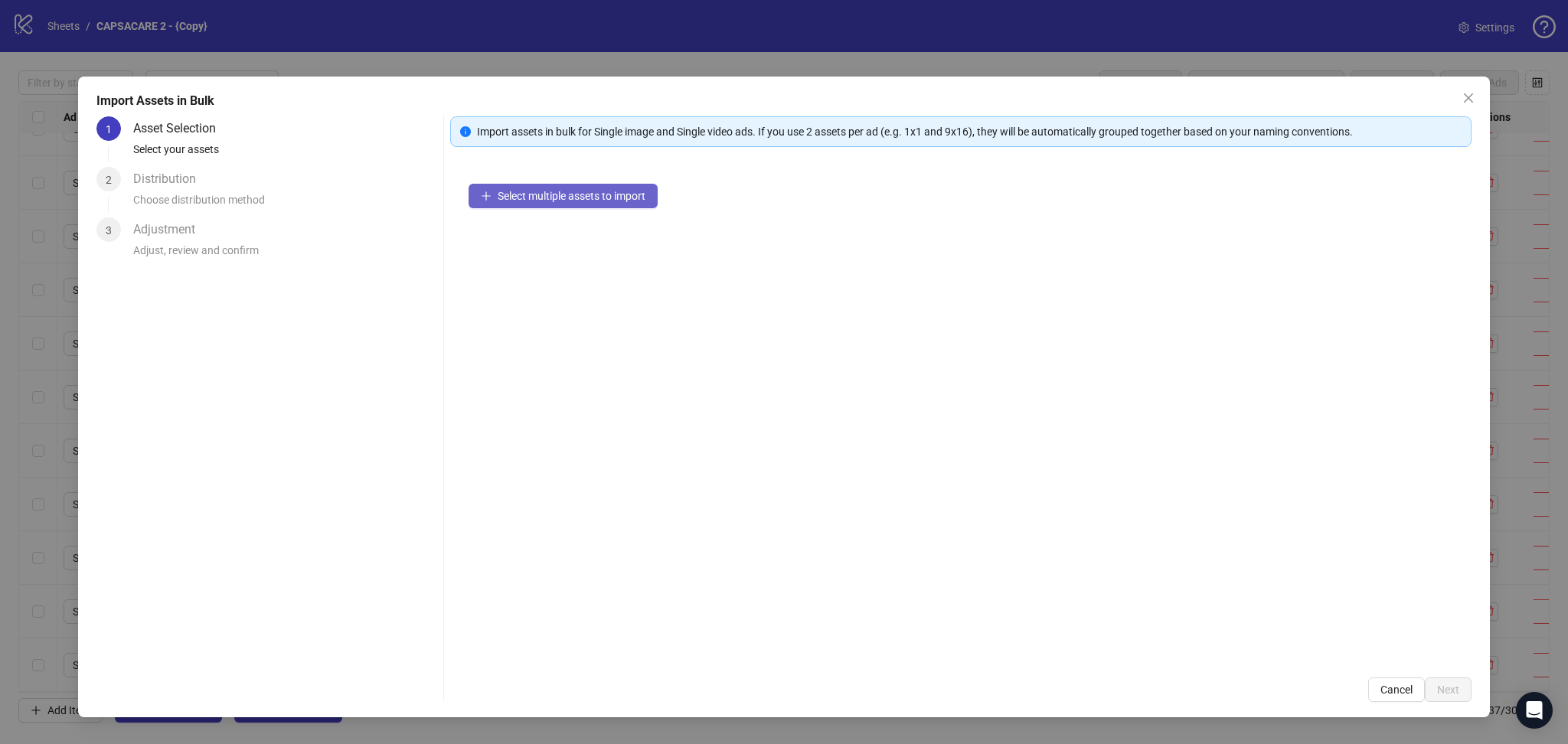
click at [589, 195] on span "Select multiple assets to import" at bounding box center [571, 196] width 147 height 12
click at [1456, 685] on span "Next" at bounding box center [1448, 690] width 22 height 12
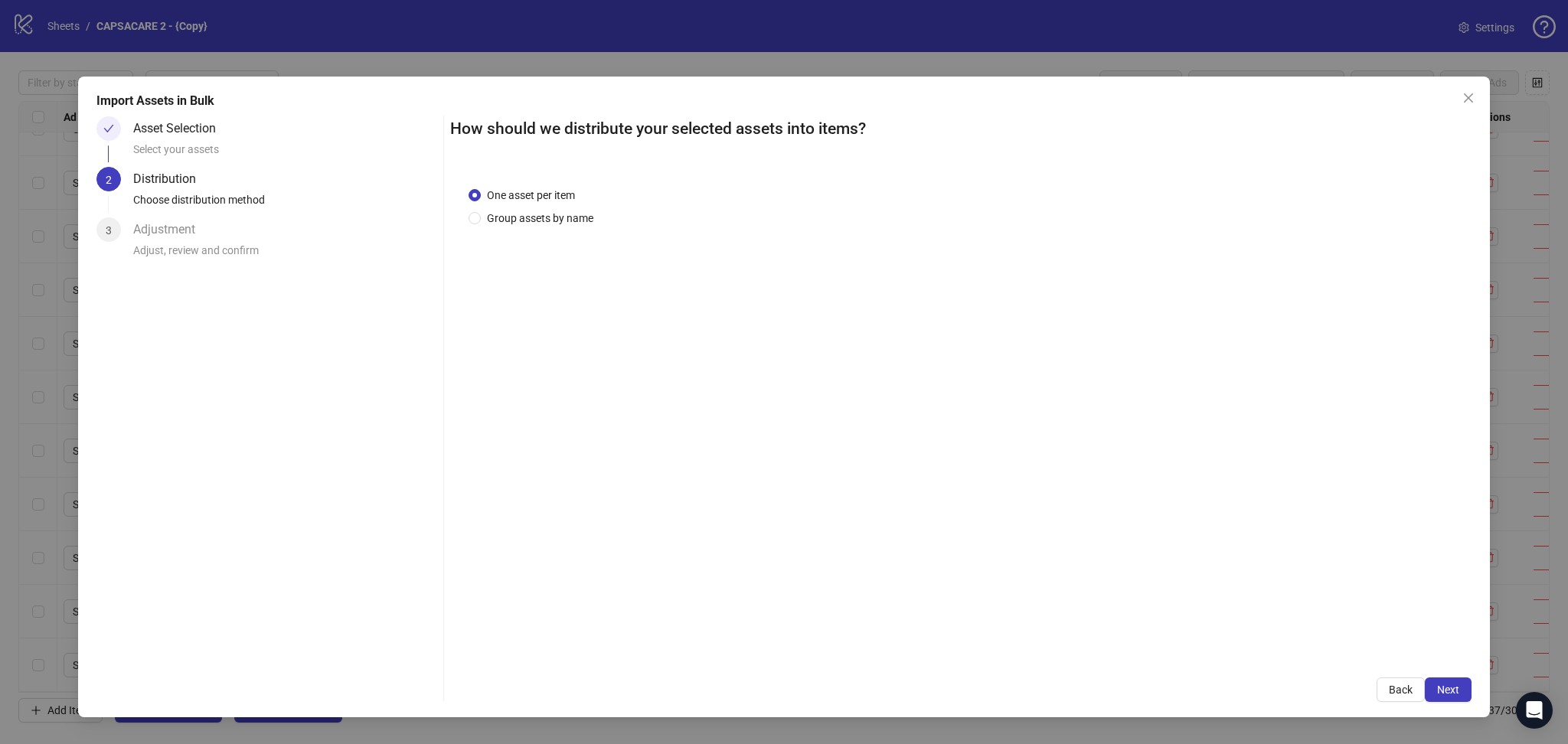
click at [1451, 687] on span "Next" at bounding box center [1448, 690] width 22 height 12
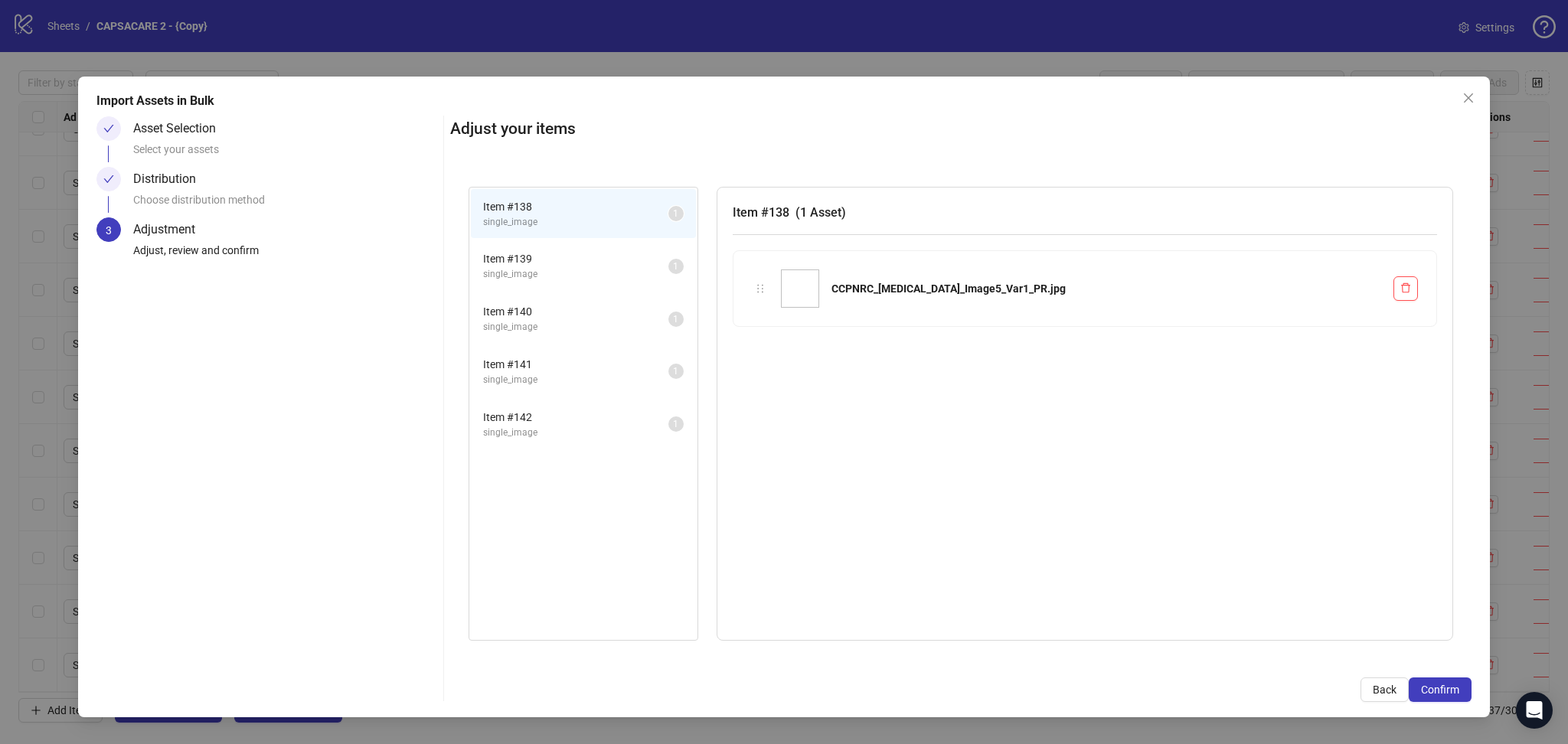
click at [1451, 687] on span "Confirm" at bounding box center [1440, 690] width 39 height 12
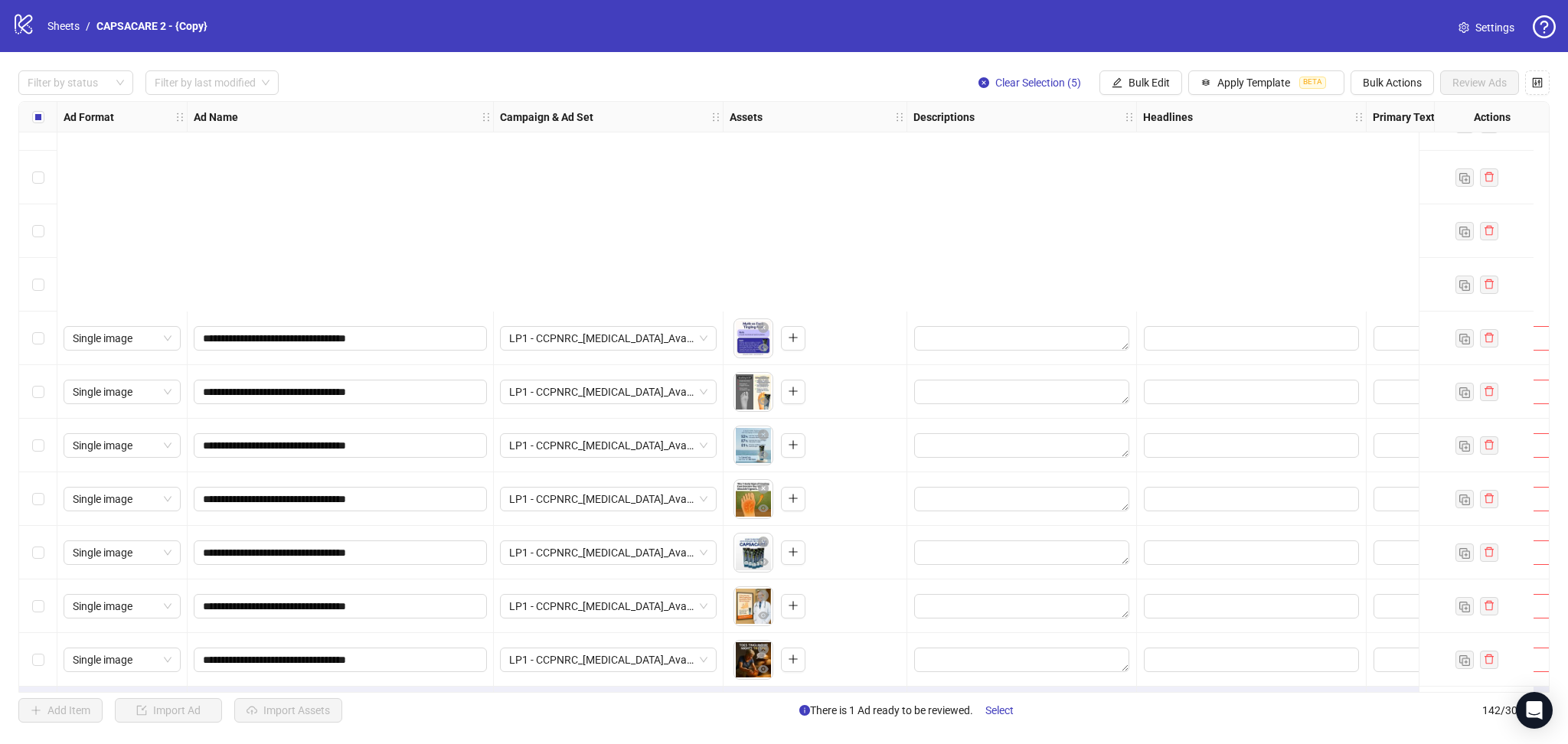
scroll to position [7058, 0]
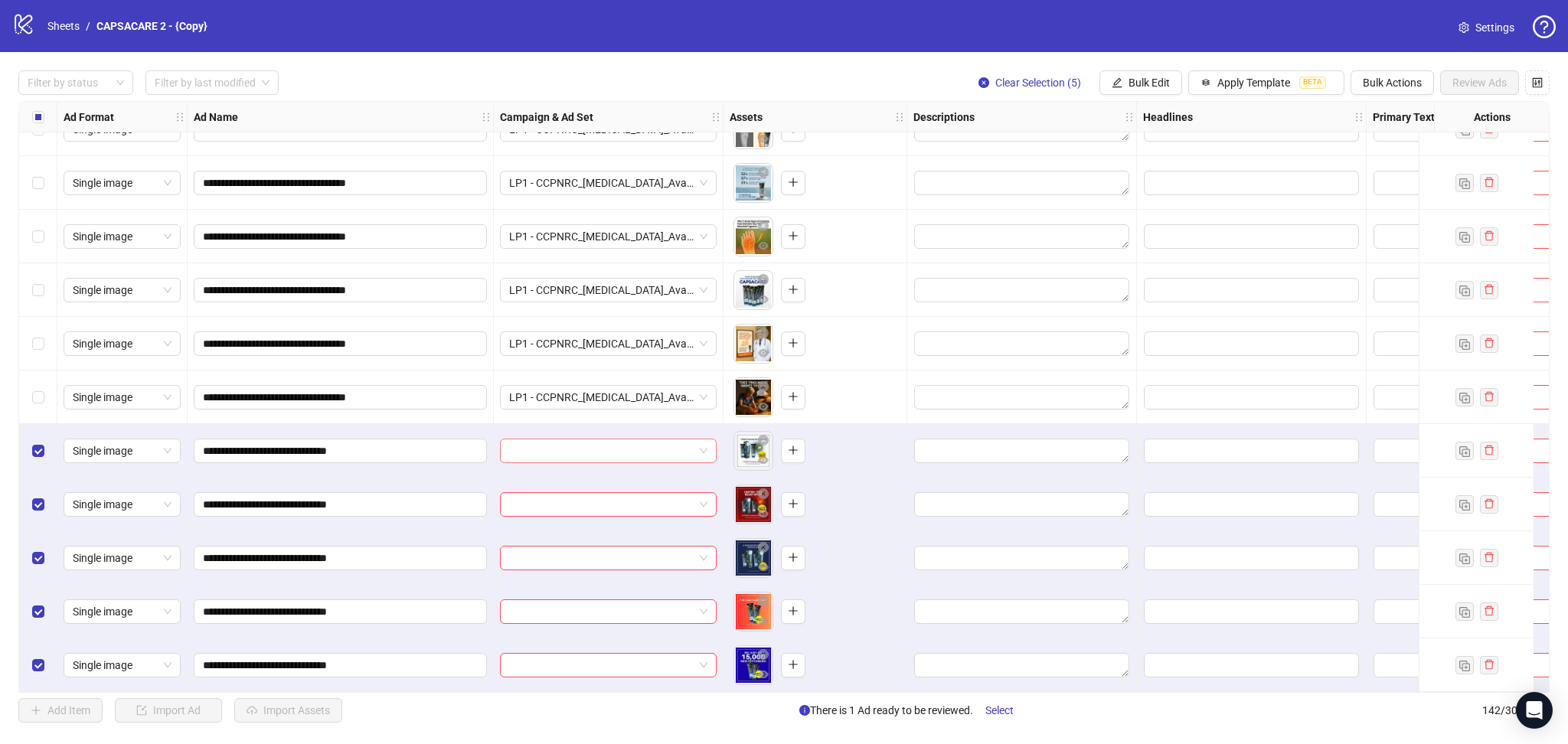
click at [605, 448] on input "search" at bounding box center [601, 450] width 185 height 23
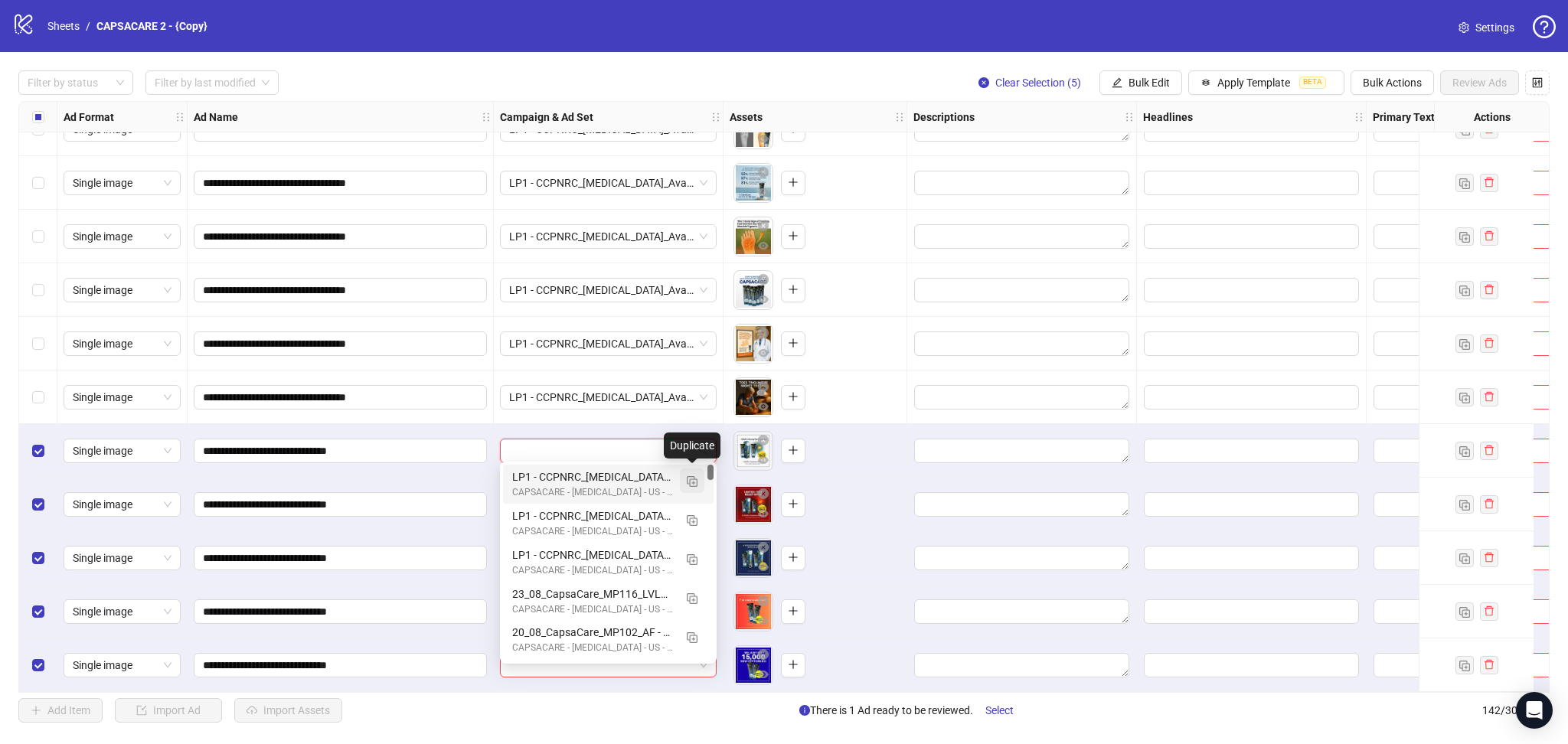
click at [695, 477] on img "button" at bounding box center [692, 482] width 11 height 11
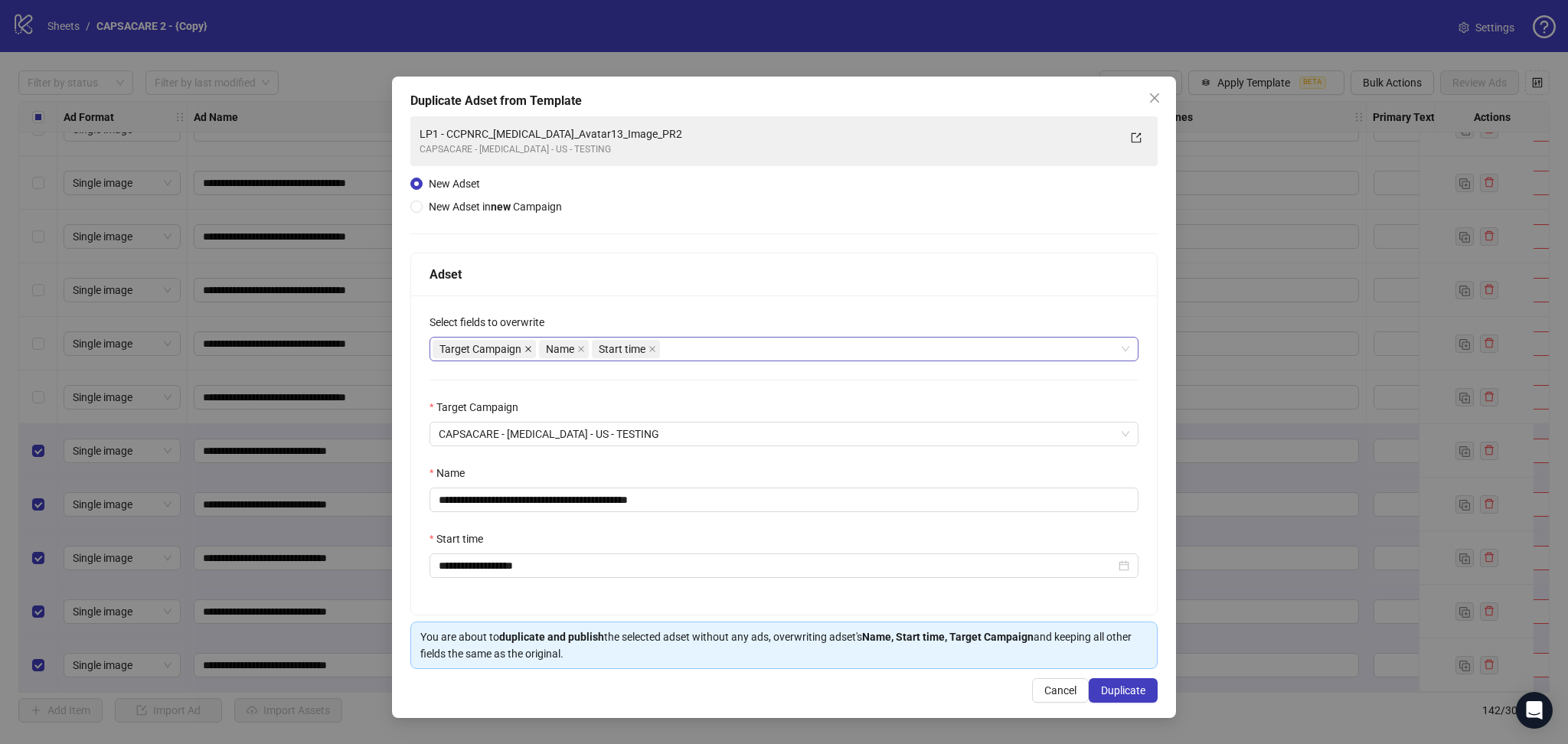
click at [530, 344] on span at bounding box center [528, 348] width 8 height 17
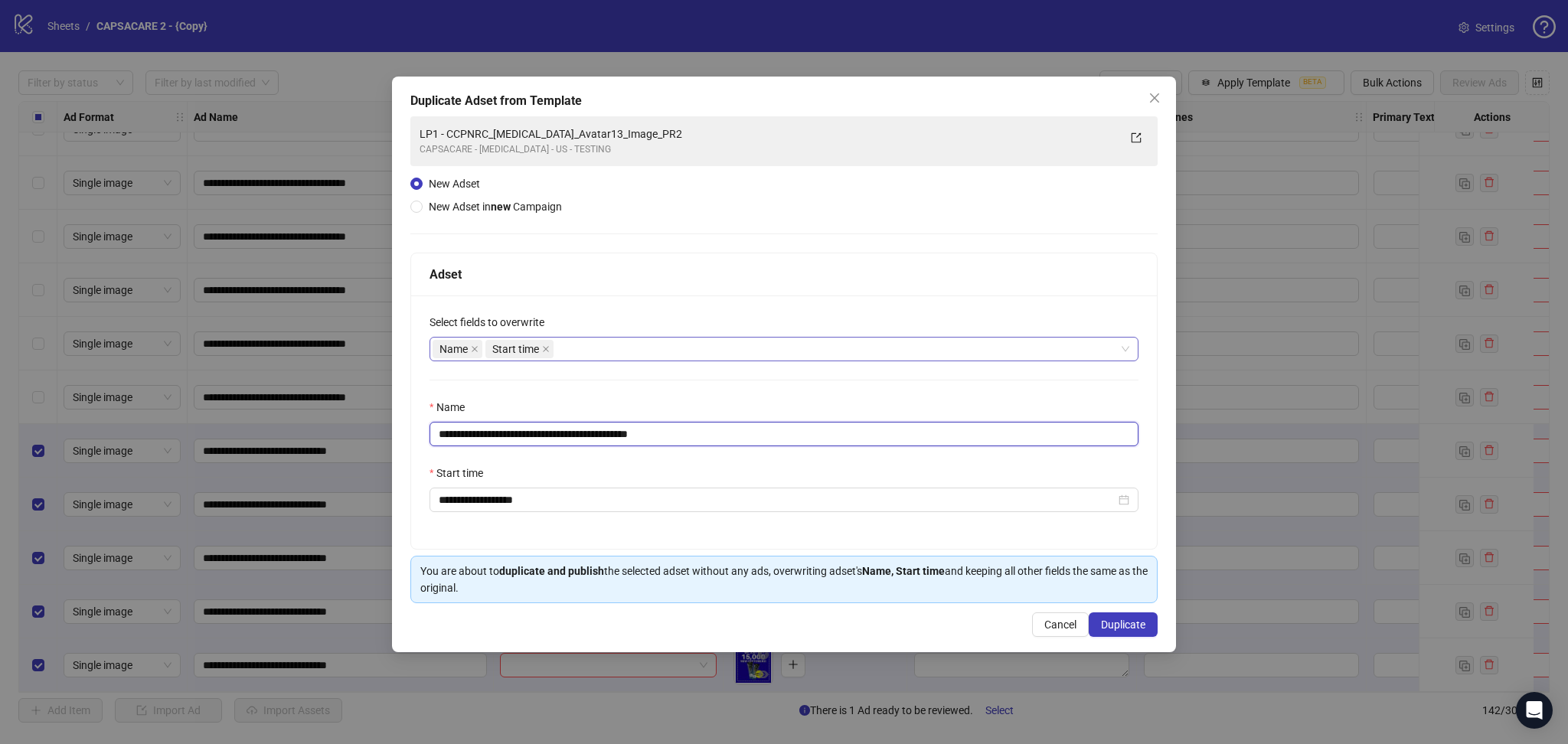
drag, startPoint x: 466, startPoint y: 424, endPoint x: 931, endPoint y: 483, distance: 468.7
click at [893, 456] on div "**********" at bounding box center [784, 422] width 746 height 253
paste input "text"
type input "**********"
click at [1142, 625] on span "Duplicate" at bounding box center [1123, 625] width 45 height 12
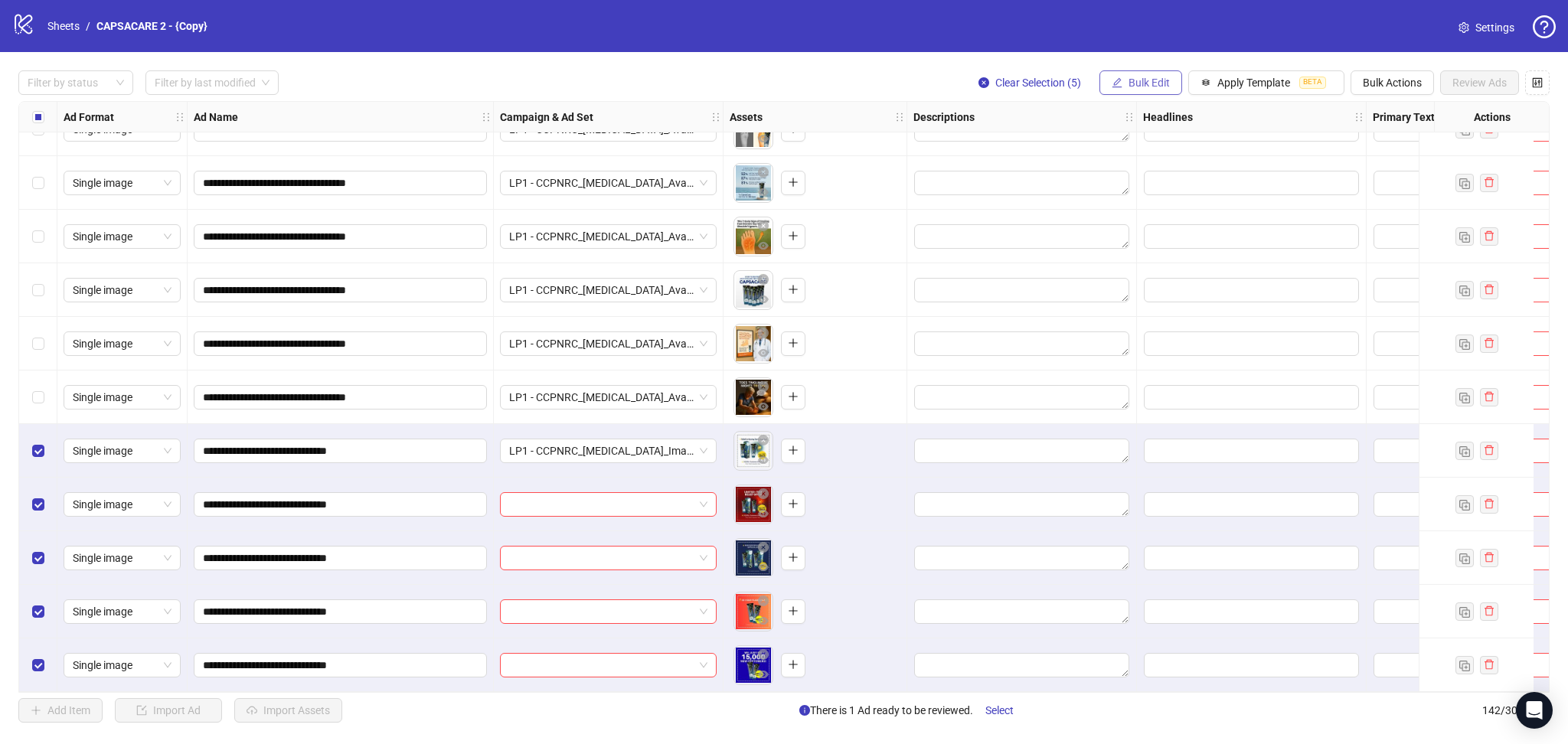
click at [1145, 81] on span "Bulk Edit" at bounding box center [1150, 82] width 42 height 12
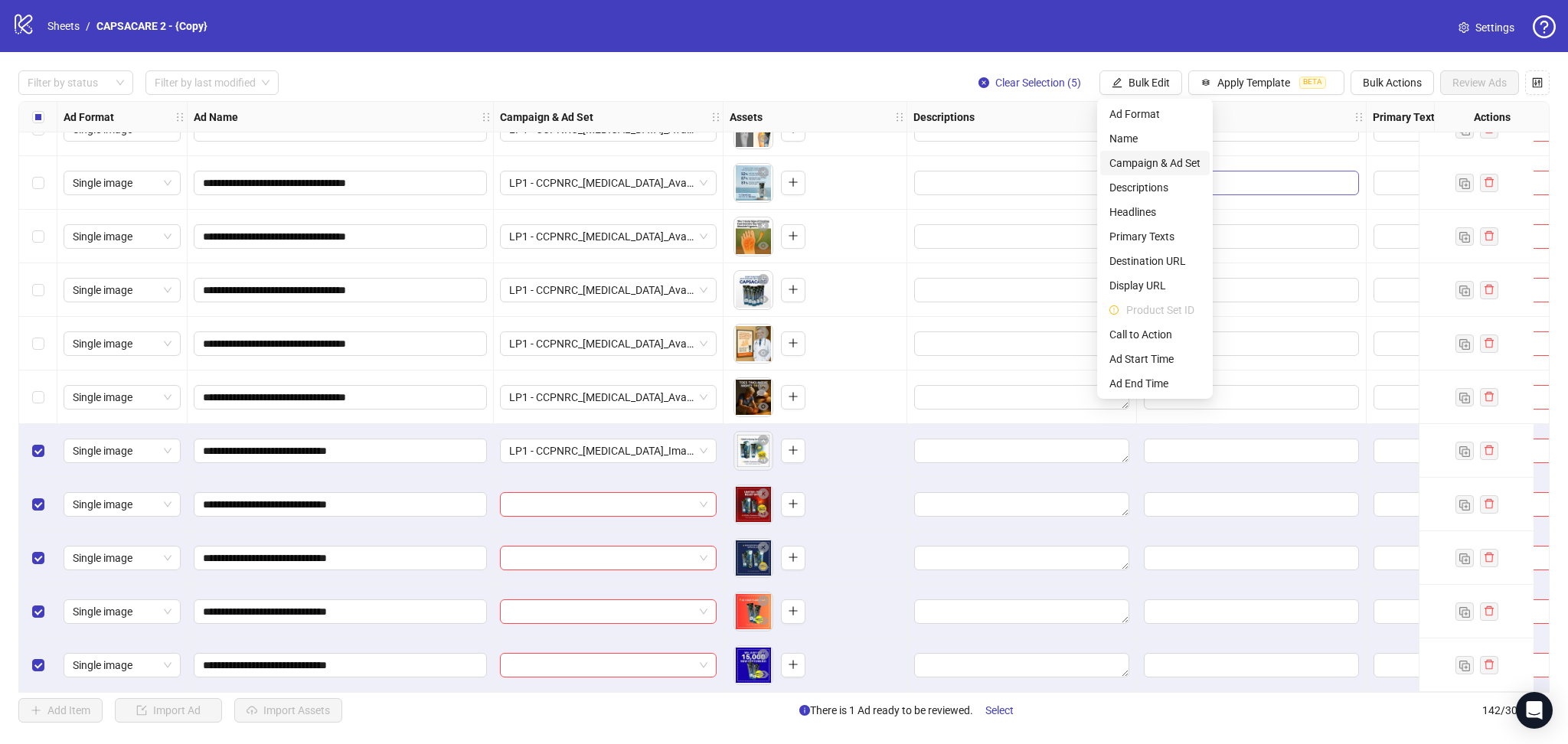
drag, startPoint x: 1153, startPoint y: 160, endPoint x: 1158, endPoint y: 171, distance: 12.1
click at [1153, 162] on span "Campaign & Ad Set" at bounding box center [1155, 162] width 91 height 17
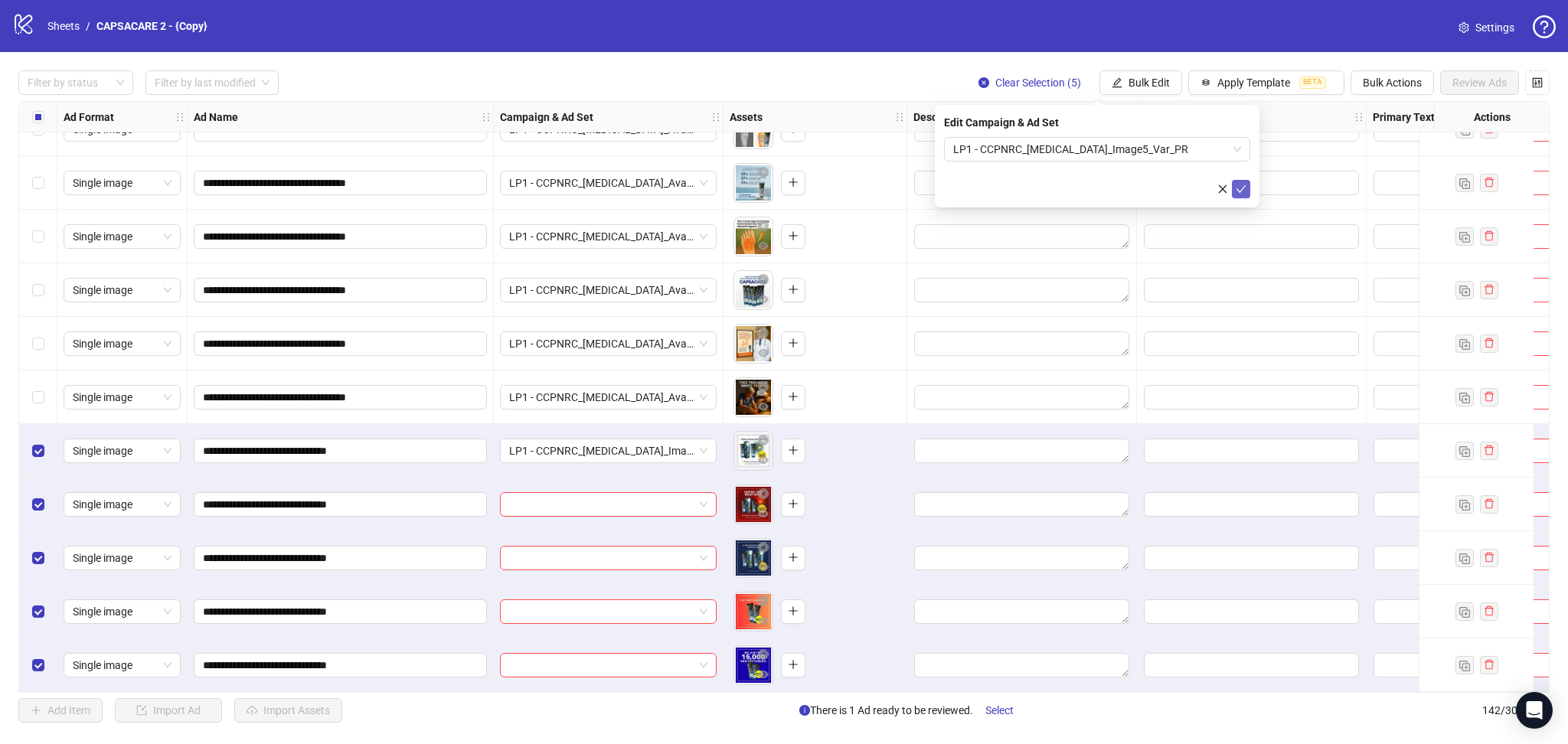
click at [1240, 188] on icon "check" at bounding box center [1241, 189] width 11 height 11
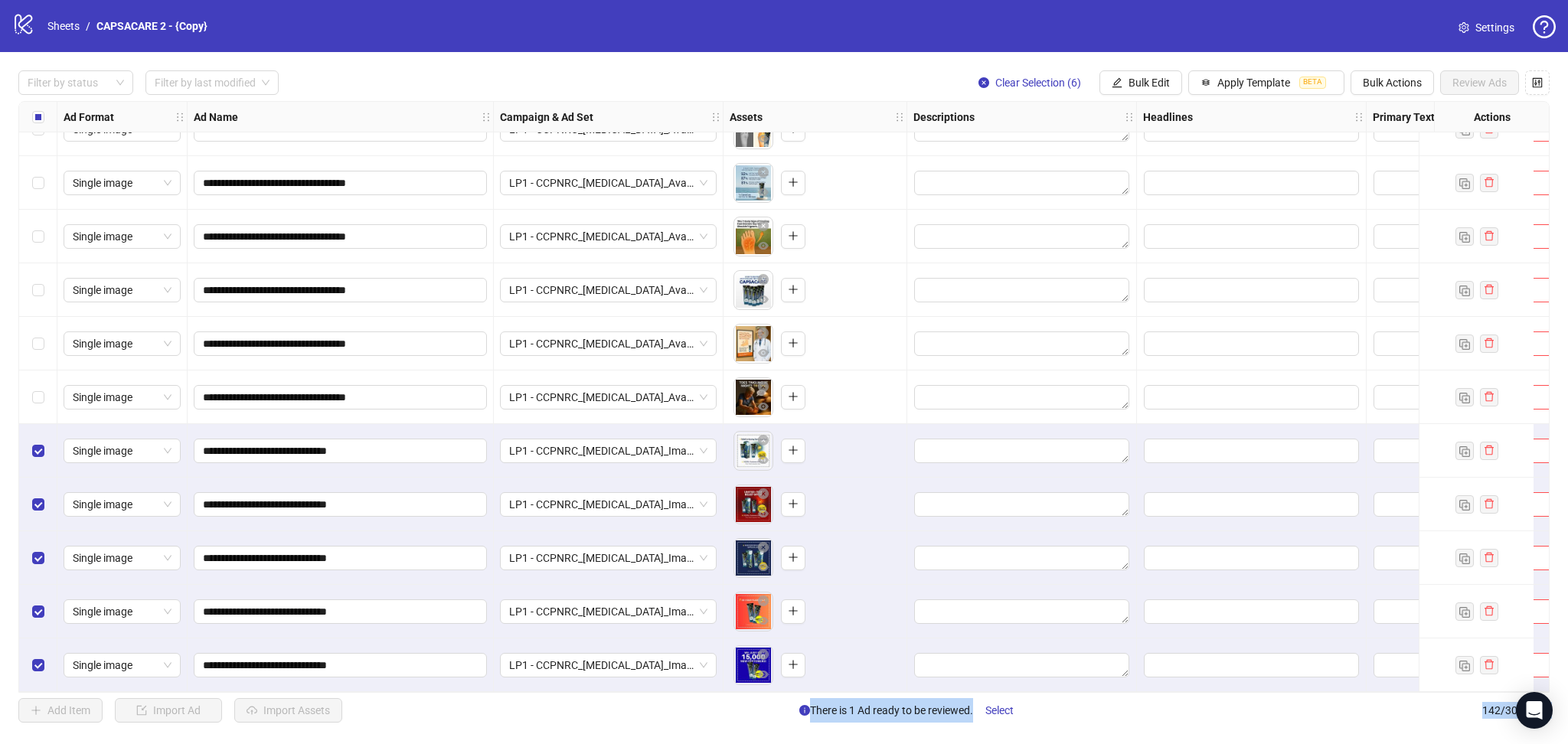
click at [39, 403] on div "Select row 137" at bounding box center [38, 398] width 39 height 53
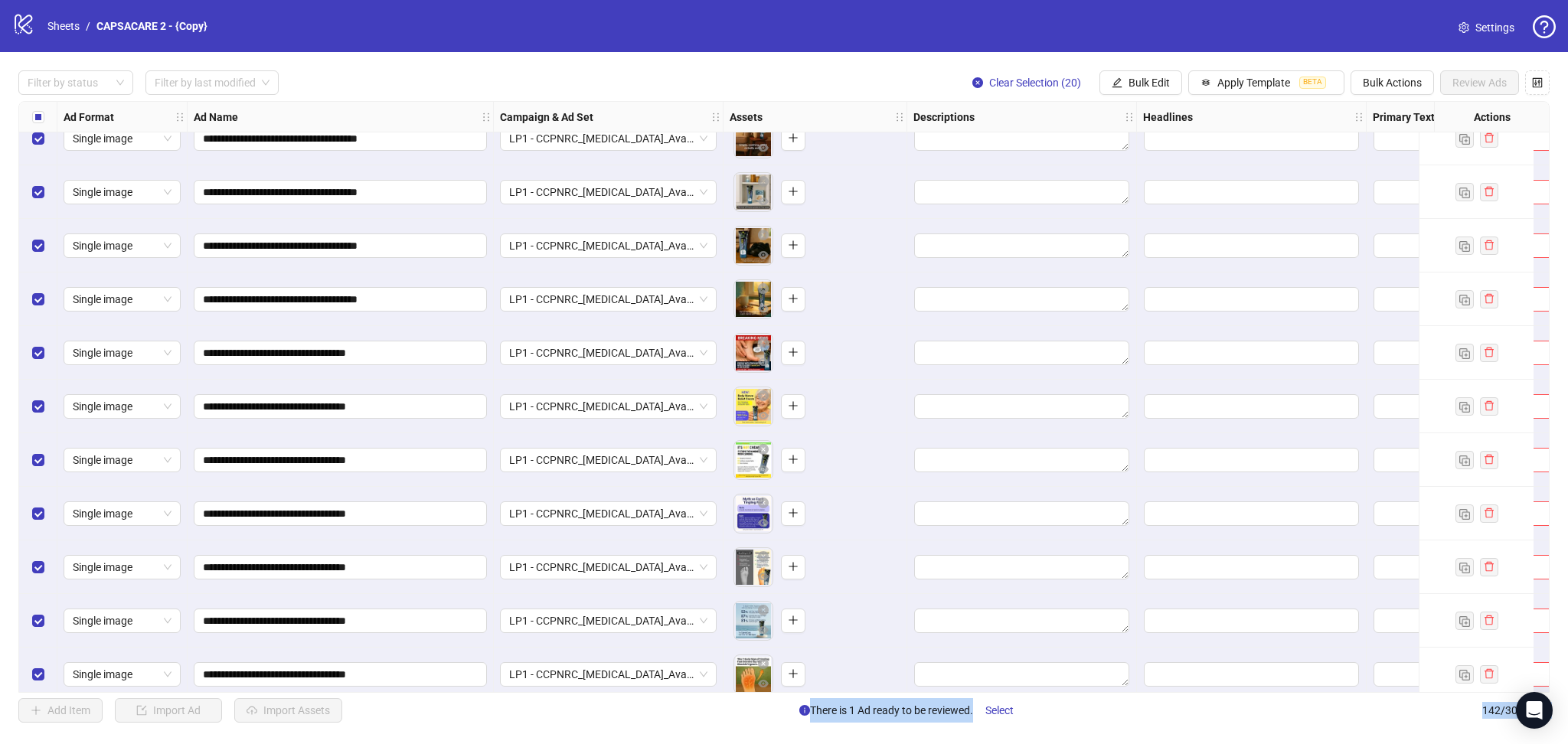
scroll to position [6174, 0]
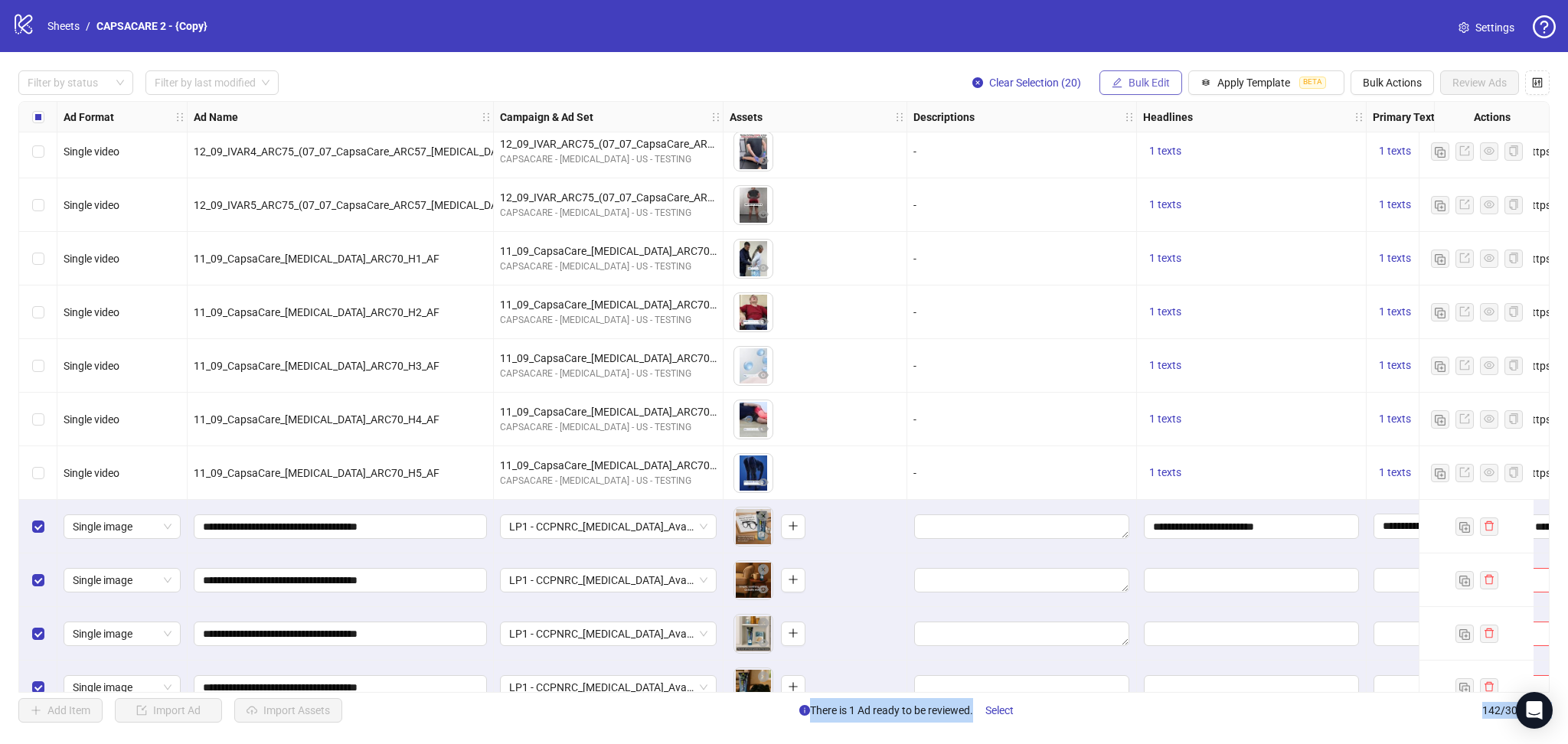
click at [1140, 83] on span "Bulk Edit" at bounding box center [1150, 82] width 42 height 12
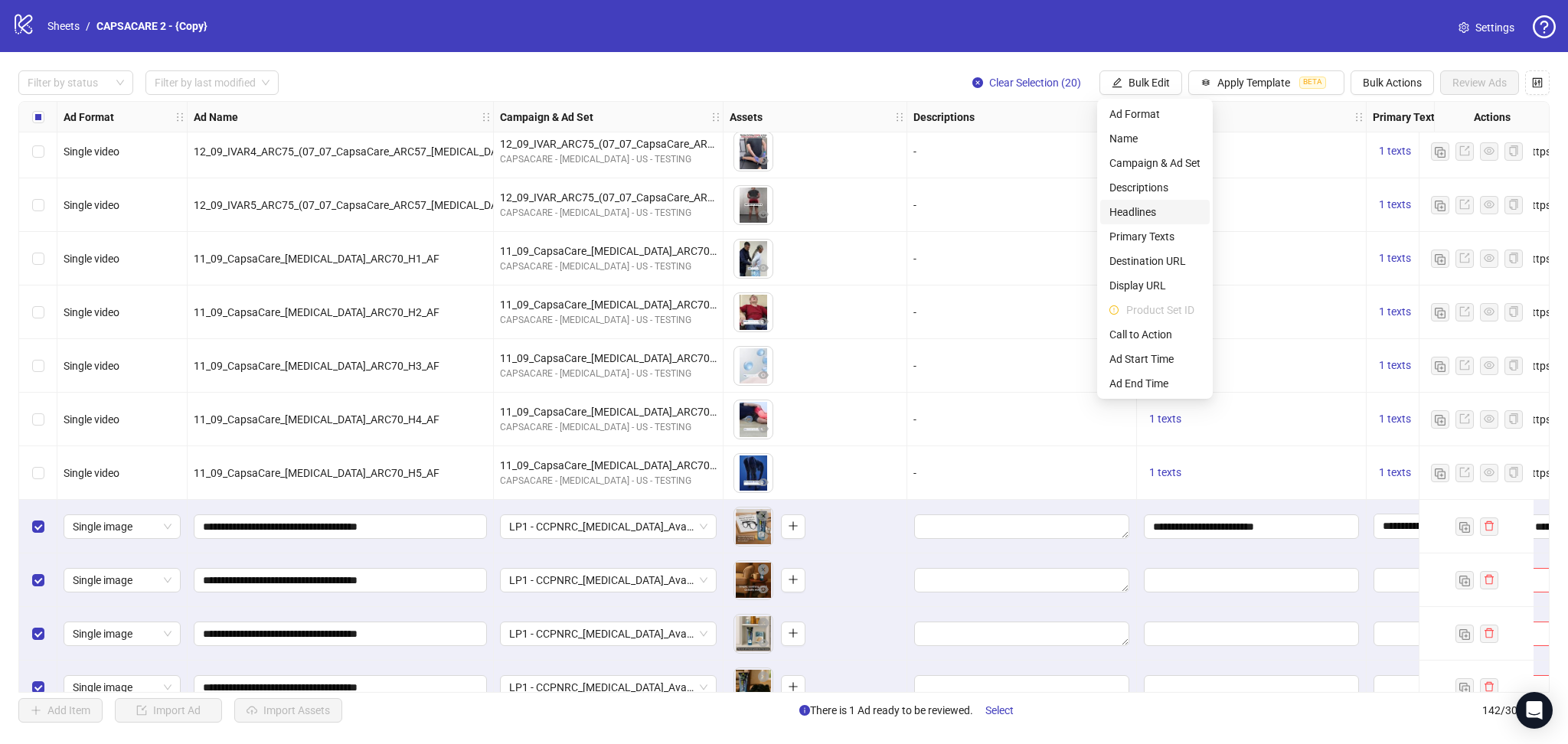
click at [1146, 219] on span "Headlines" at bounding box center [1155, 212] width 91 height 17
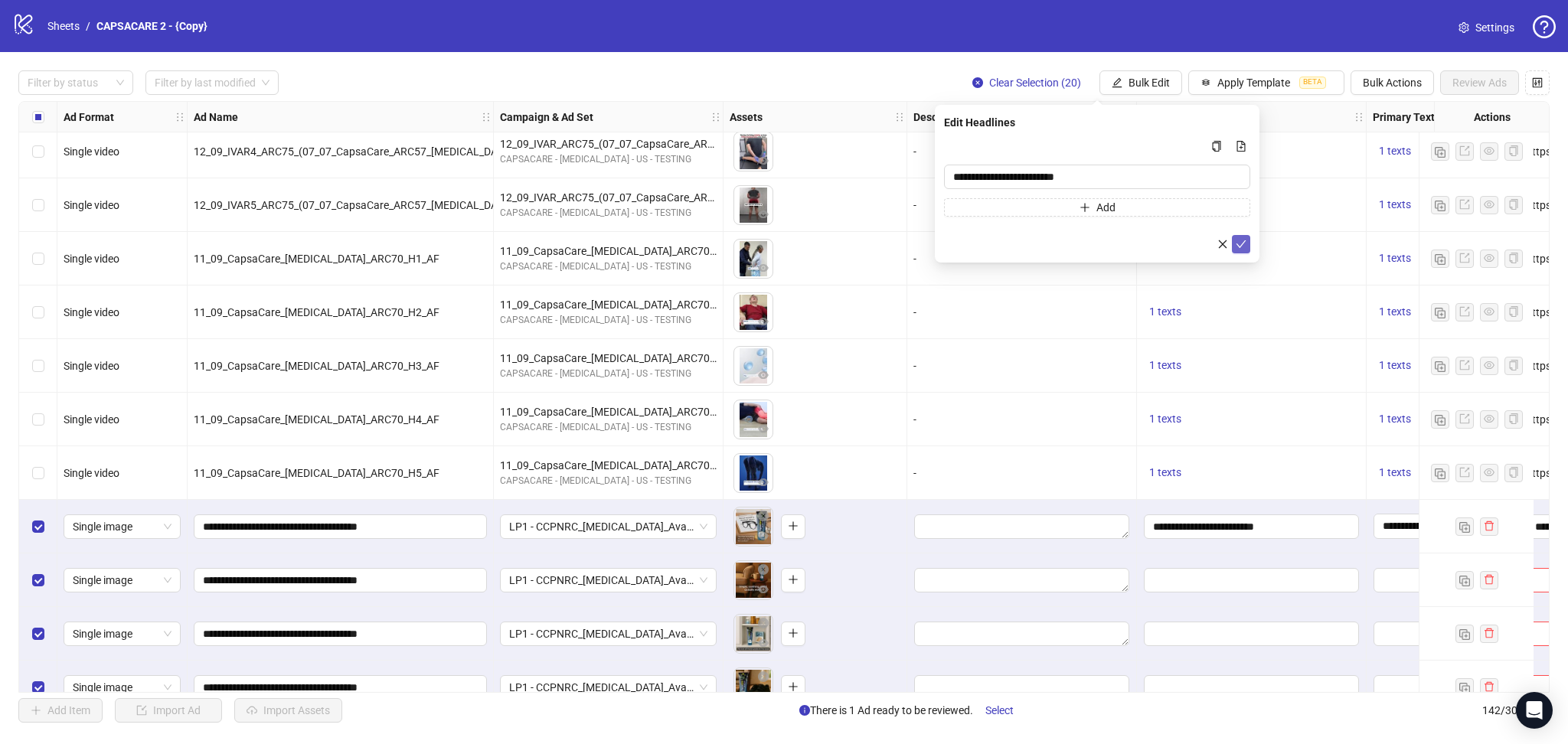
click at [1235, 248] on button "submit" at bounding box center [1242, 244] width 19 height 19
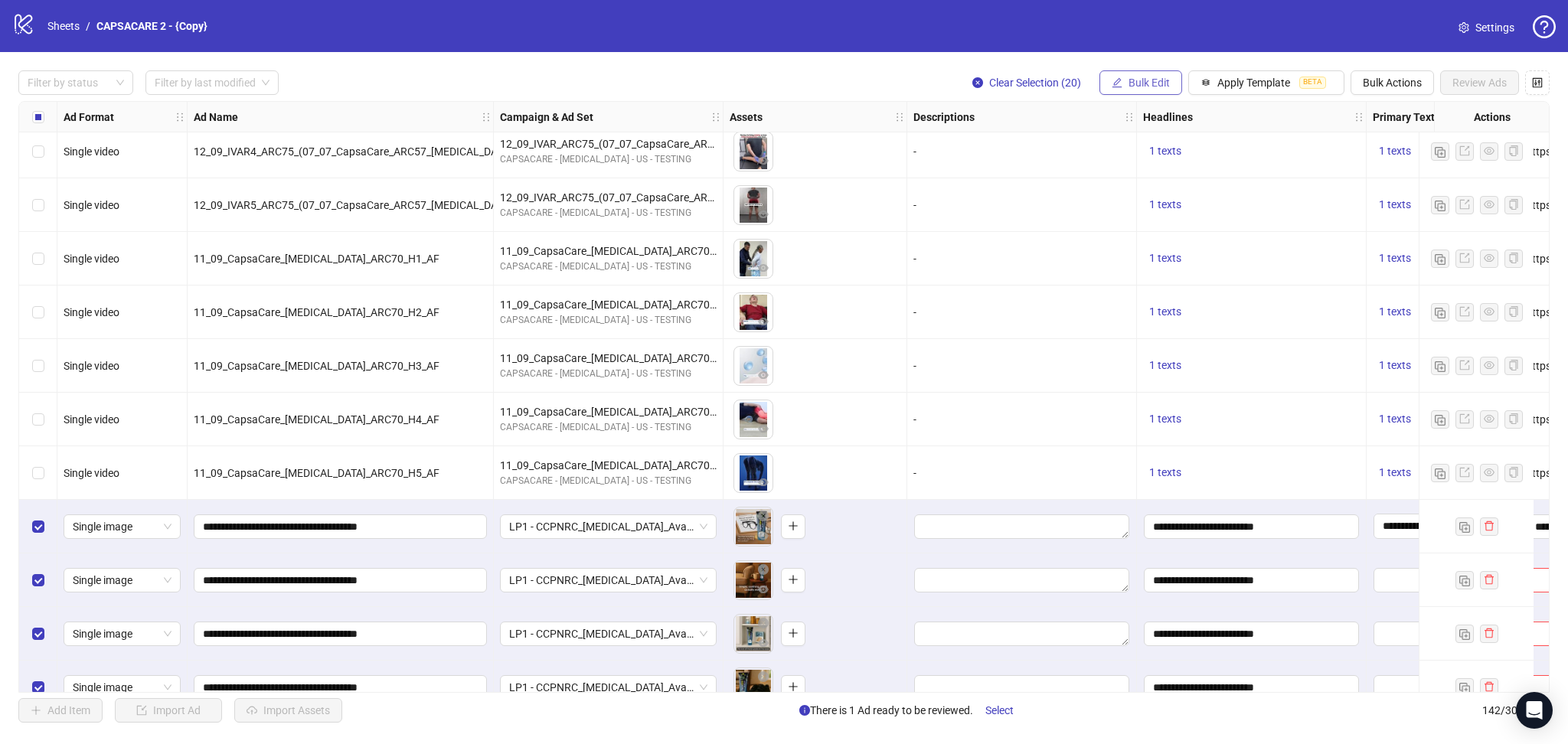
click at [1146, 84] on span "Bulk Edit" at bounding box center [1150, 82] width 42 height 12
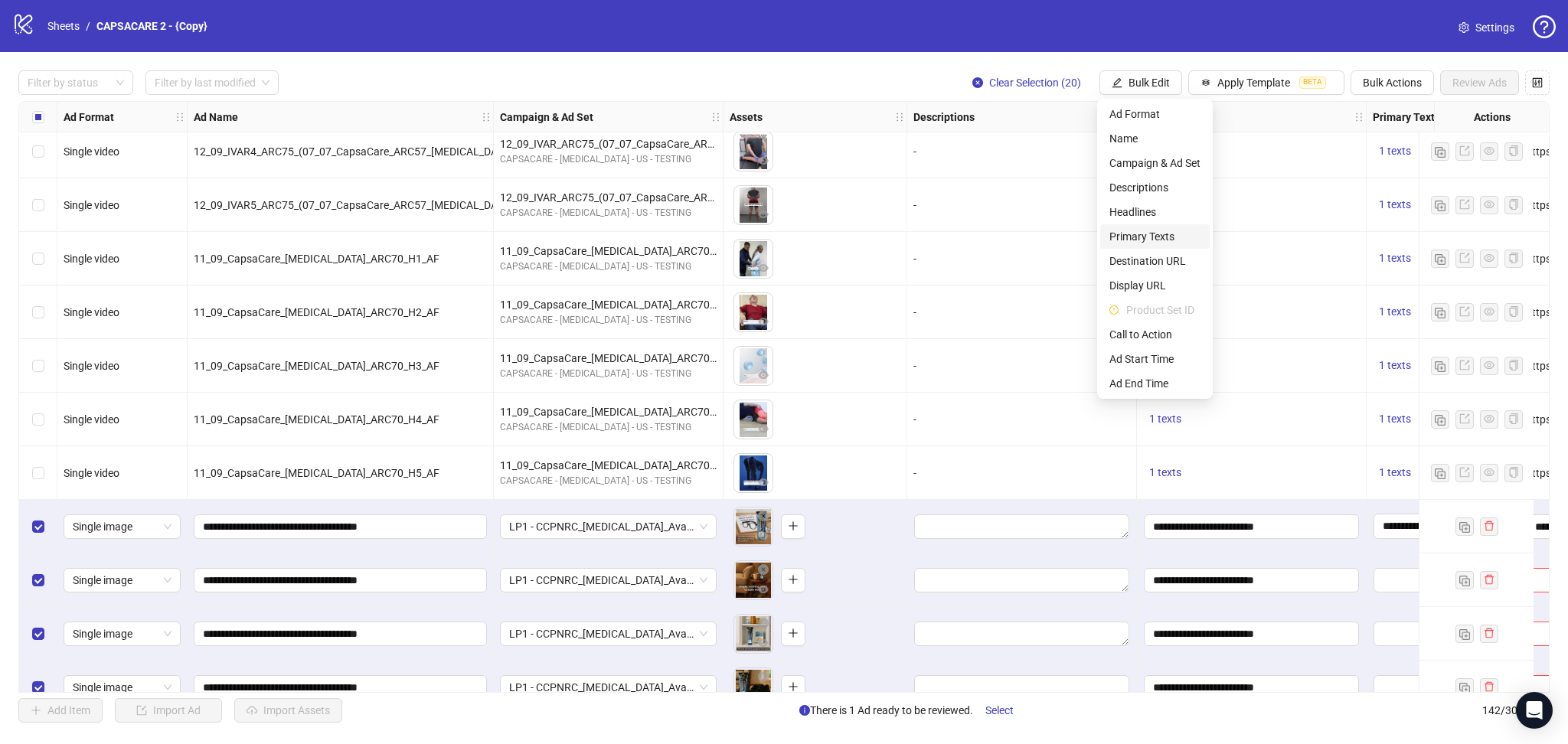
click at [1148, 234] on span "Primary Texts" at bounding box center [1155, 236] width 91 height 17
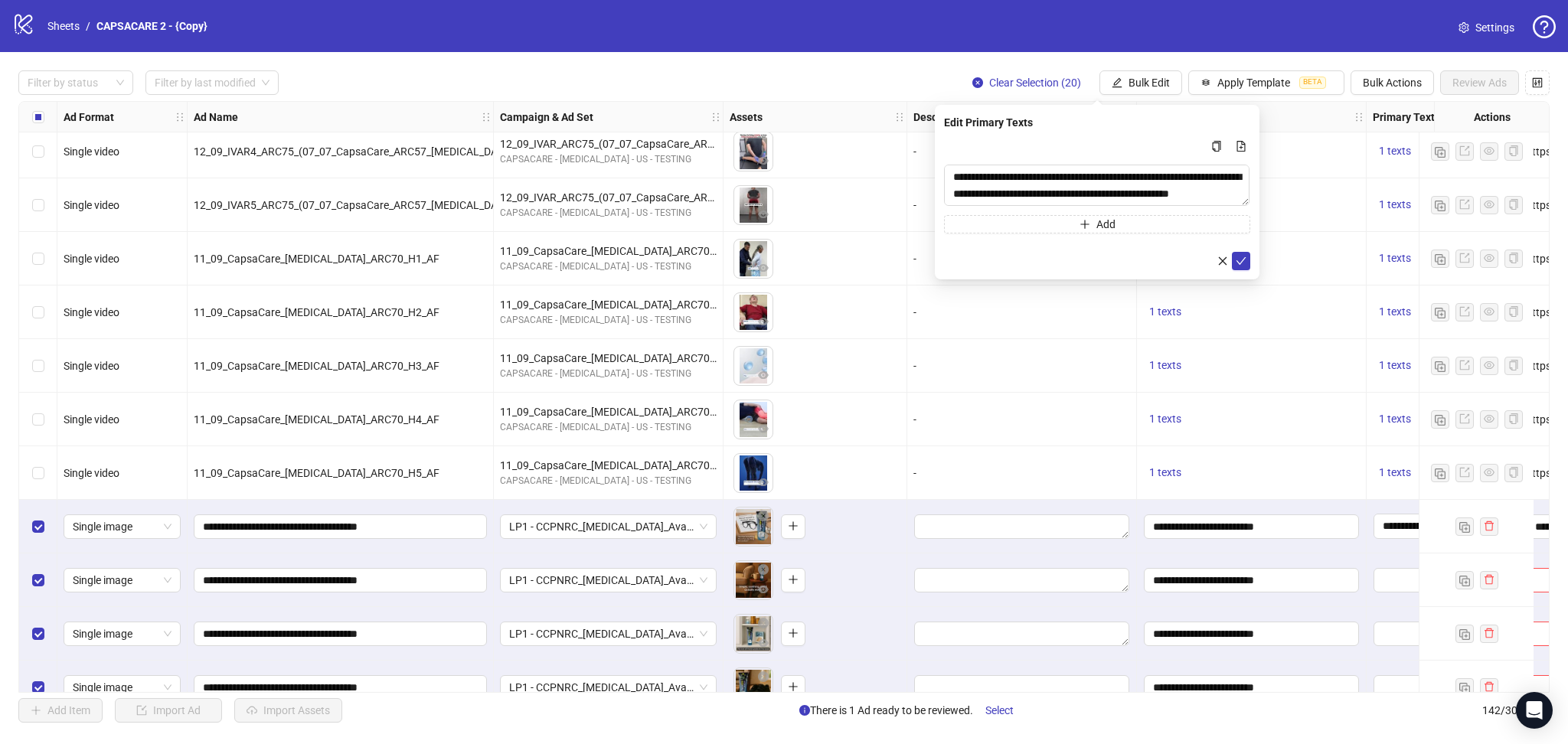
drag, startPoint x: 1240, startPoint y: 263, endPoint x: 1240, endPoint y: 275, distance: 12.0
click at [1240, 264] on icon "check" at bounding box center [1241, 261] width 11 height 11
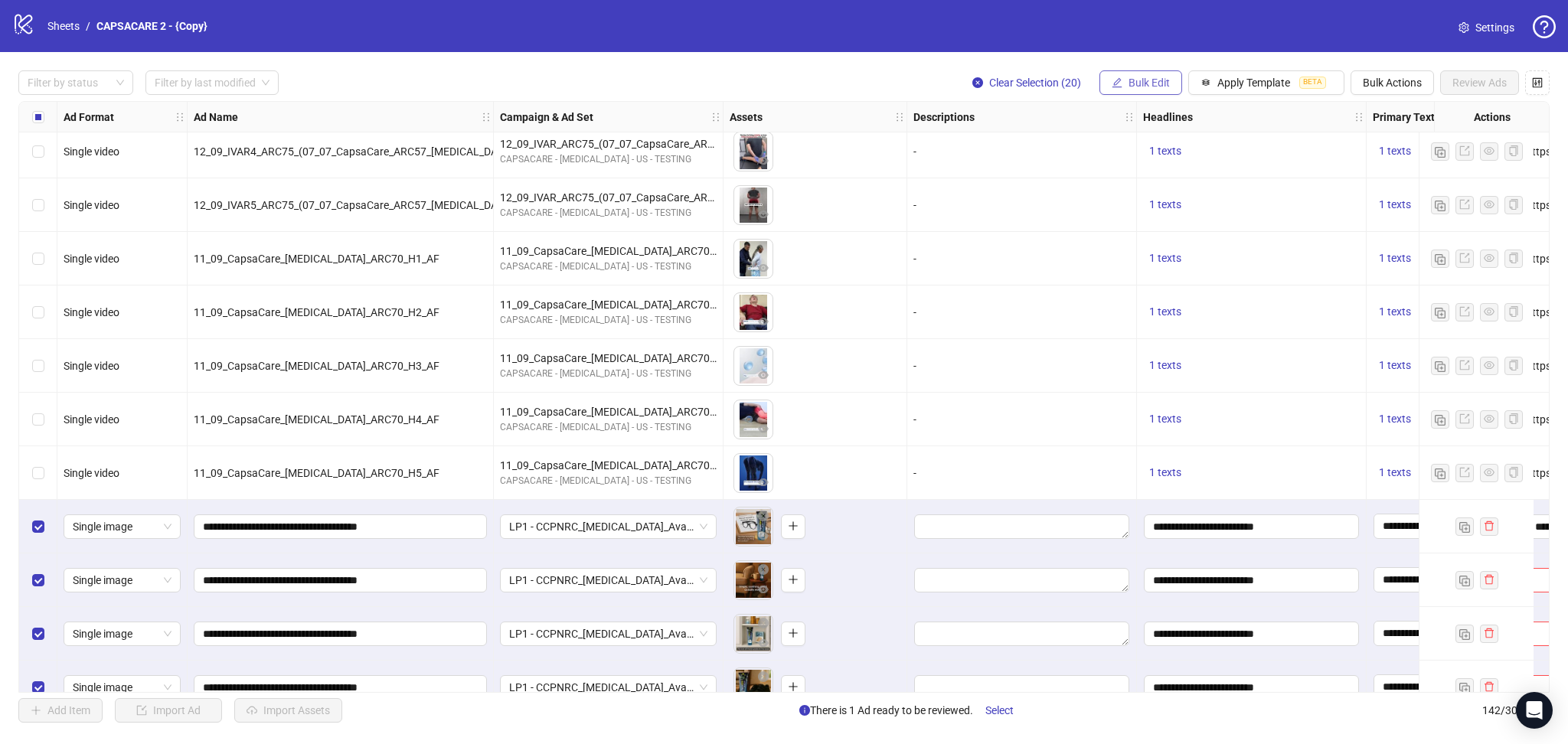
click at [1141, 91] on button "Bulk Edit" at bounding box center [1142, 82] width 83 height 25
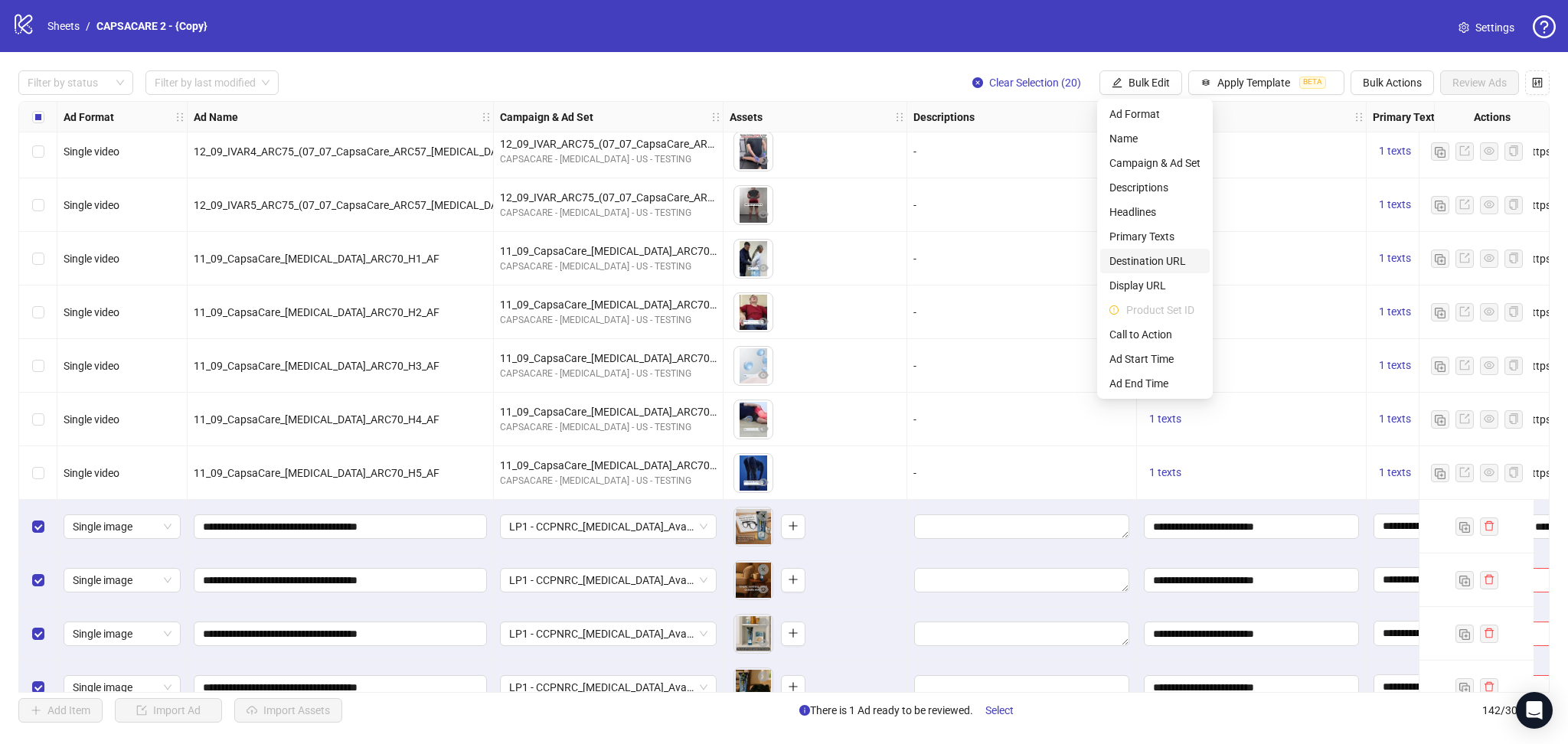
click at [1165, 267] on span "Destination URL" at bounding box center [1155, 260] width 91 height 17
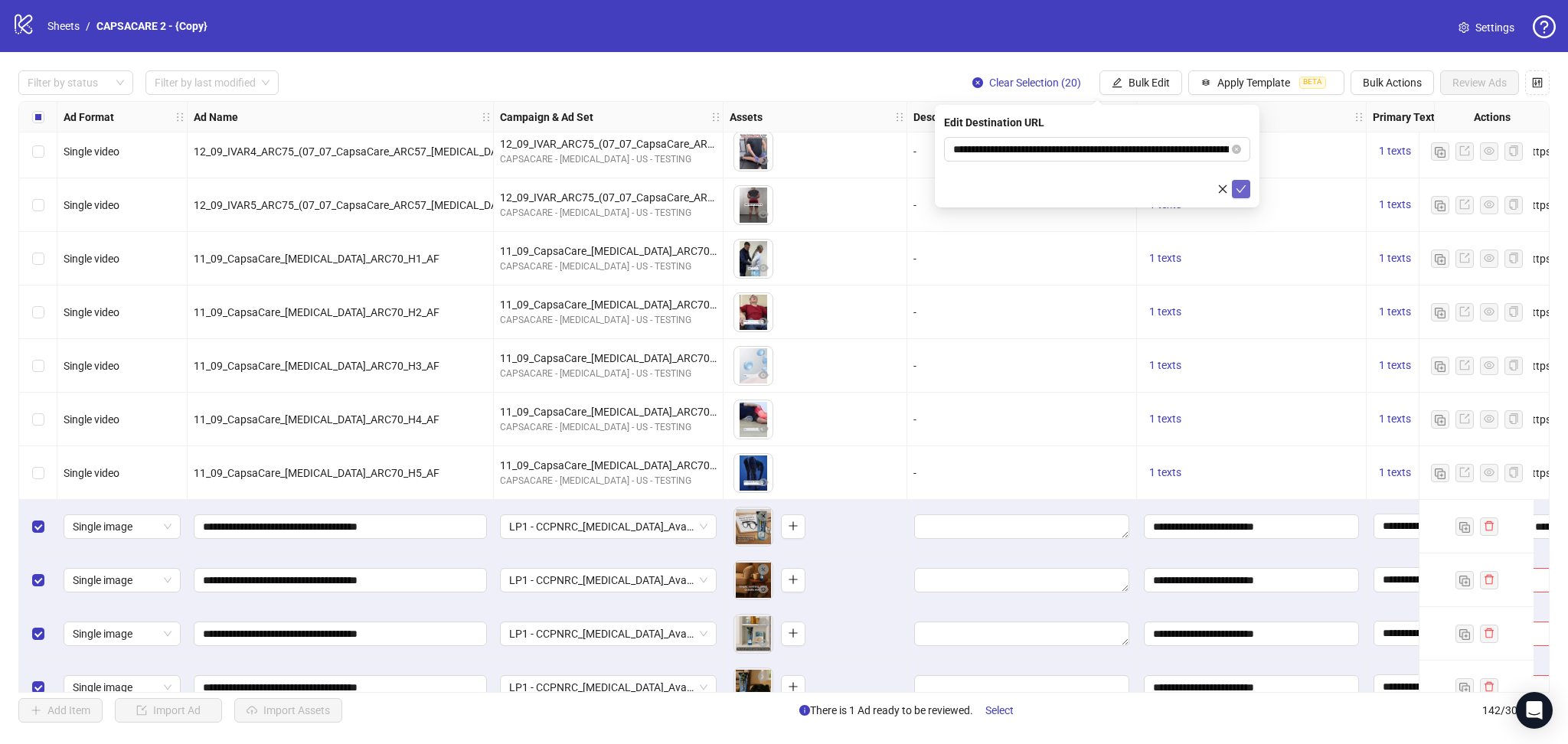
click at [1245, 187] on icon "check" at bounding box center [1241, 189] width 11 height 11
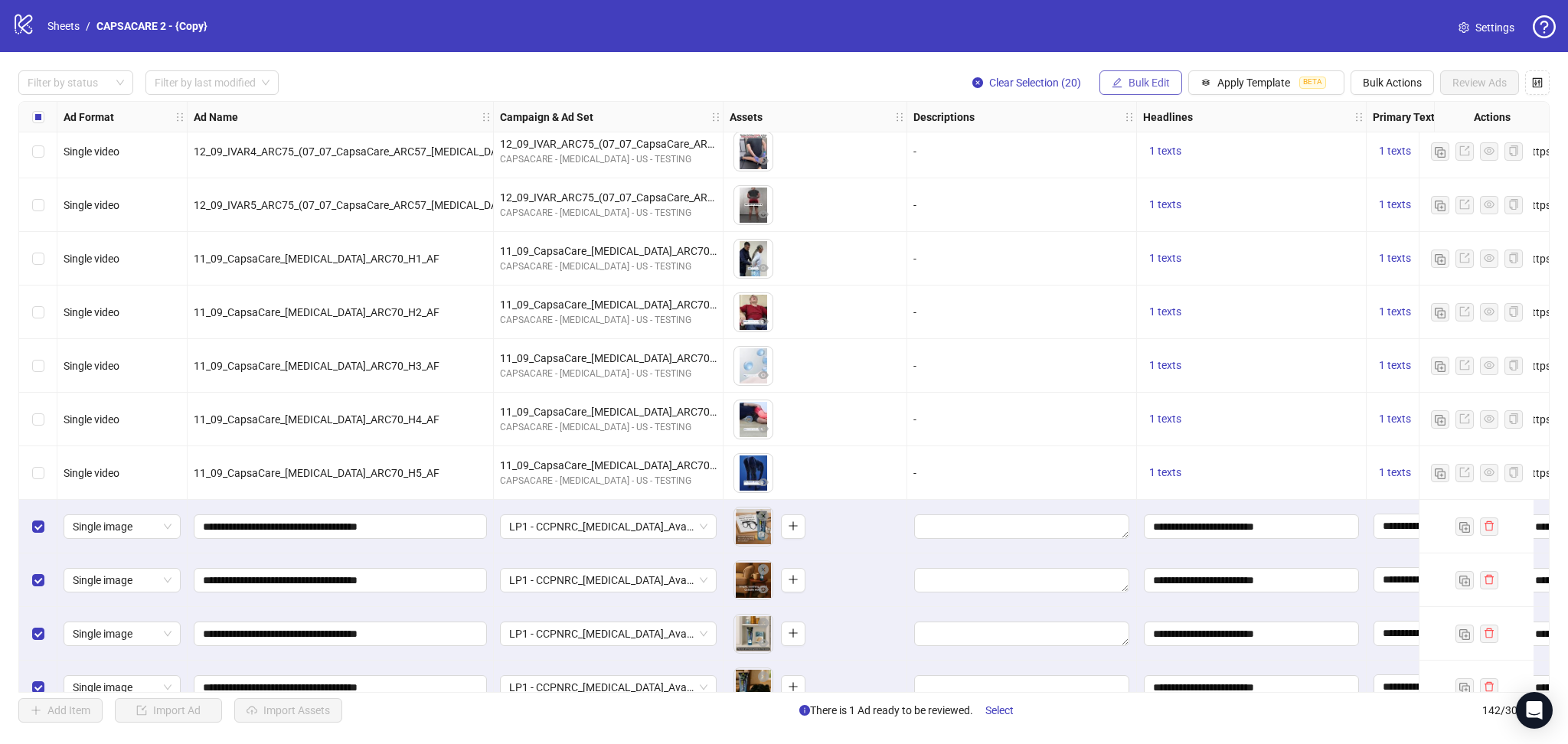
click at [1138, 83] on span "Bulk Edit" at bounding box center [1150, 82] width 42 height 12
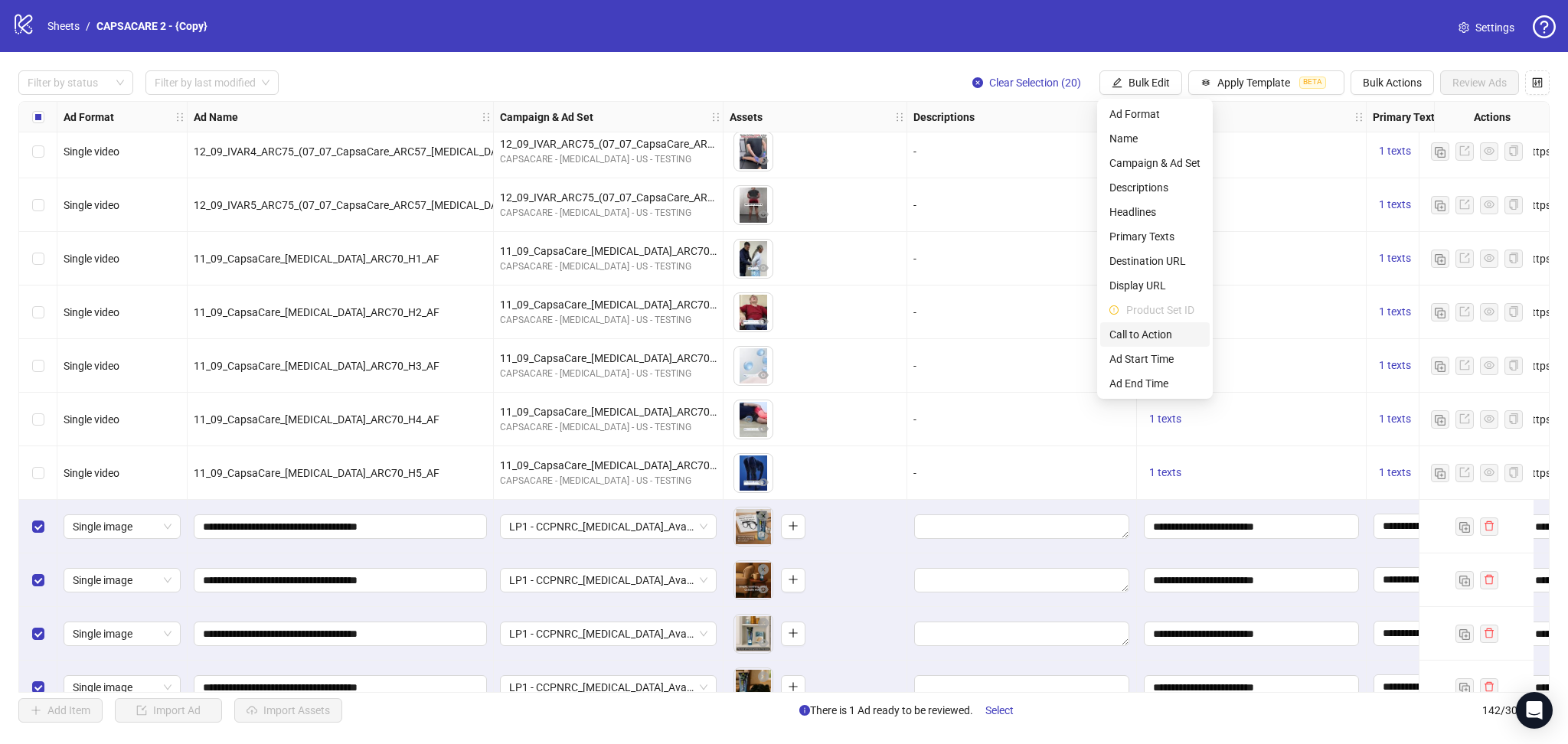
click at [1143, 340] on span "Call to Action" at bounding box center [1155, 334] width 91 height 17
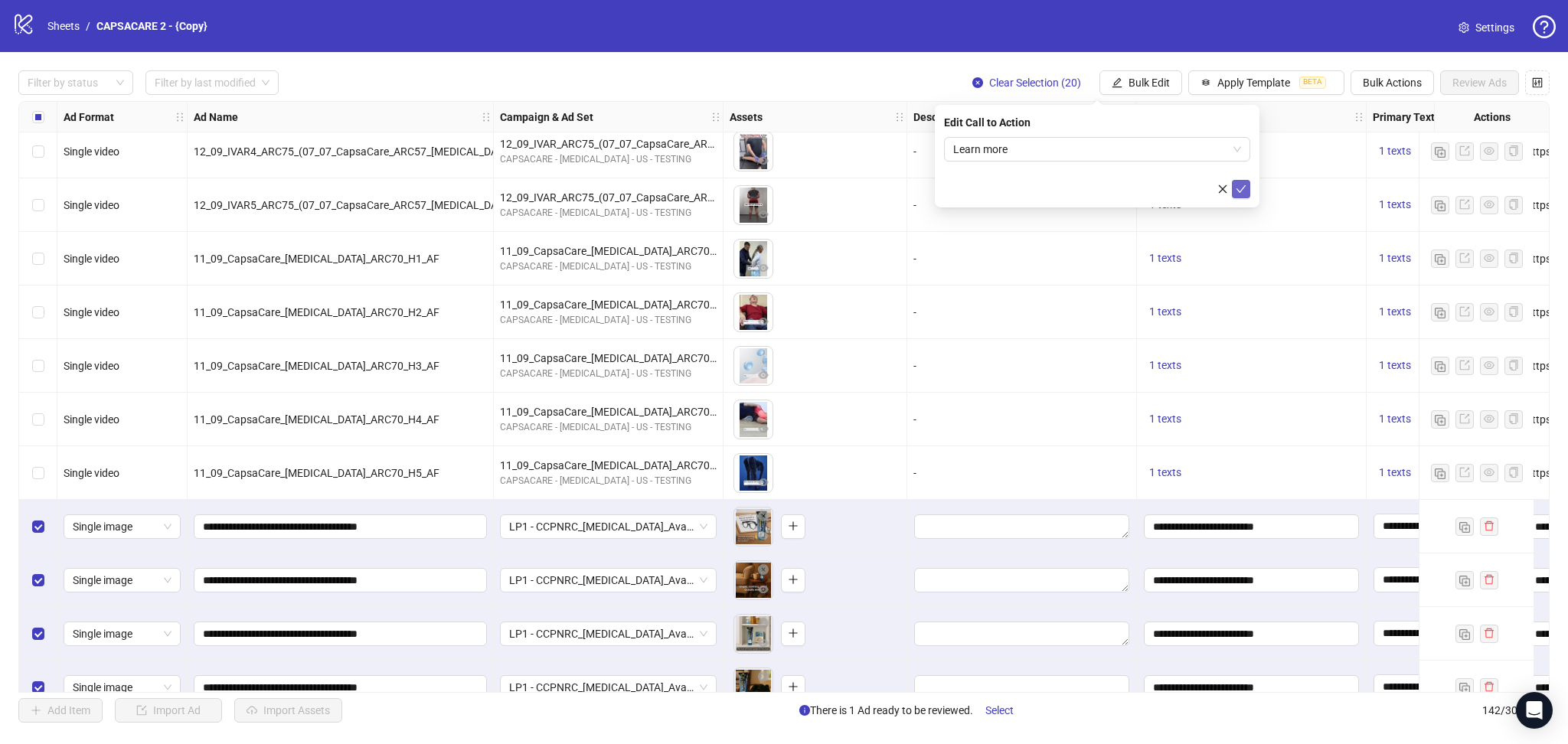
click at [1240, 192] on icon "check" at bounding box center [1241, 189] width 11 height 11
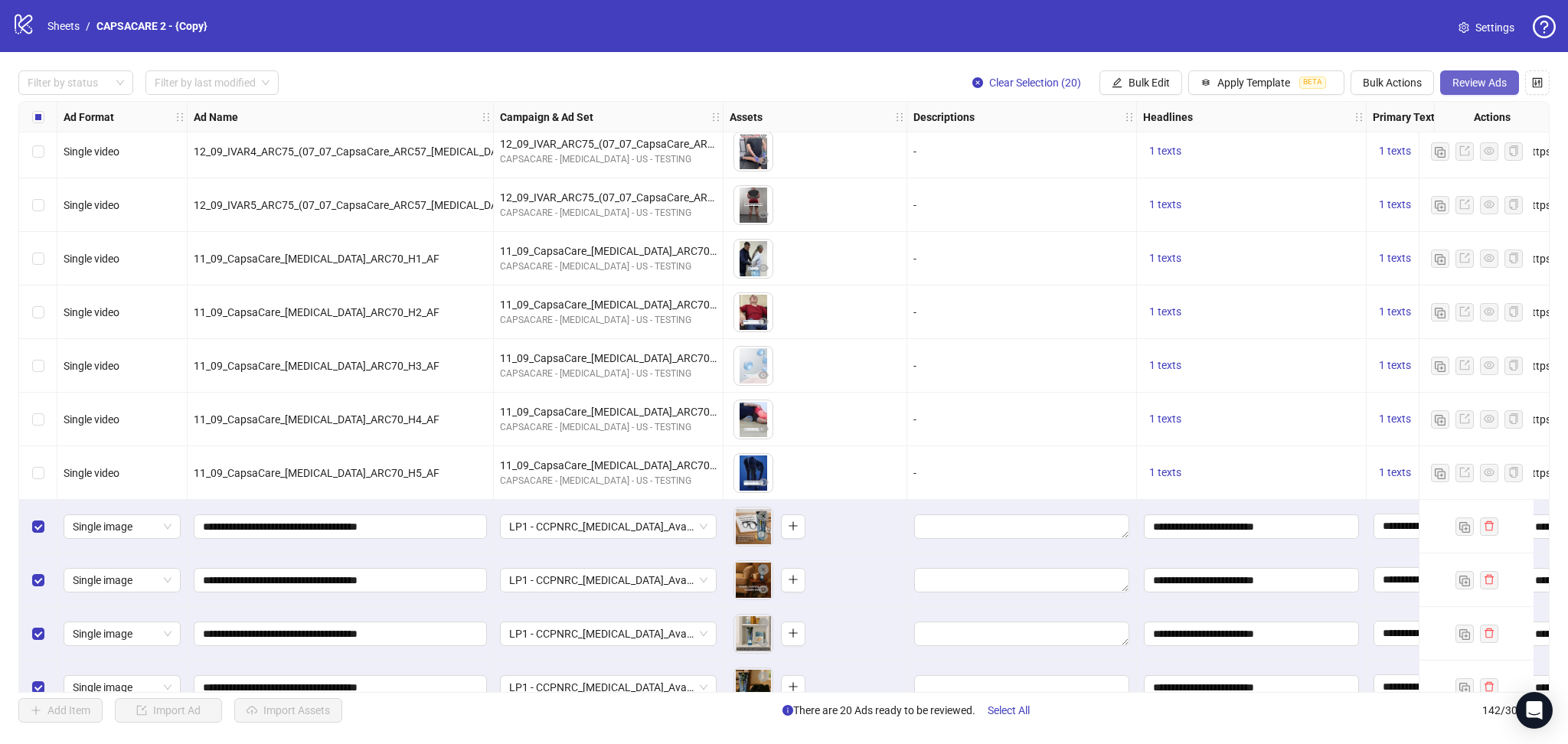
click at [1468, 86] on span "Review Ads" at bounding box center [1480, 82] width 54 height 12
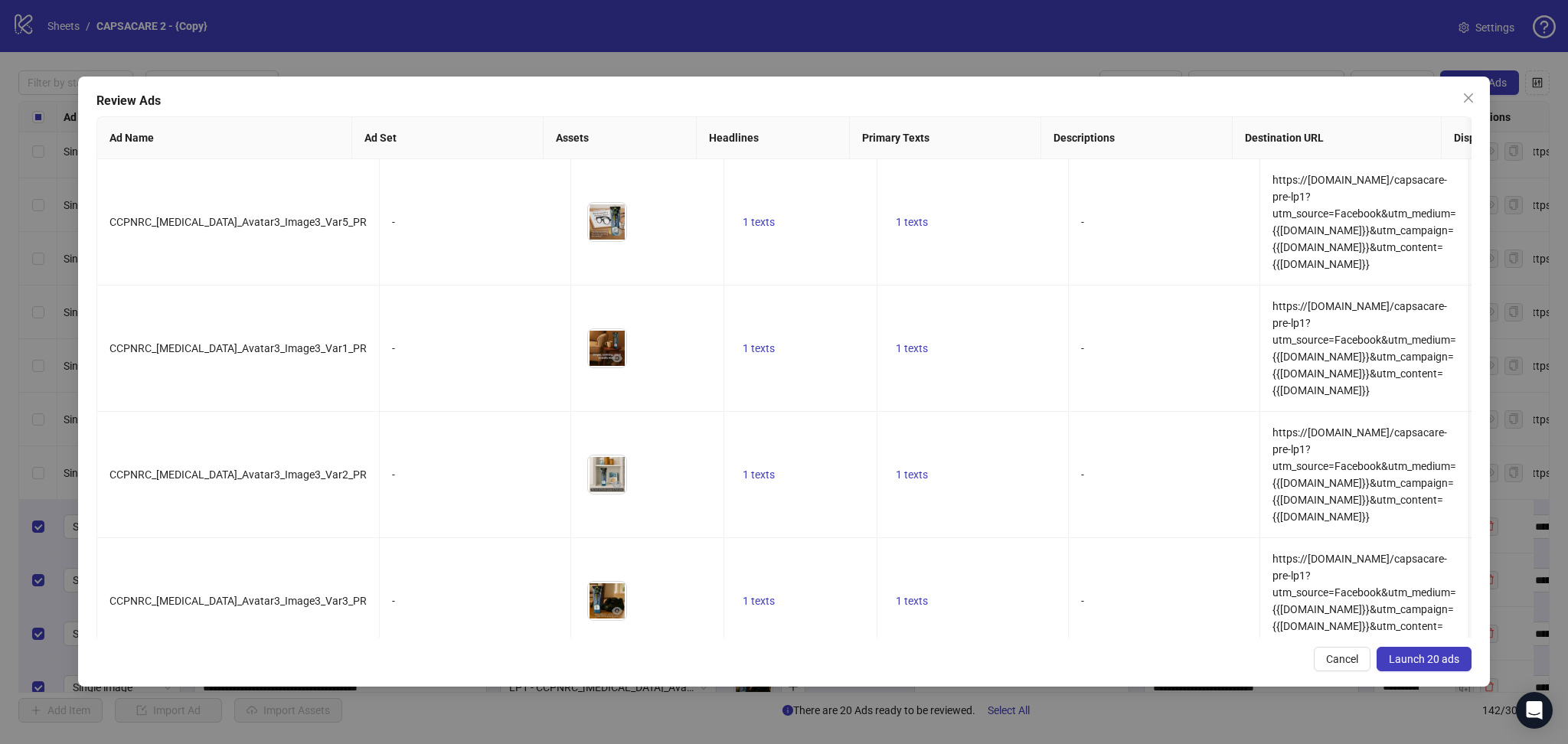
click at [1455, 663] on span "Launch 20 ads" at bounding box center [1424, 659] width 70 height 12
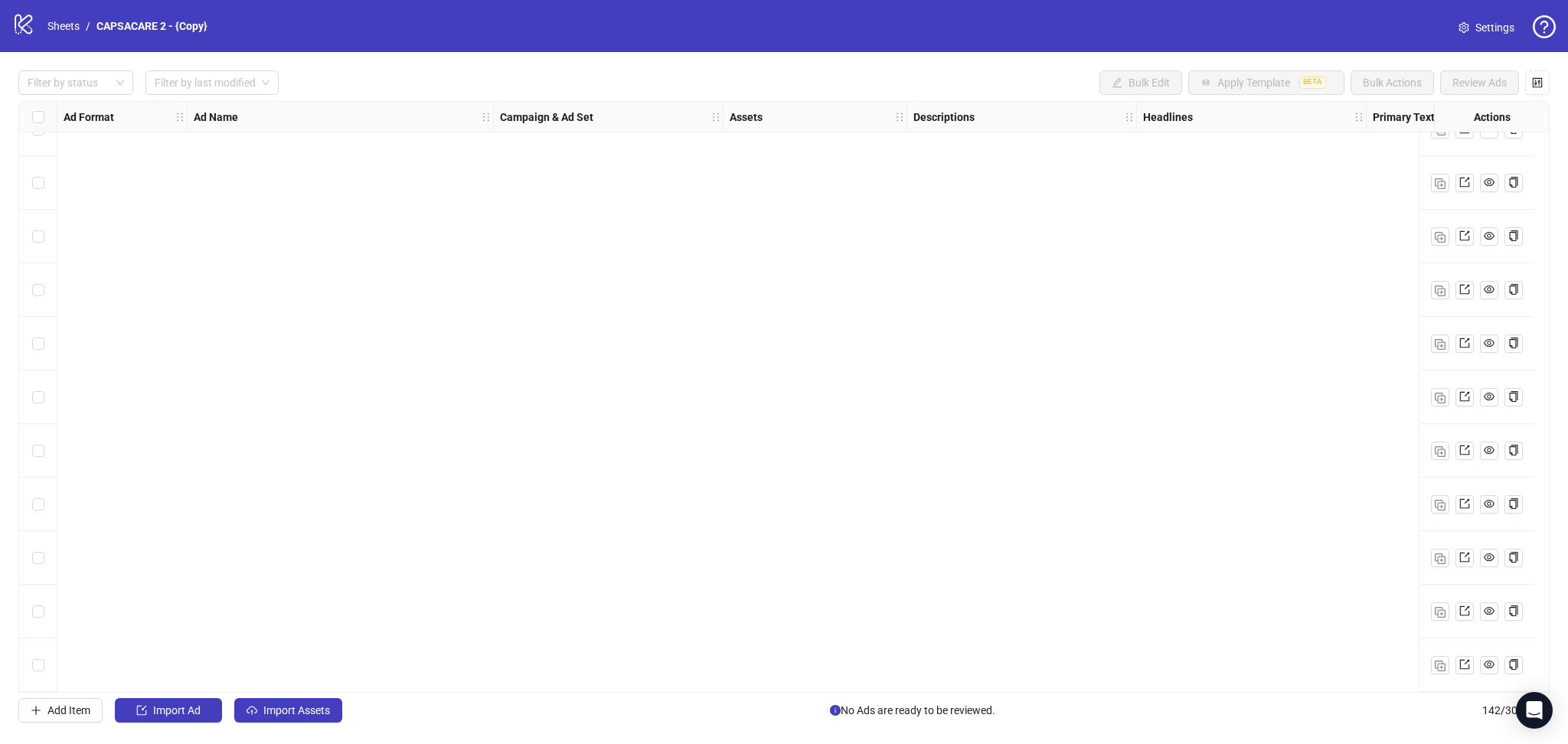
scroll to position [7058, 0]
